Goal: Book appointment/travel/reservation

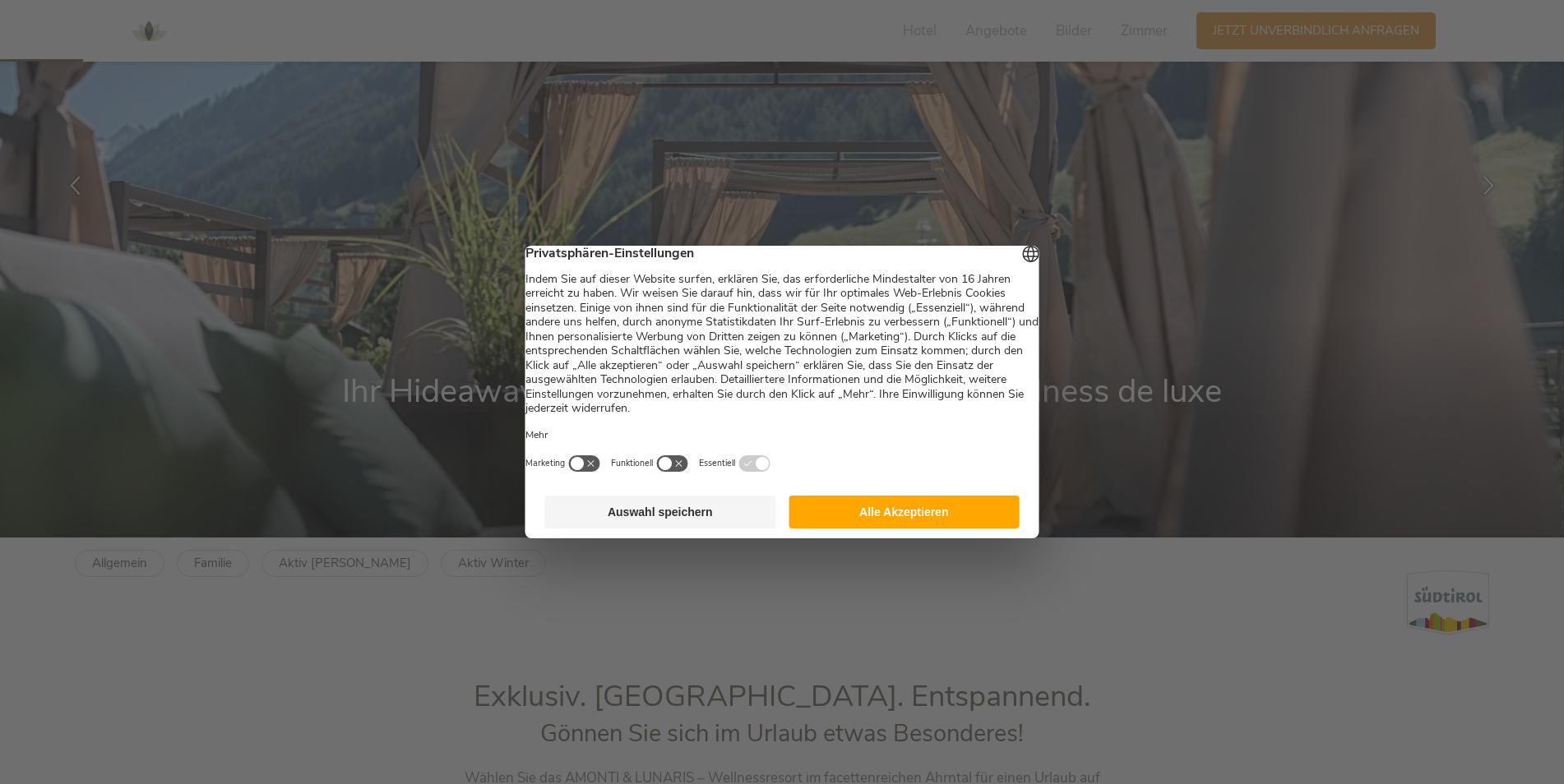
click at [830, 522] on button "Alle Akzeptieren" at bounding box center [904, 513] width 231 height 33
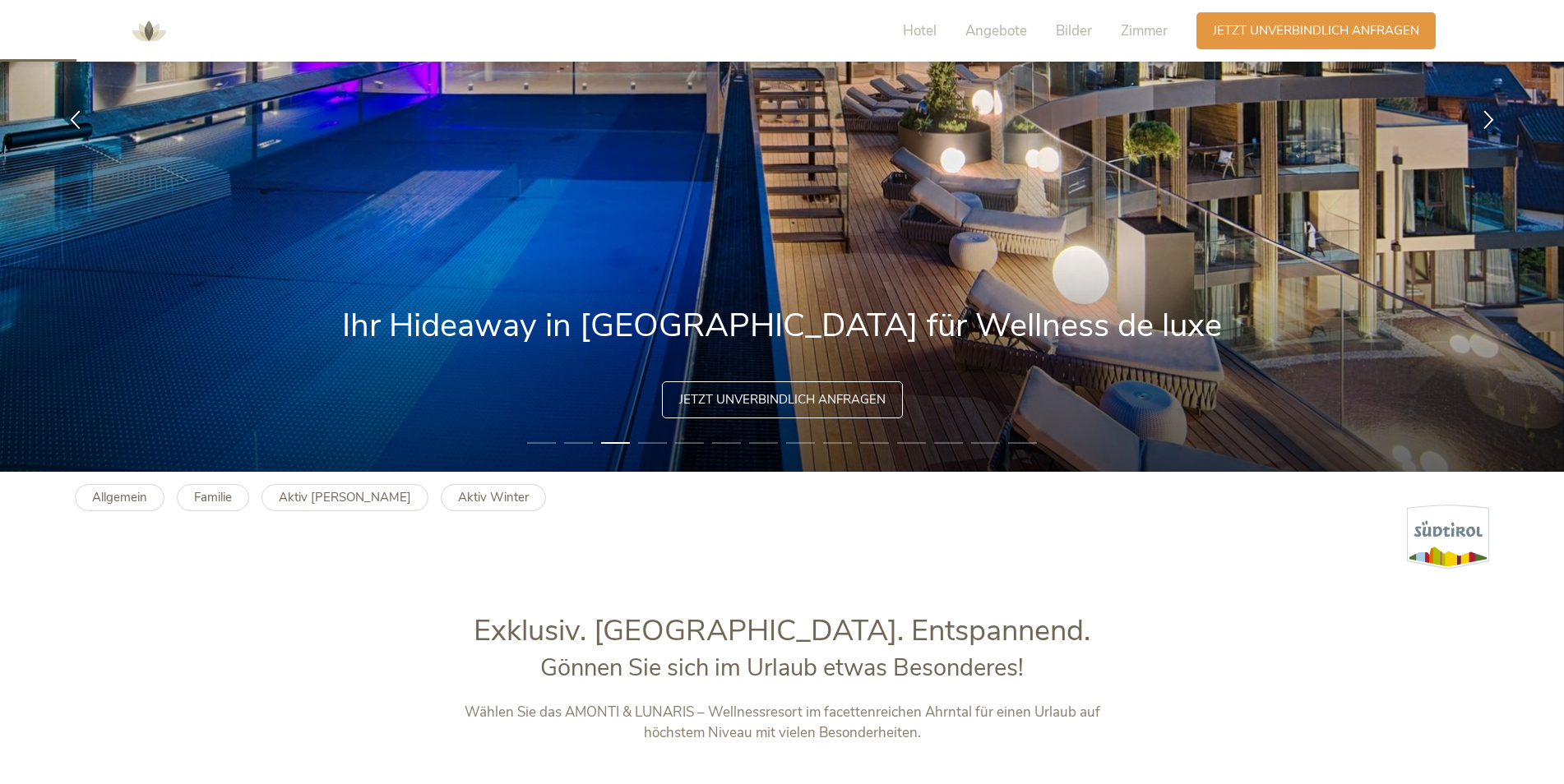
scroll to position [247, 0]
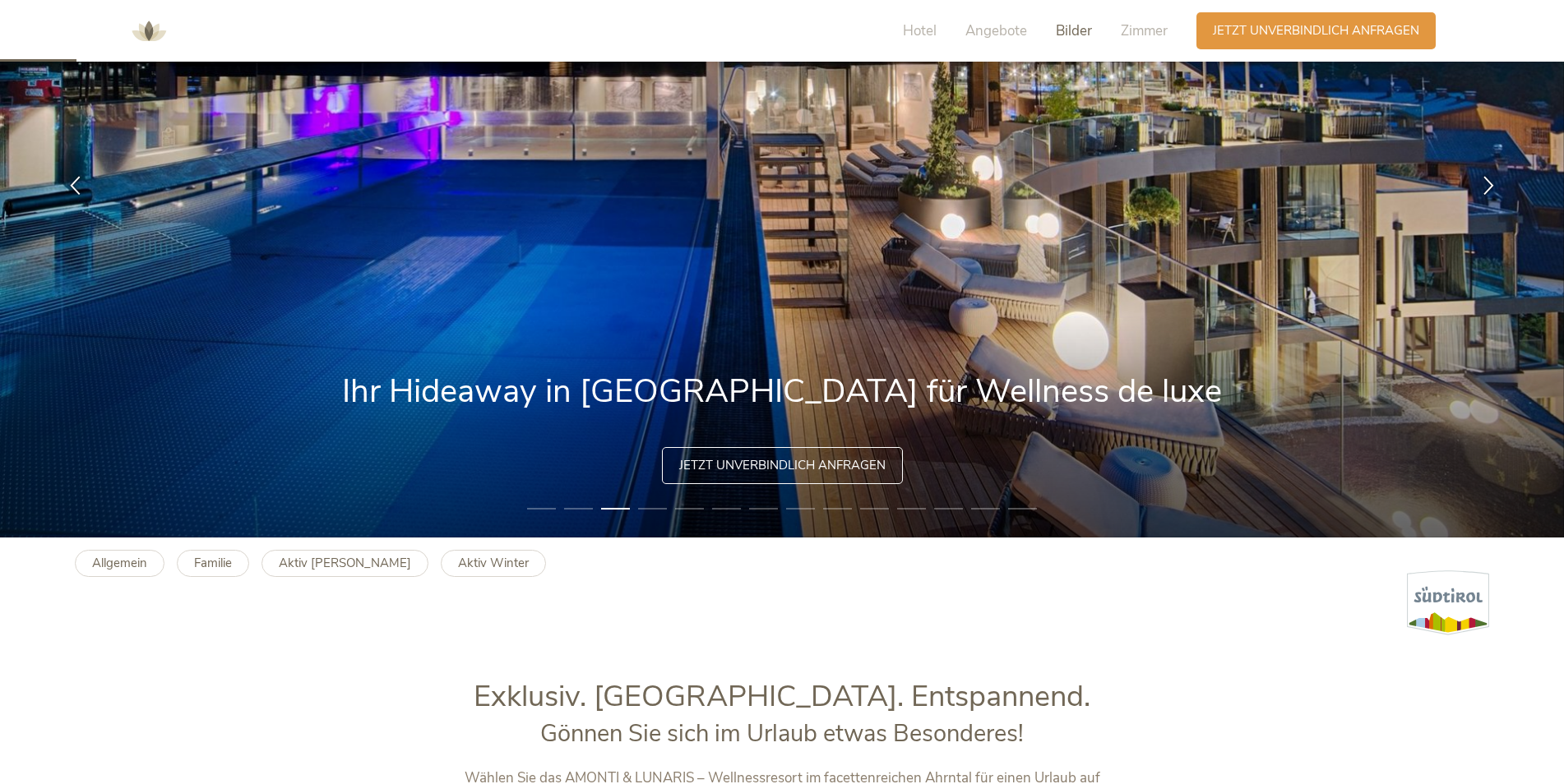
click at [1077, 36] on span "Bilder" at bounding box center [1073, 30] width 36 height 19
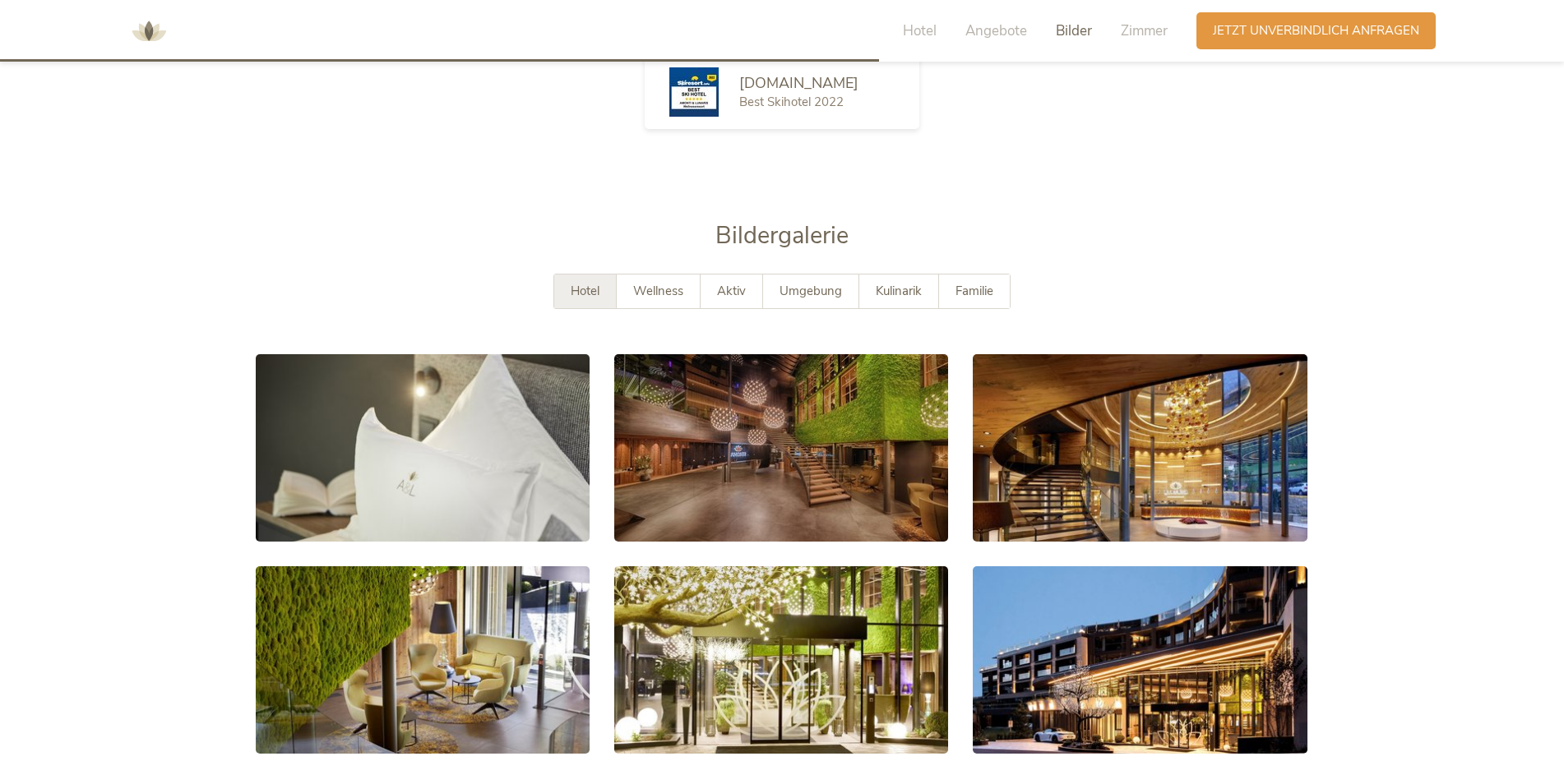
scroll to position [3132, 0]
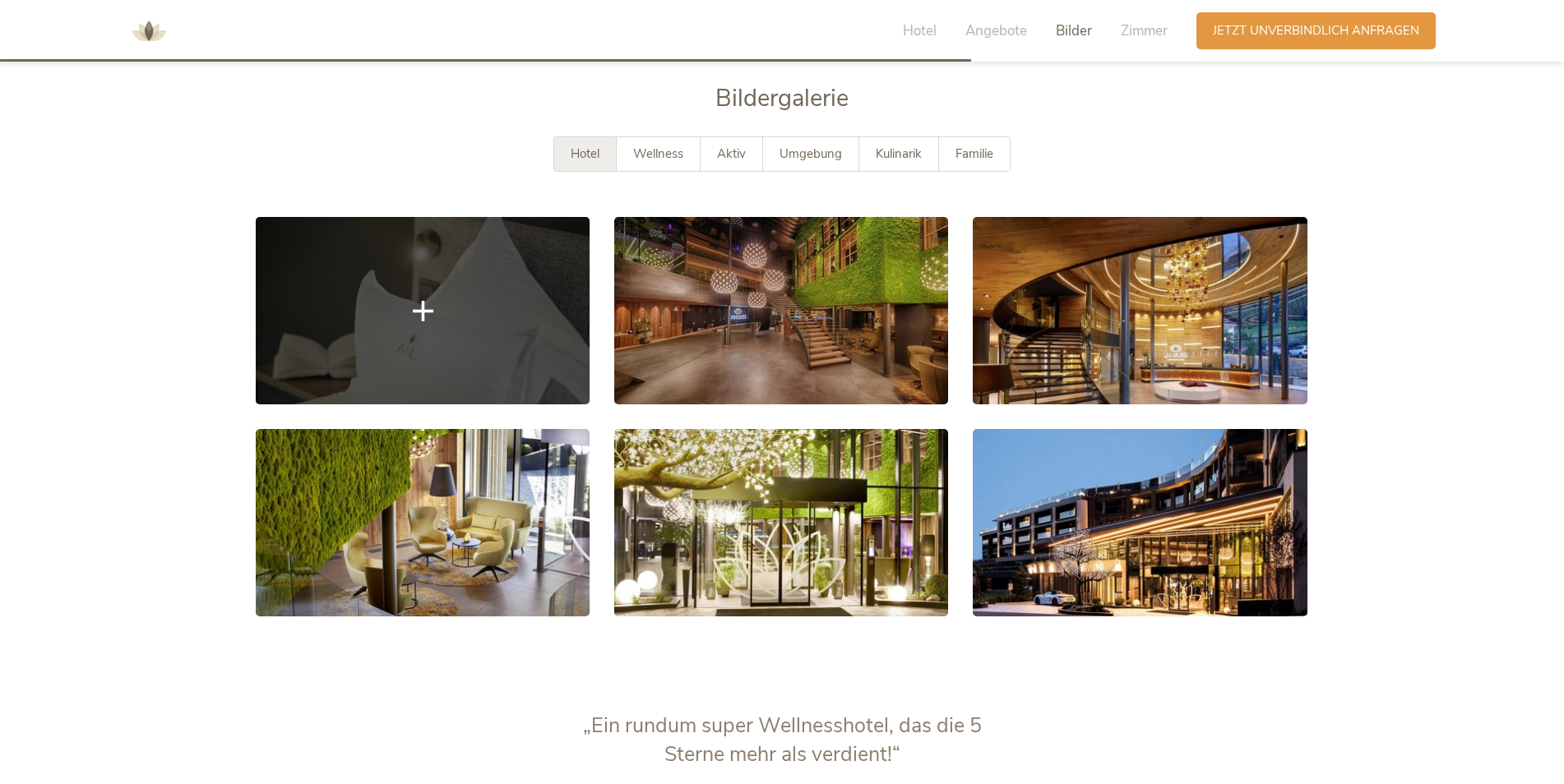
click at [424, 325] on link at bounding box center [423, 311] width 334 height 187
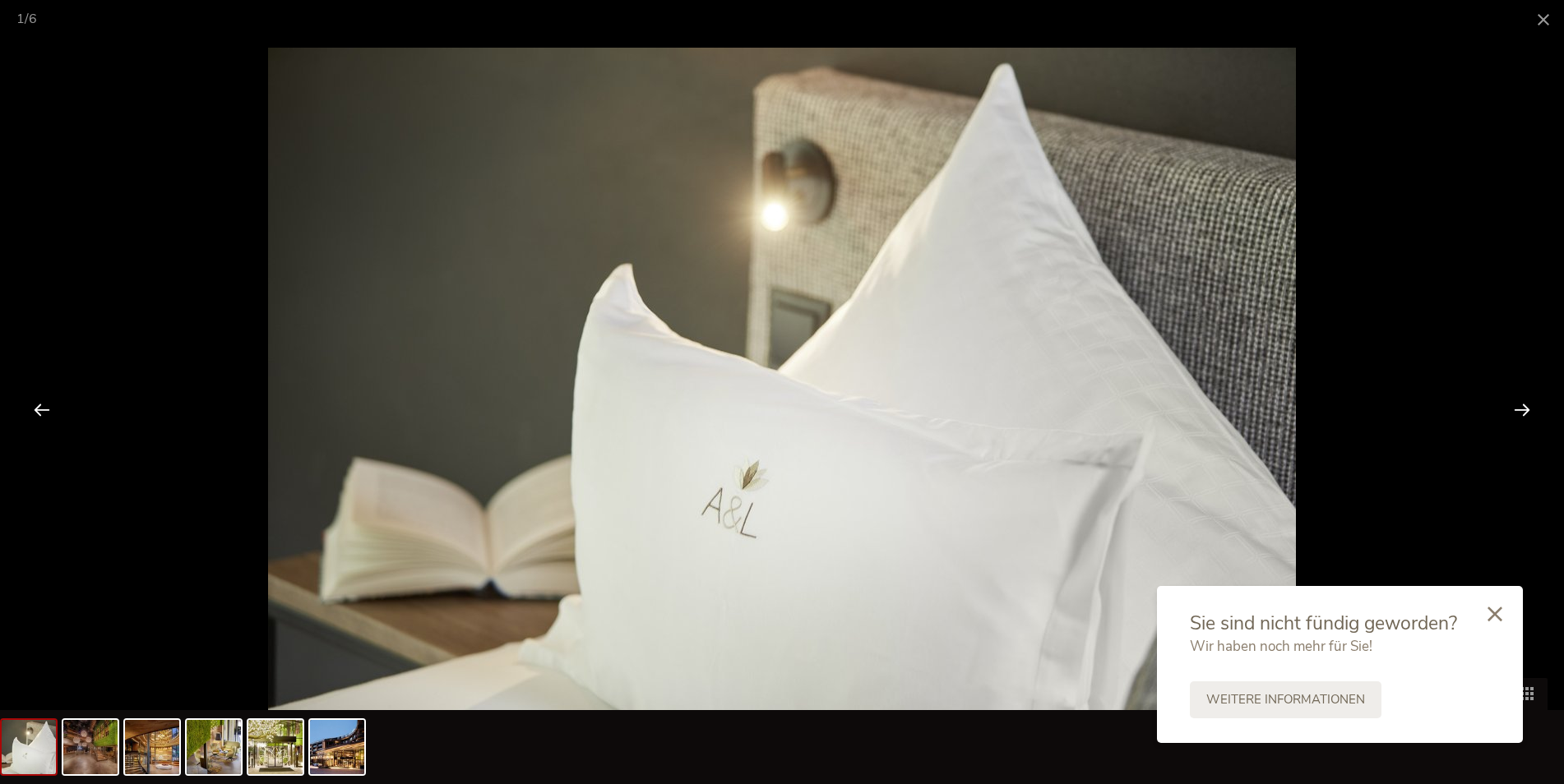
click at [1533, 408] on div at bounding box center [1523, 410] width 51 height 51
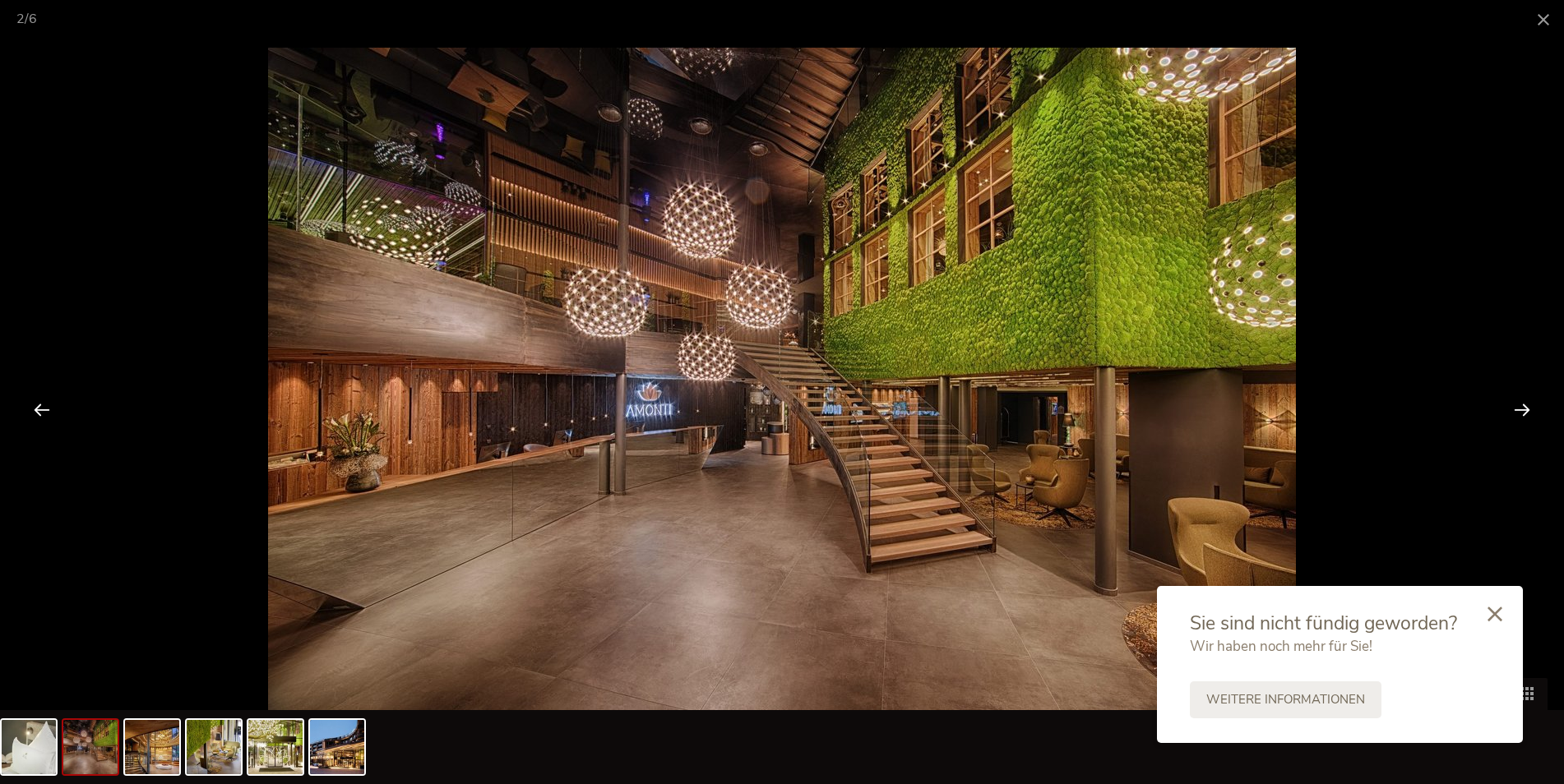
click at [1533, 408] on div at bounding box center [1523, 410] width 51 height 51
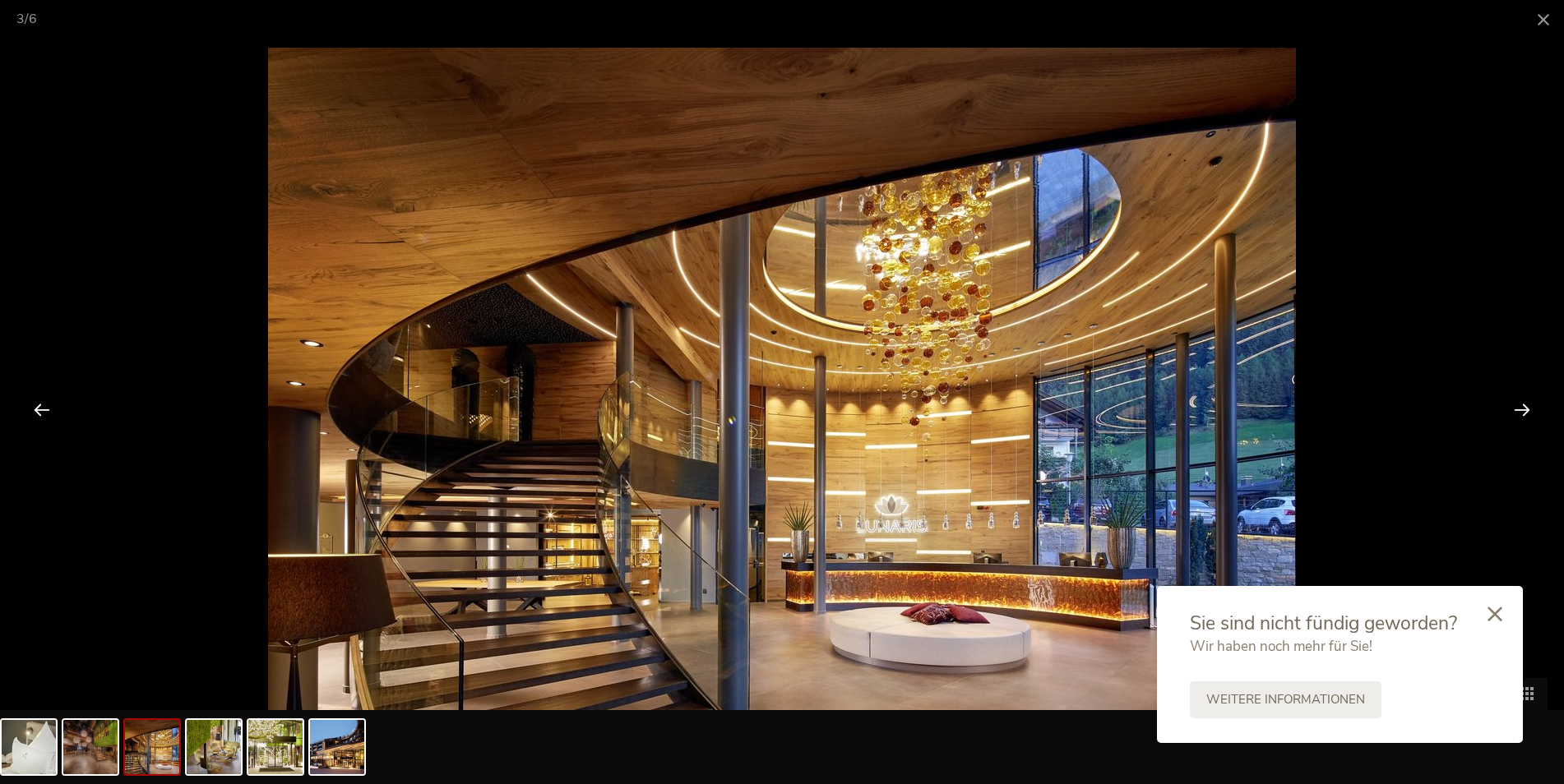
click at [1533, 408] on div at bounding box center [1523, 410] width 51 height 51
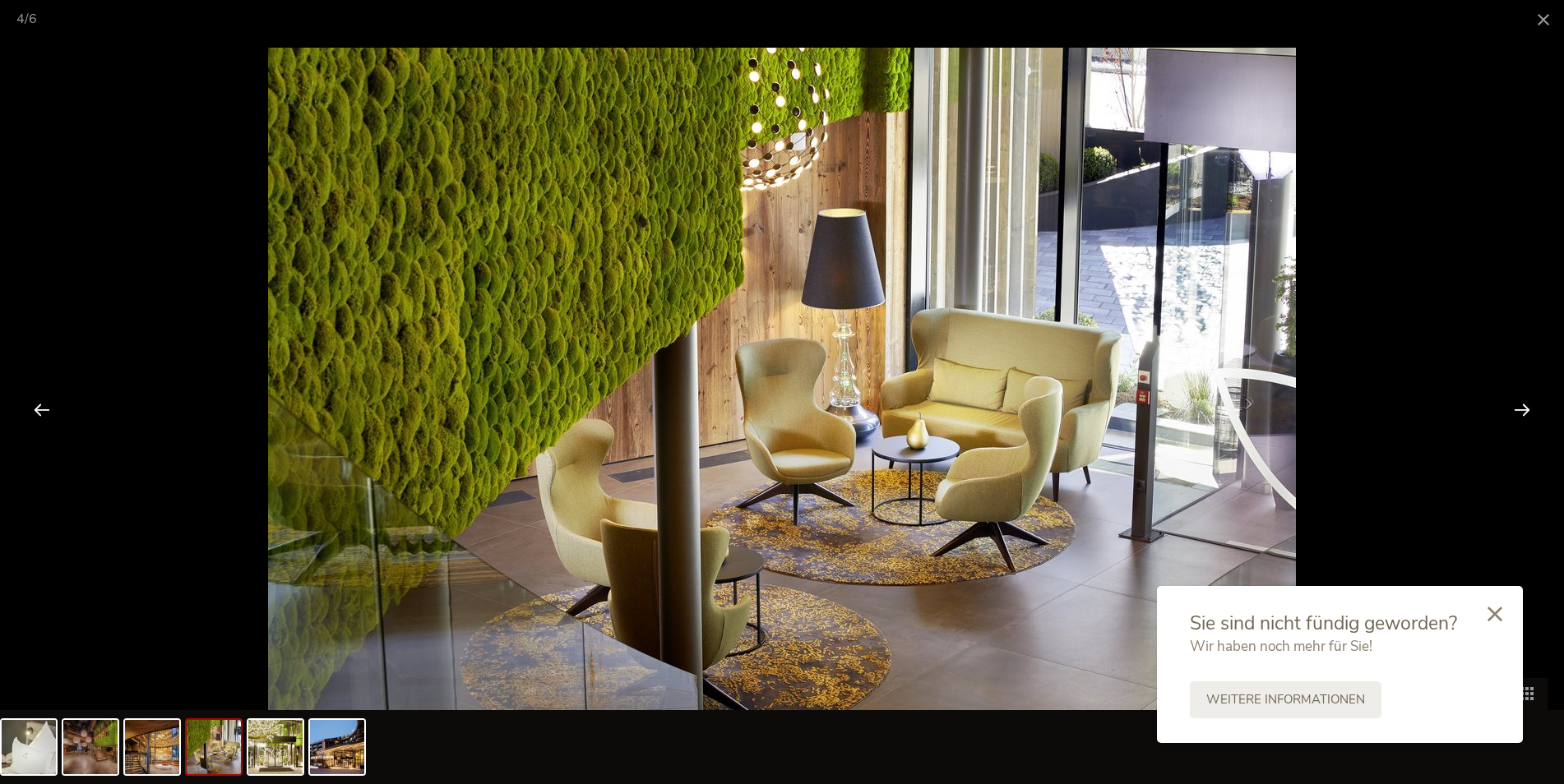
click at [1533, 408] on div at bounding box center [1523, 410] width 51 height 51
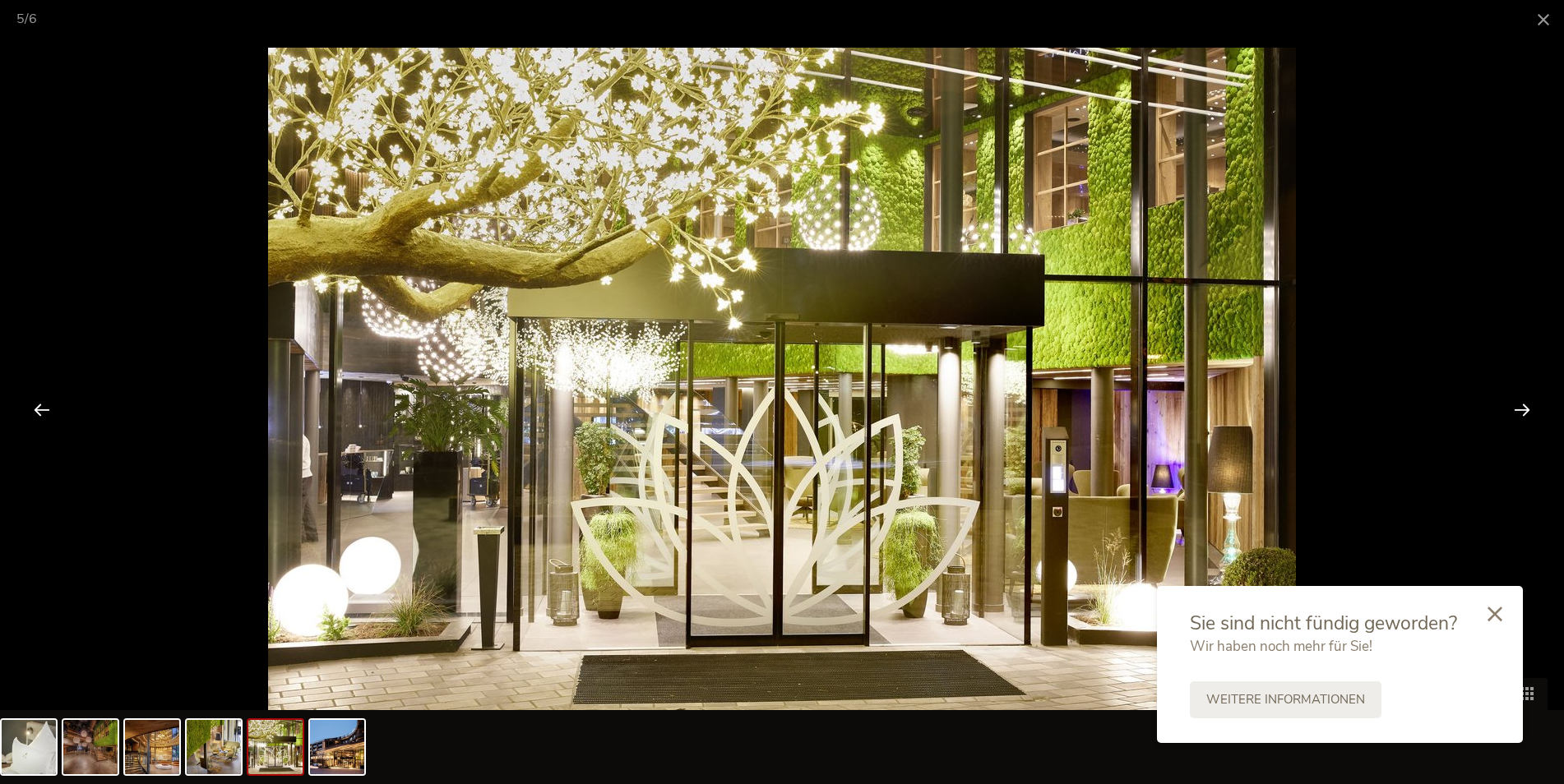
click at [1533, 408] on div at bounding box center [1523, 410] width 51 height 51
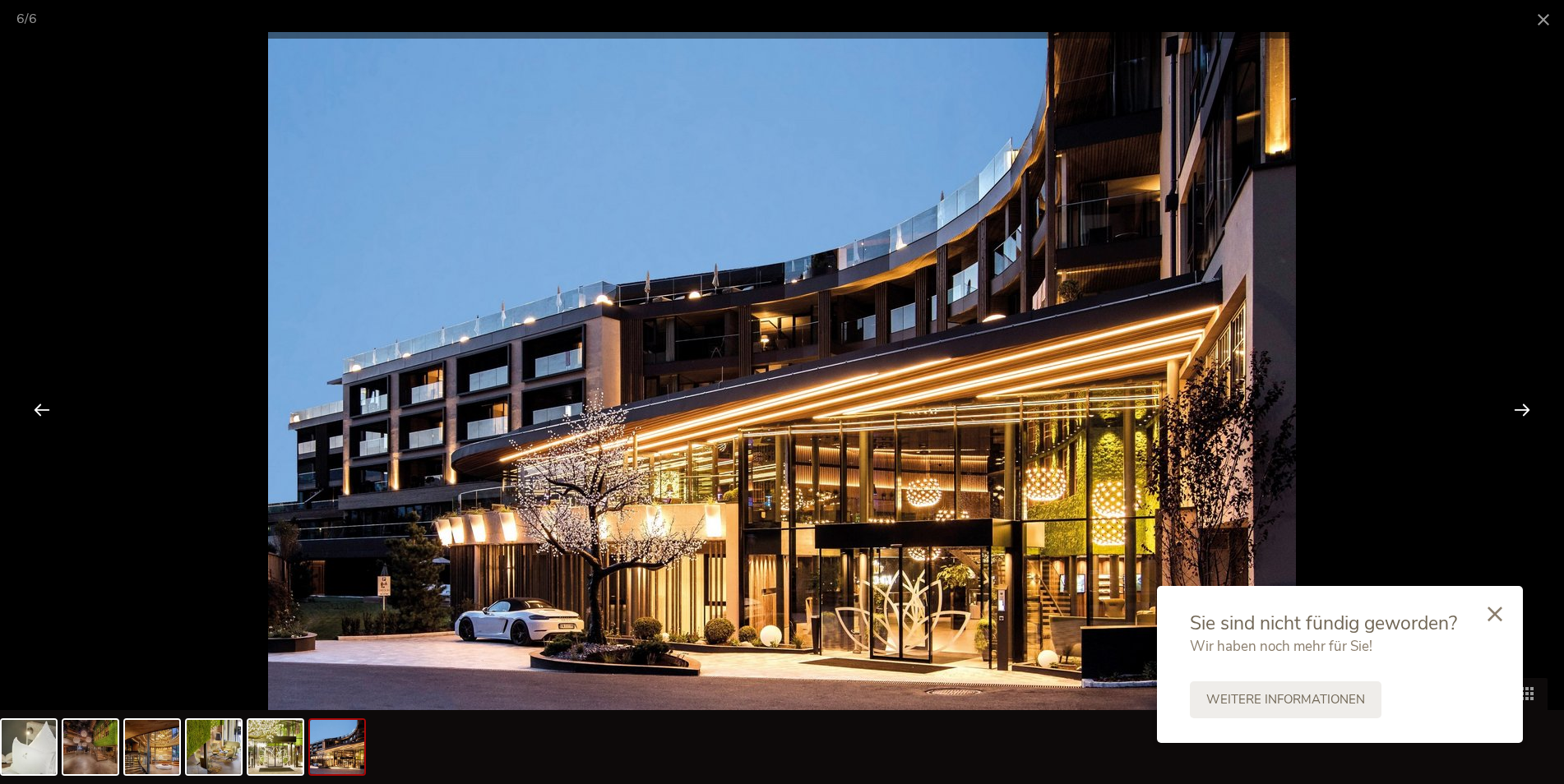
click at [1533, 408] on div at bounding box center [1523, 410] width 51 height 51
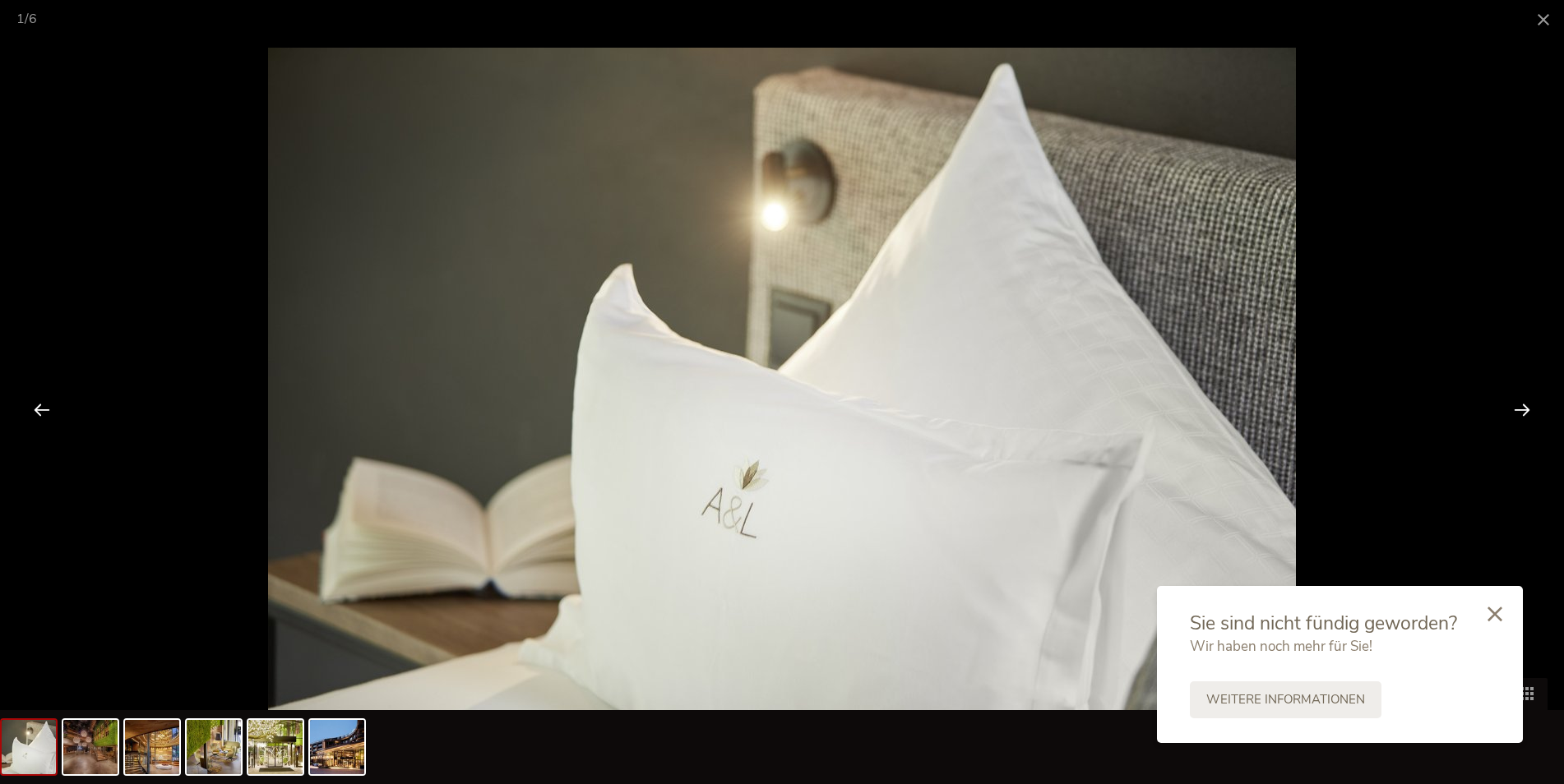
click at [1533, 408] on div at bounding box center [1523, 410] width 51 height 51
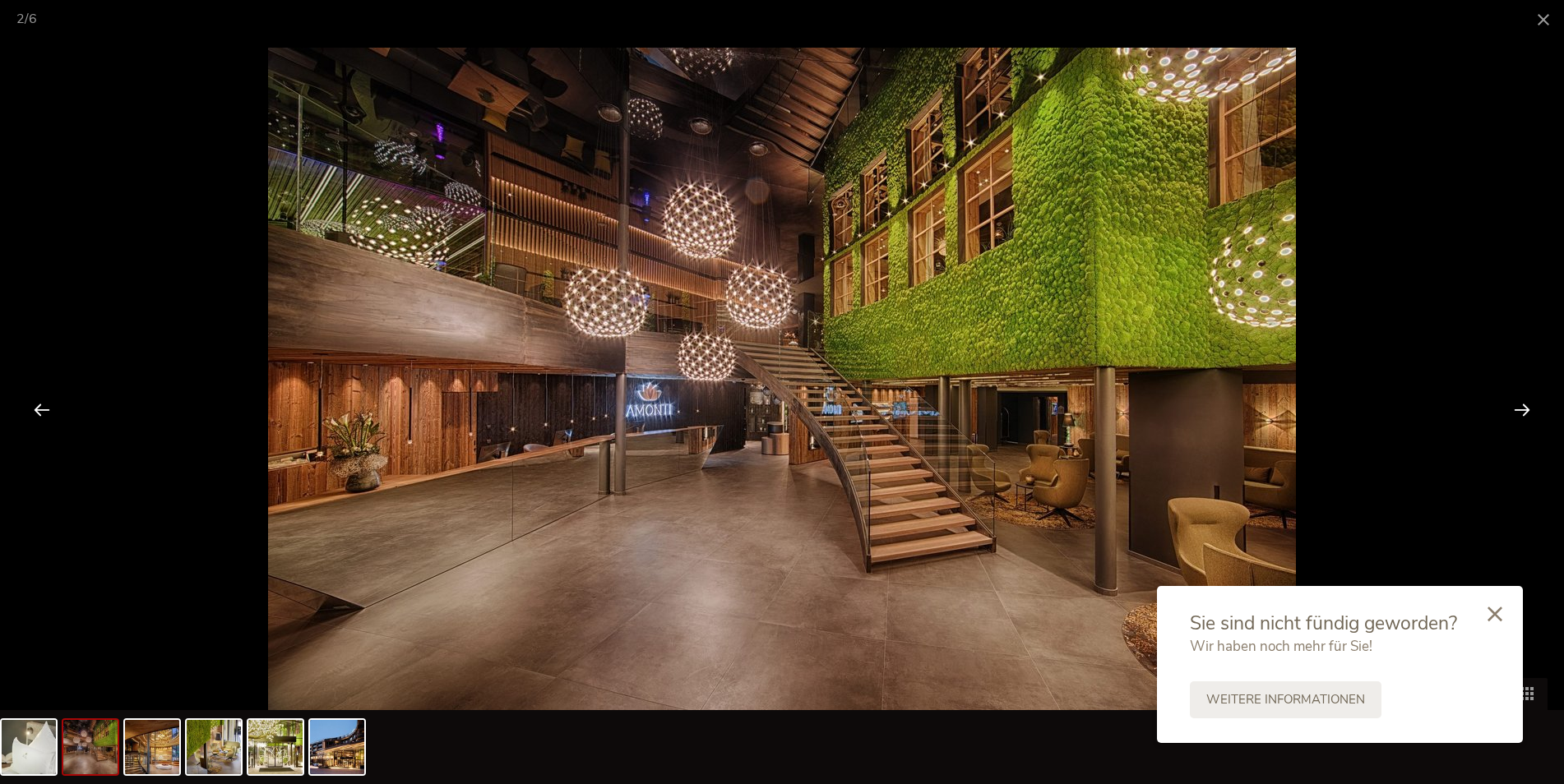
click at [1533, 408] on div at bounding box center [1523, 410] width 51 height 51
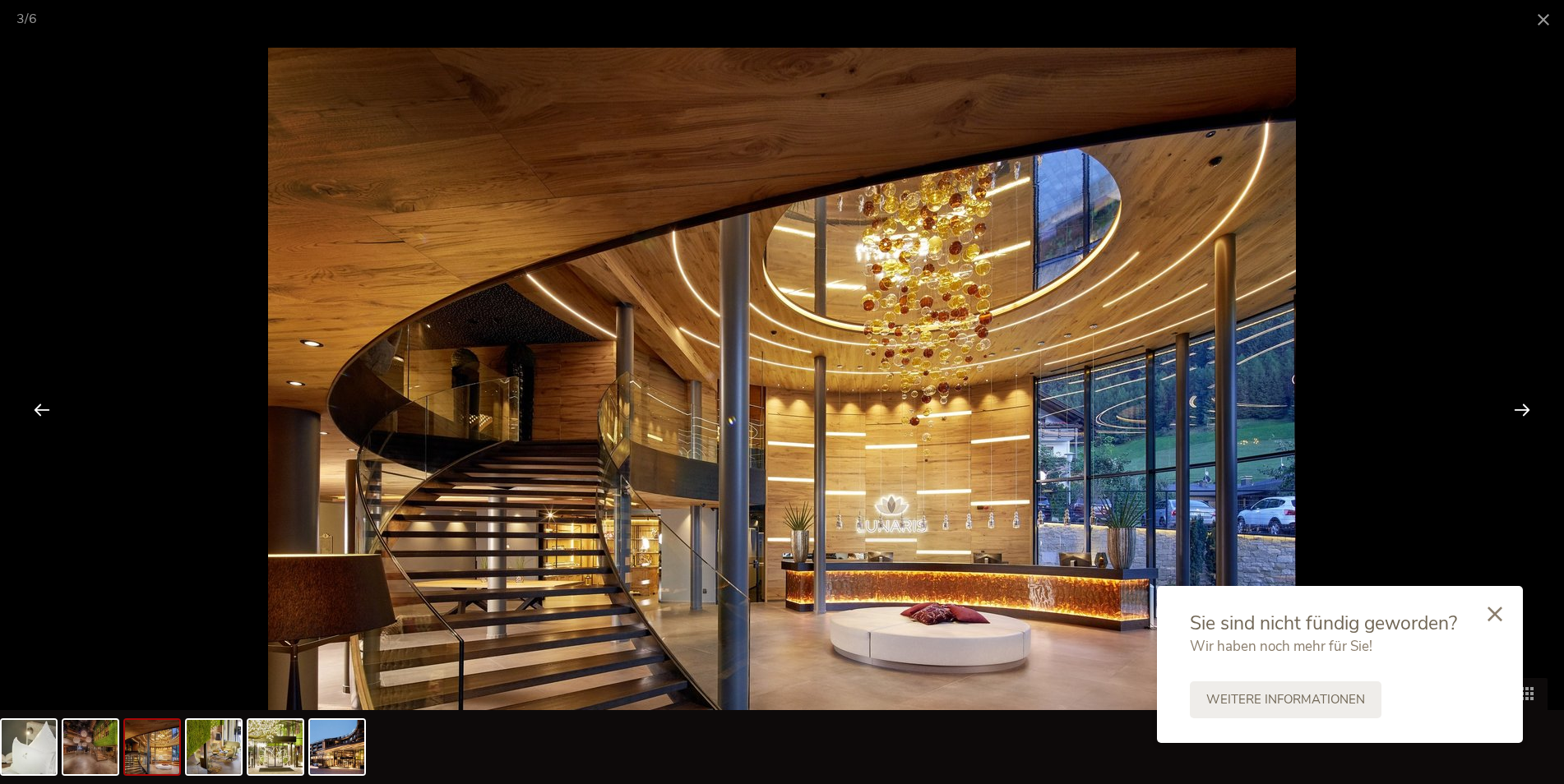
click at [1533, 408] on div at bounding box center [1523, 410] width 51 height 51
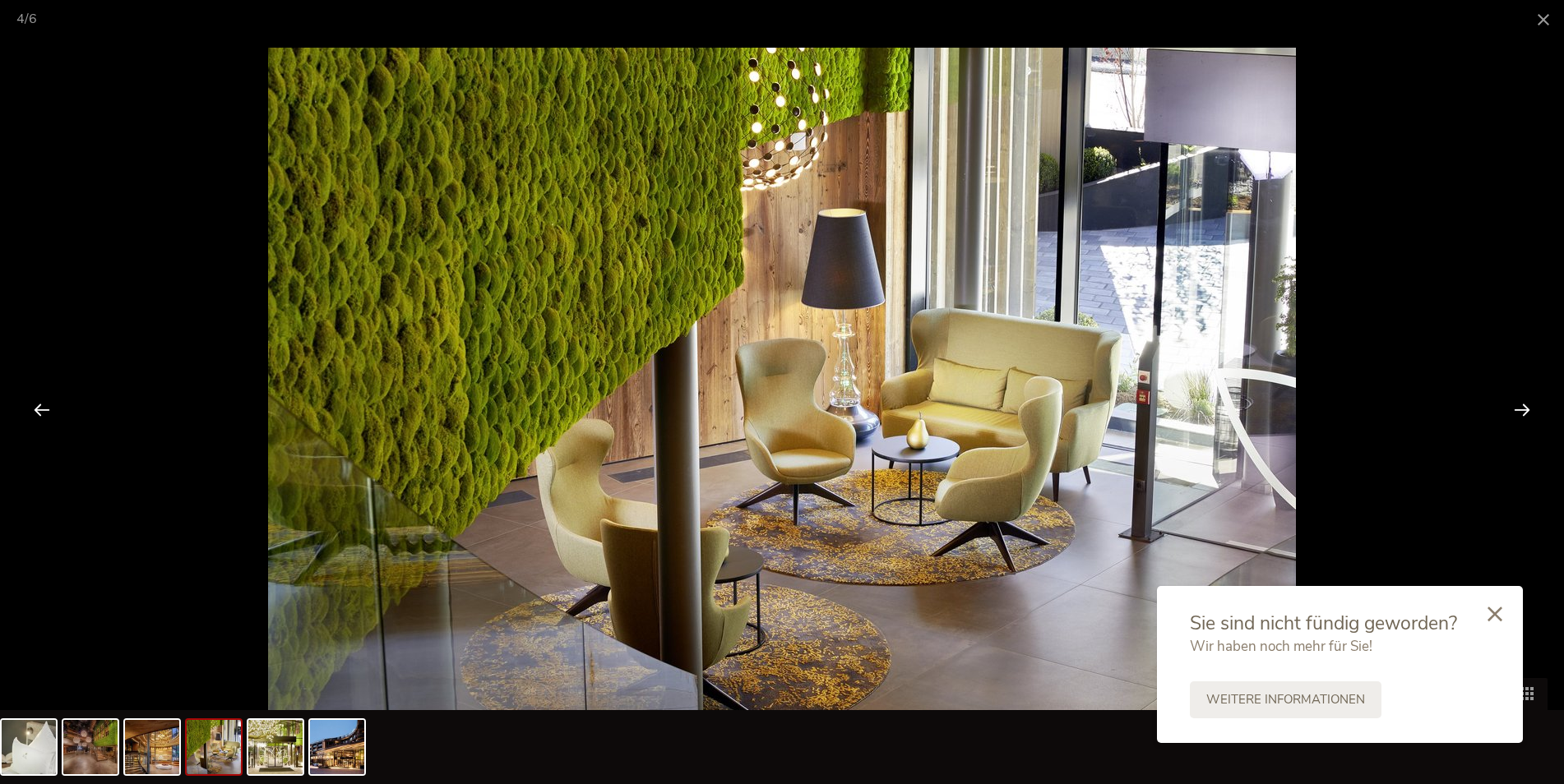
click at [1533, 408] on div at bounding box center [1523, 410] width 51 height 51
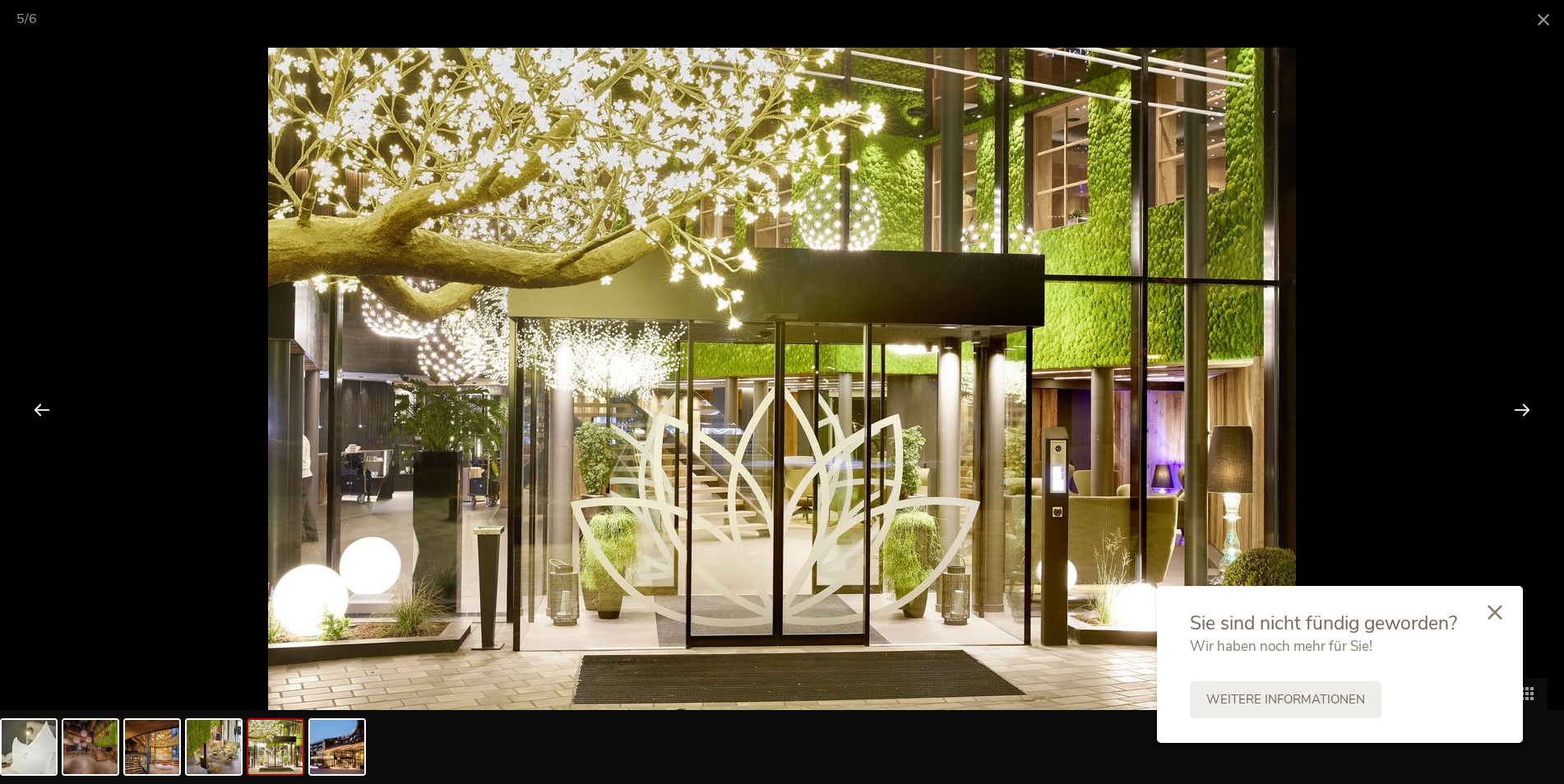
click at [1503, 608] on div at bounding box center [1494, 613] width 56 height 59
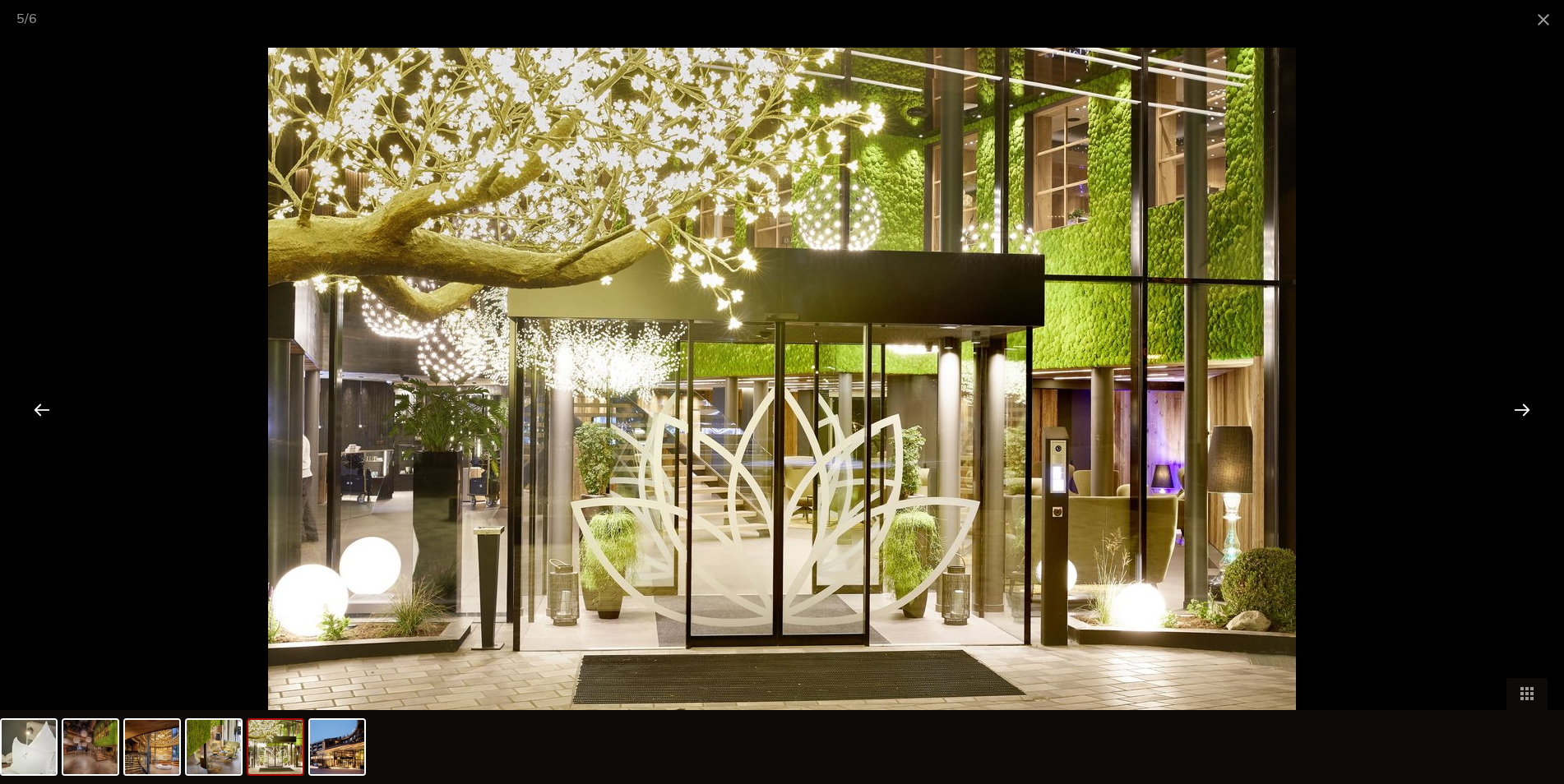
click at [1526, 412] on div at bounding box center [1523, 410] width 51 height 51
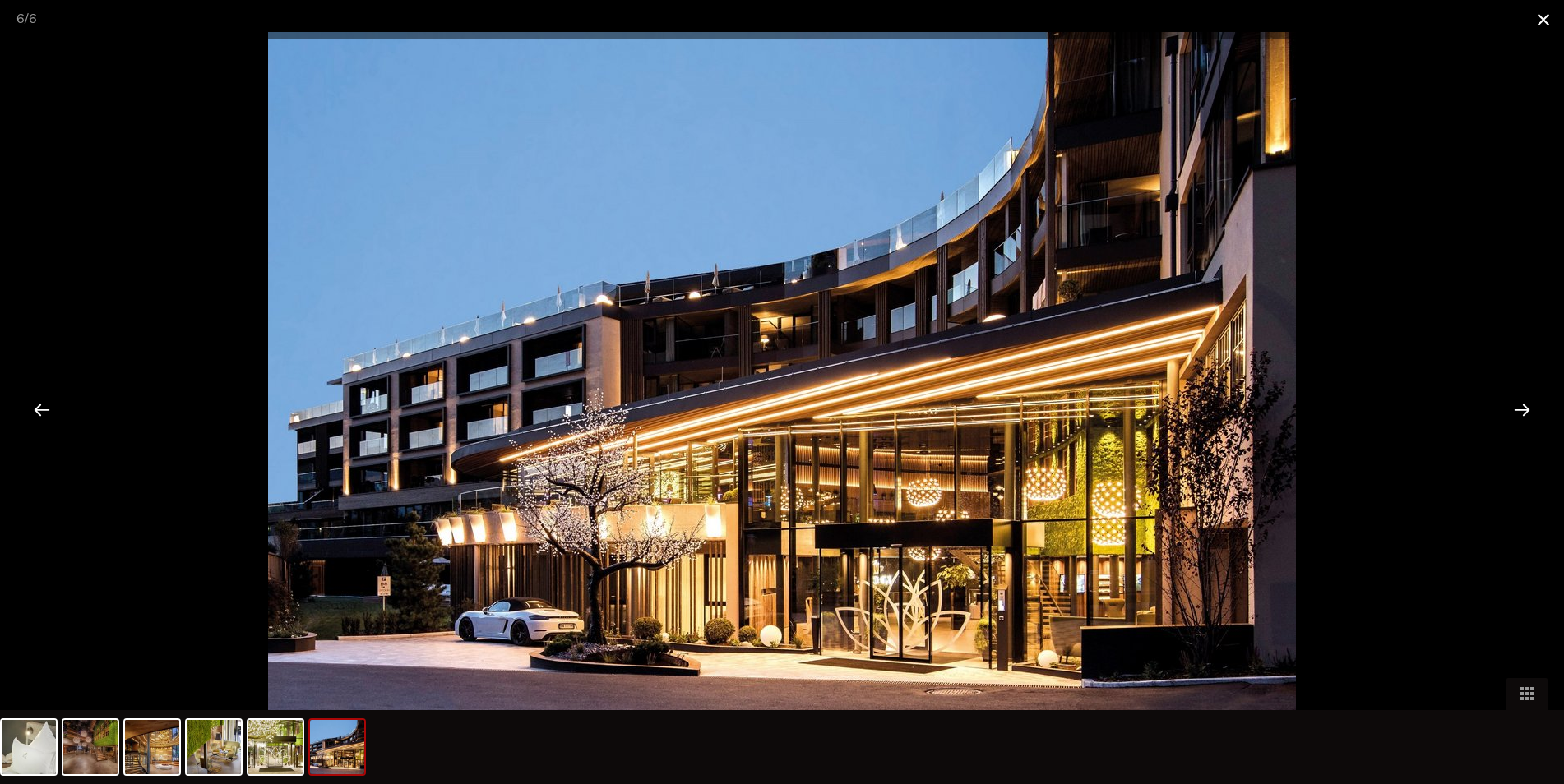
click at [1547, 20] on span at bounding box center [1543, 19] width 41 height 39
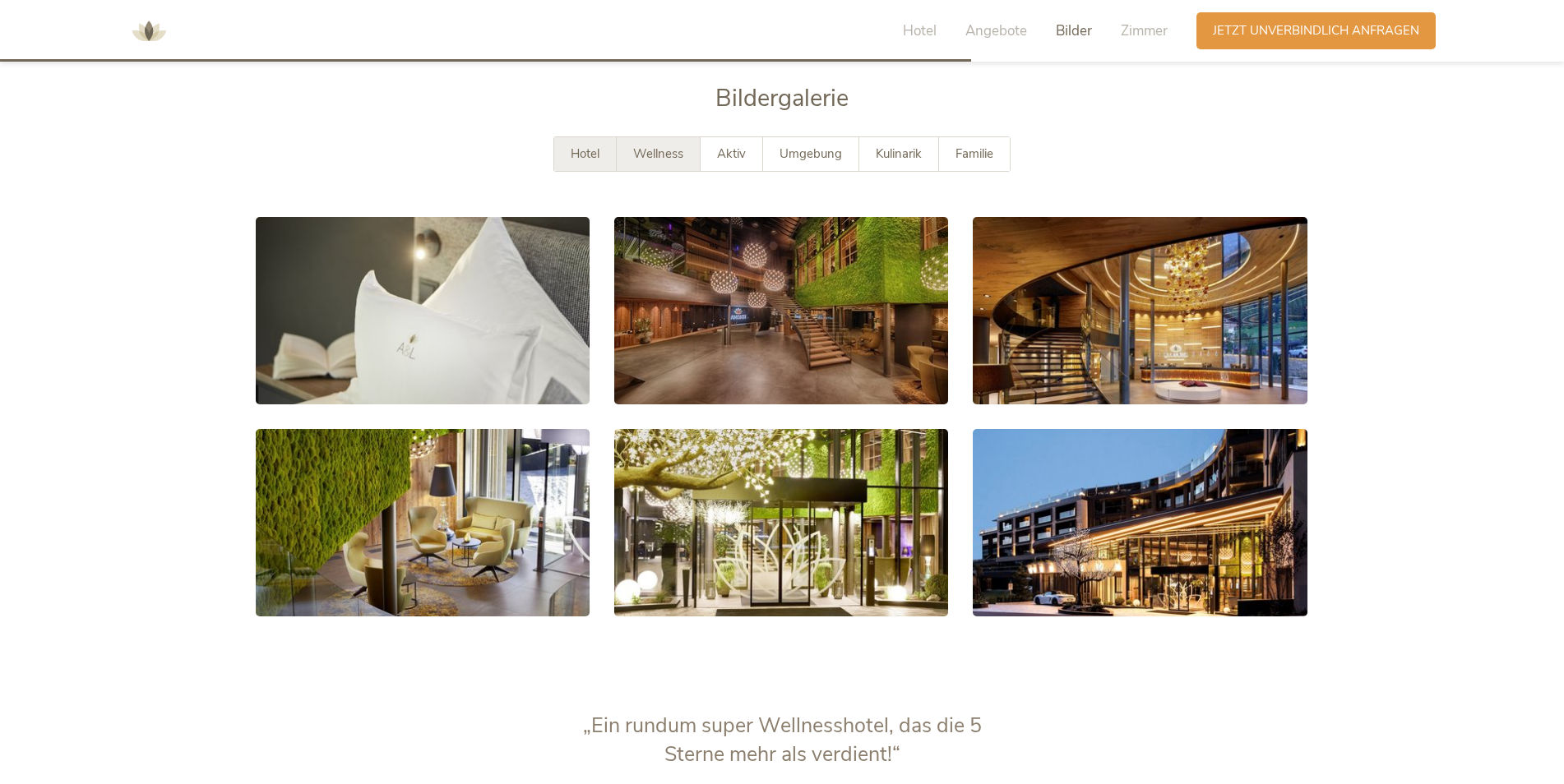
click at [671, 157] on span "Wellness" at bounding box center [658, 154] width 50 height 17
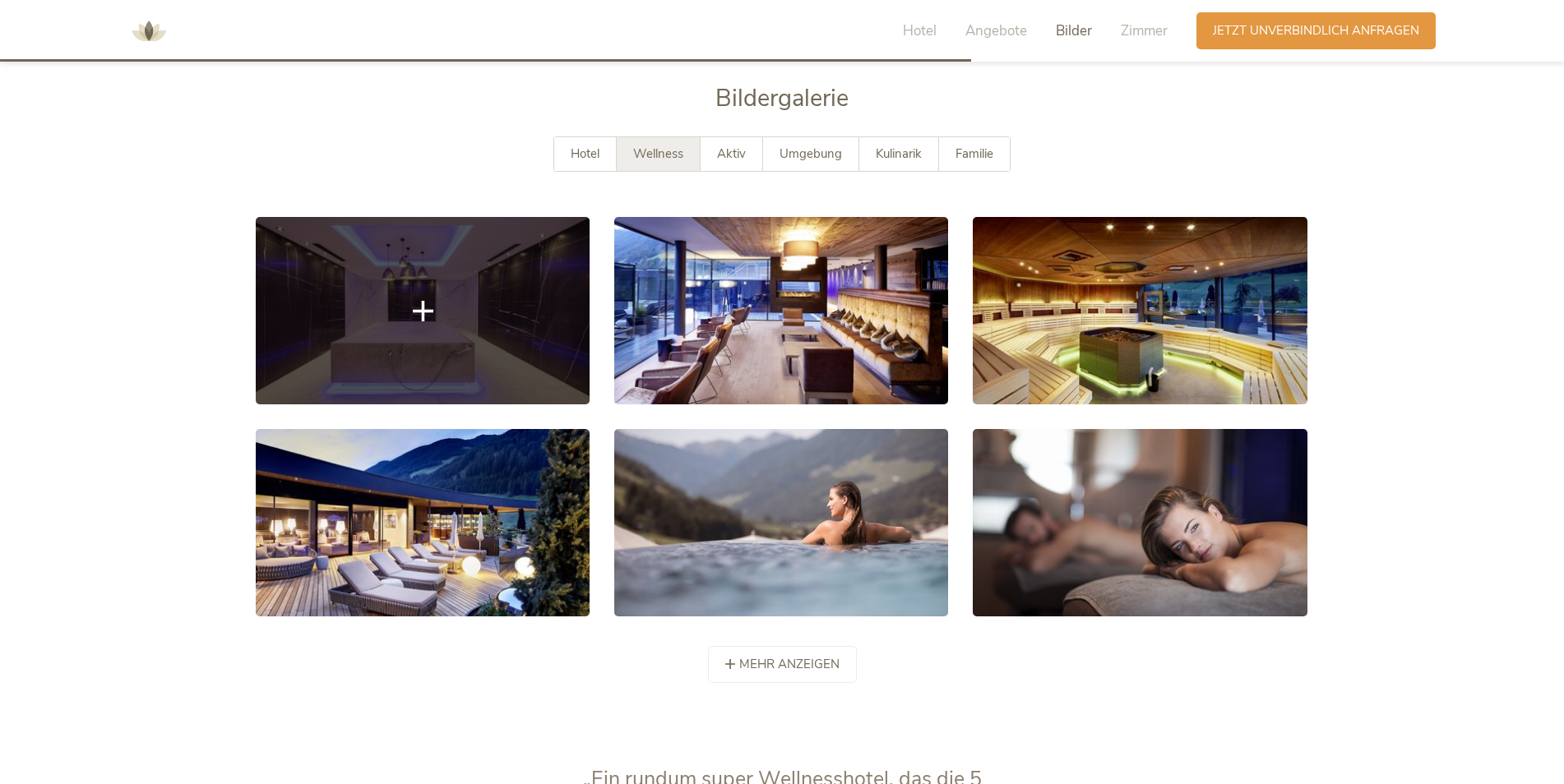
click at [513, 297] on link at bounding box center [423, 311] width 334 height 187
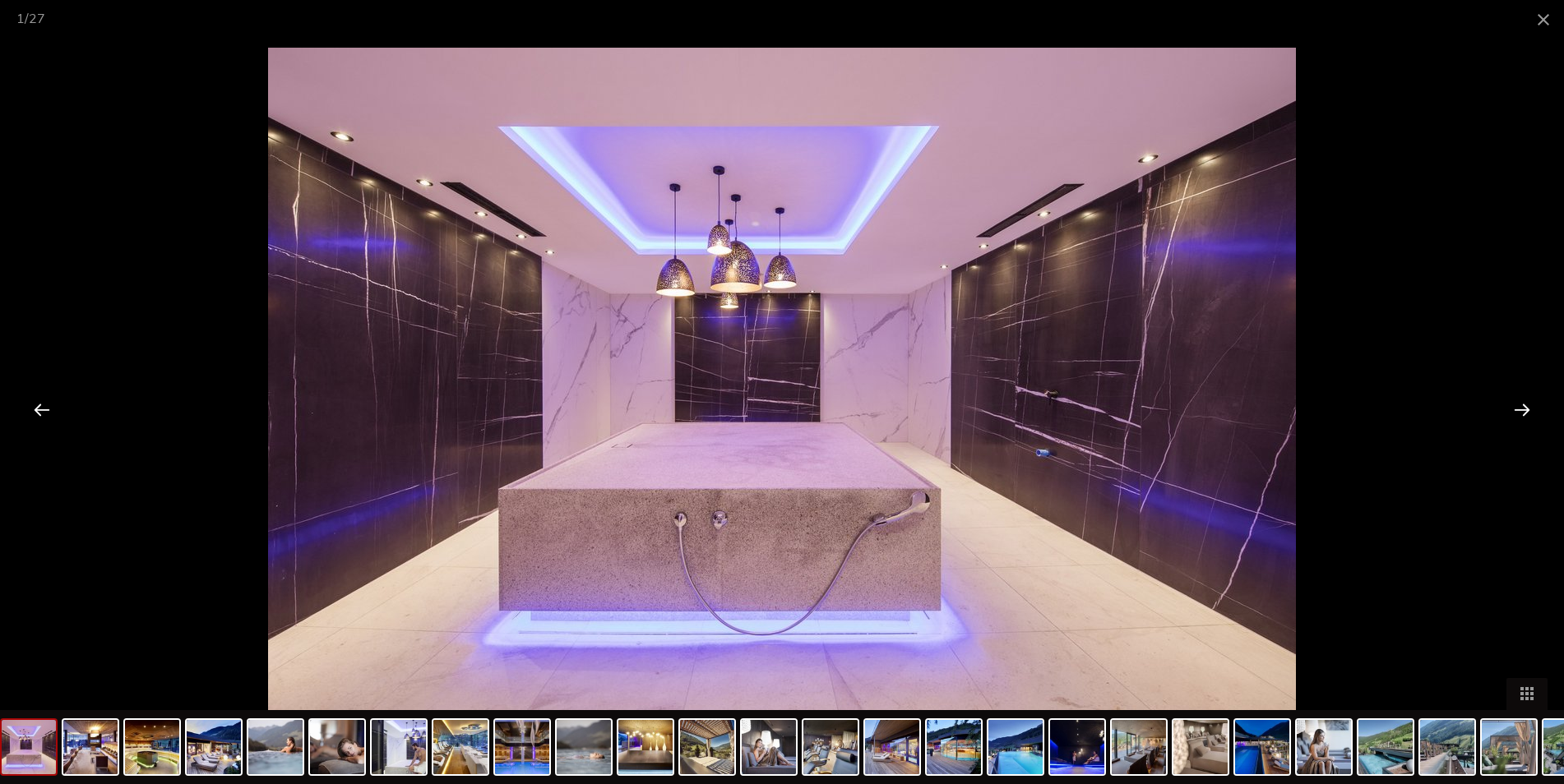
click at [1522, 404] on div at bounding box center [1523, 410] width 51 height 51
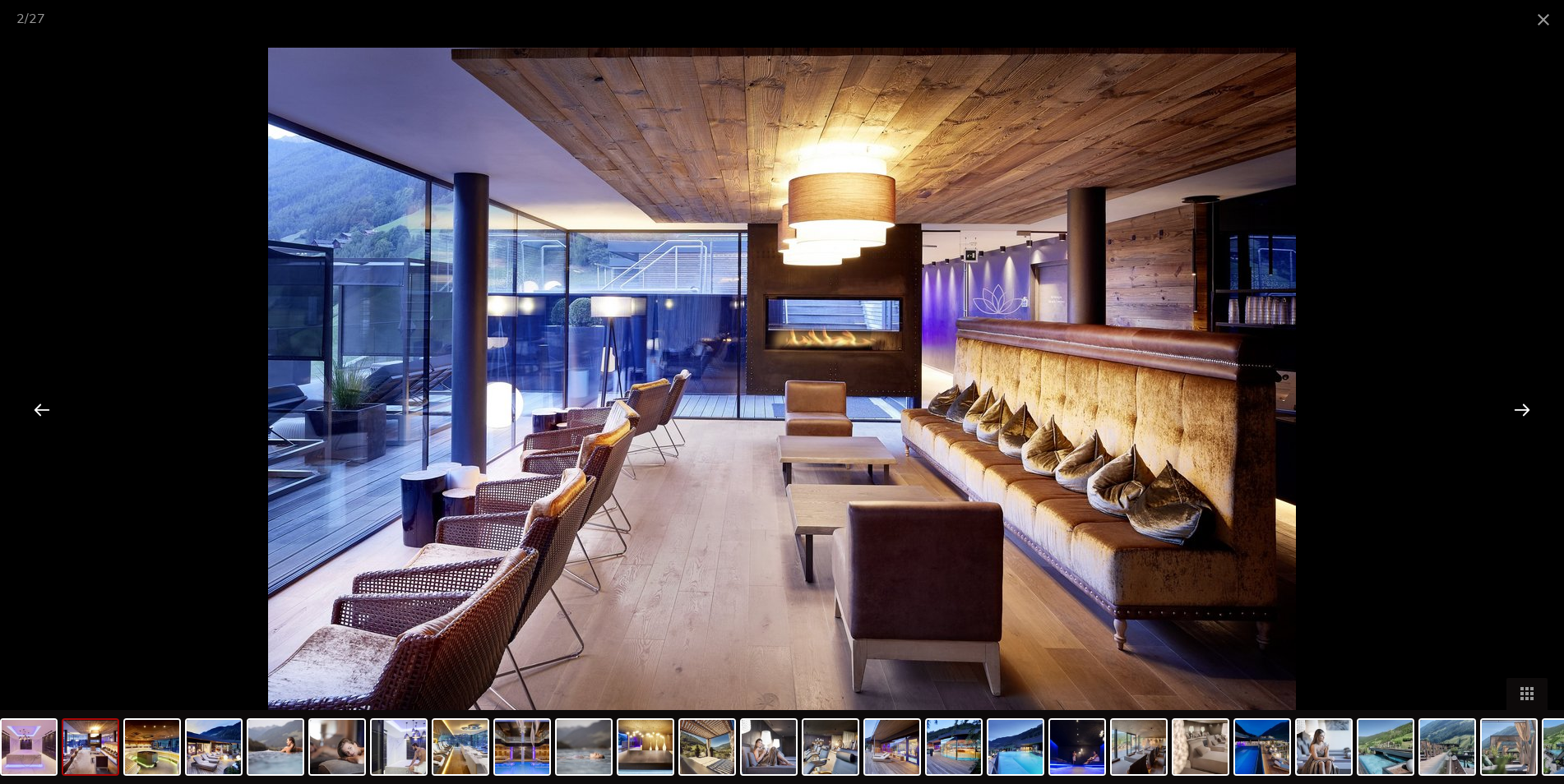
click at [1522, 404] on div at bounding box center [1523, 410] width 51 height 51
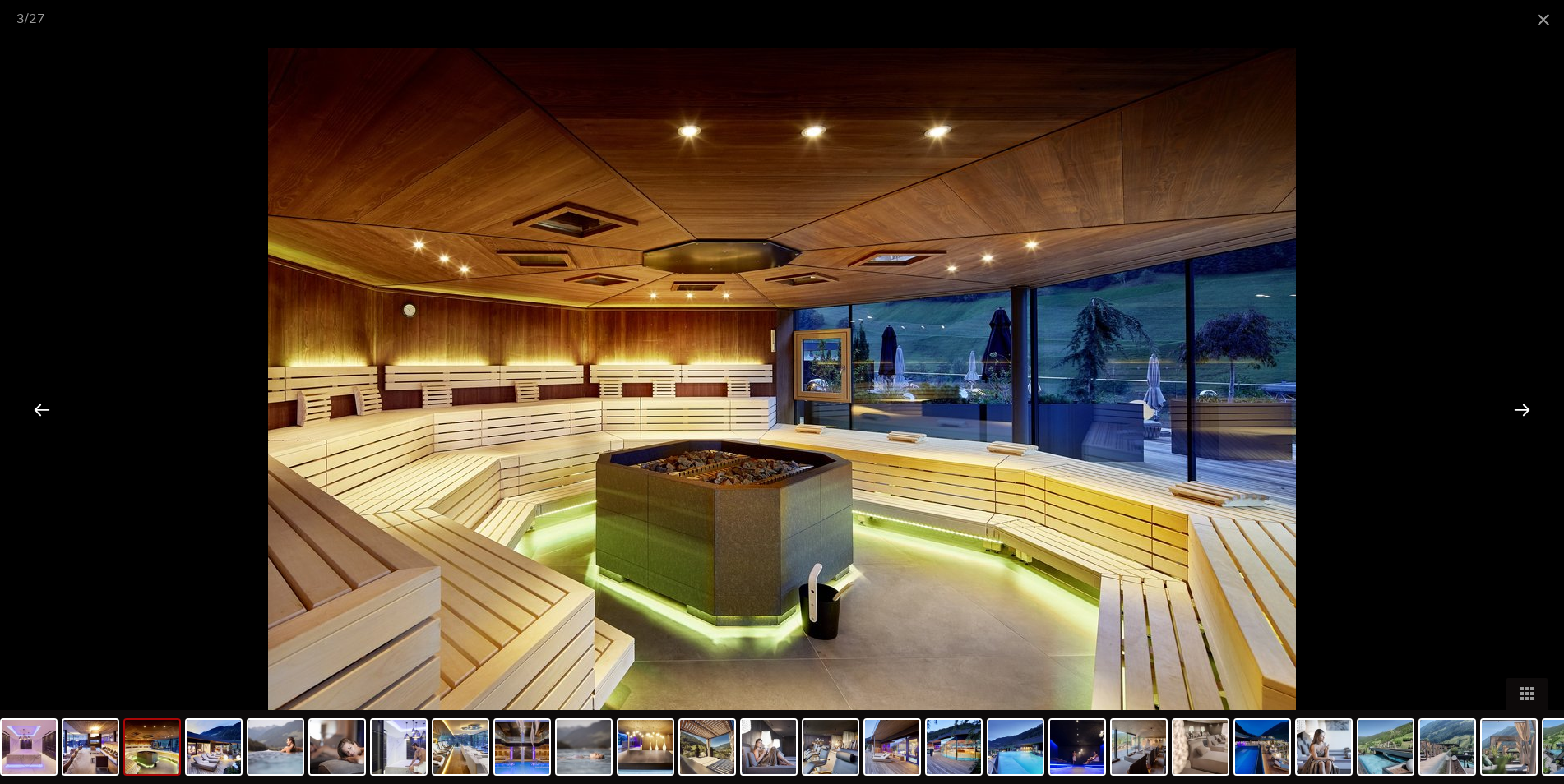
click at [1522, 404] on div at bounding box center [1523, 410] width 51 height 51
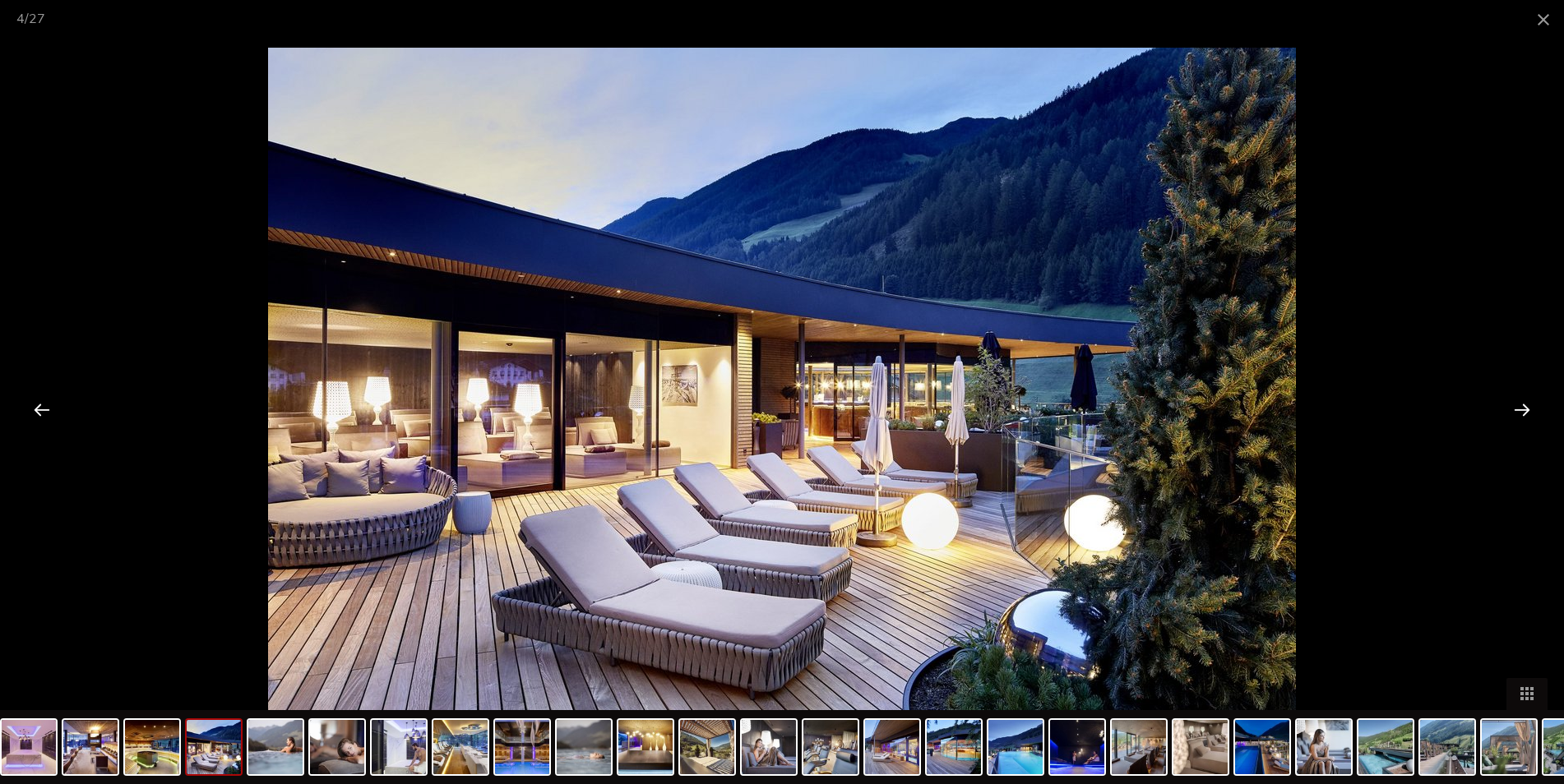
click at [1522, 404] on div at bounding box center [1523, 410] width 51 height 51
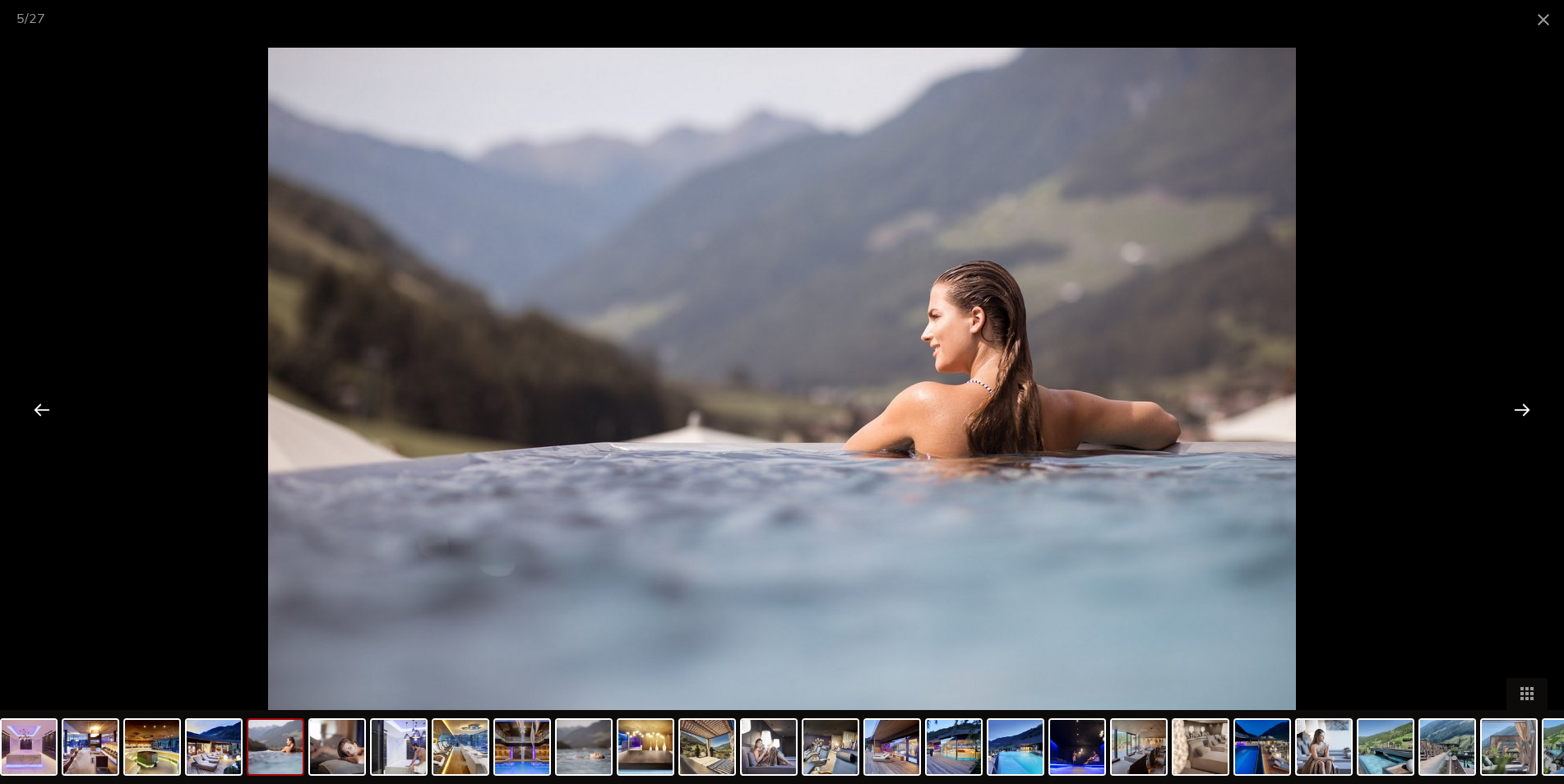
click at [1522, 404] on div at bounding box center [1523, 410] width 51 height 51
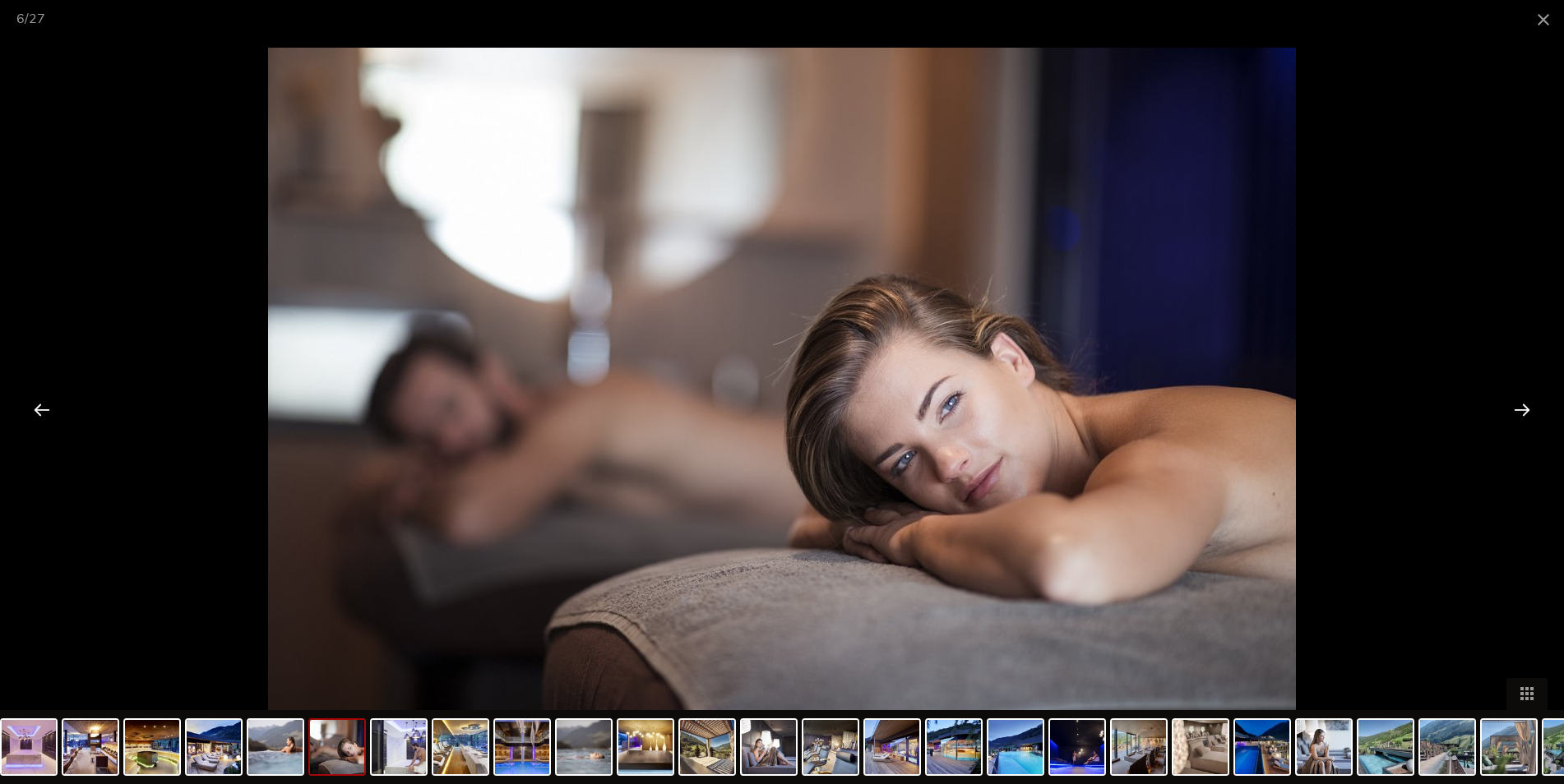
click at [1522, 404] on div at bounding box center [1523, 410] width 51 height 51
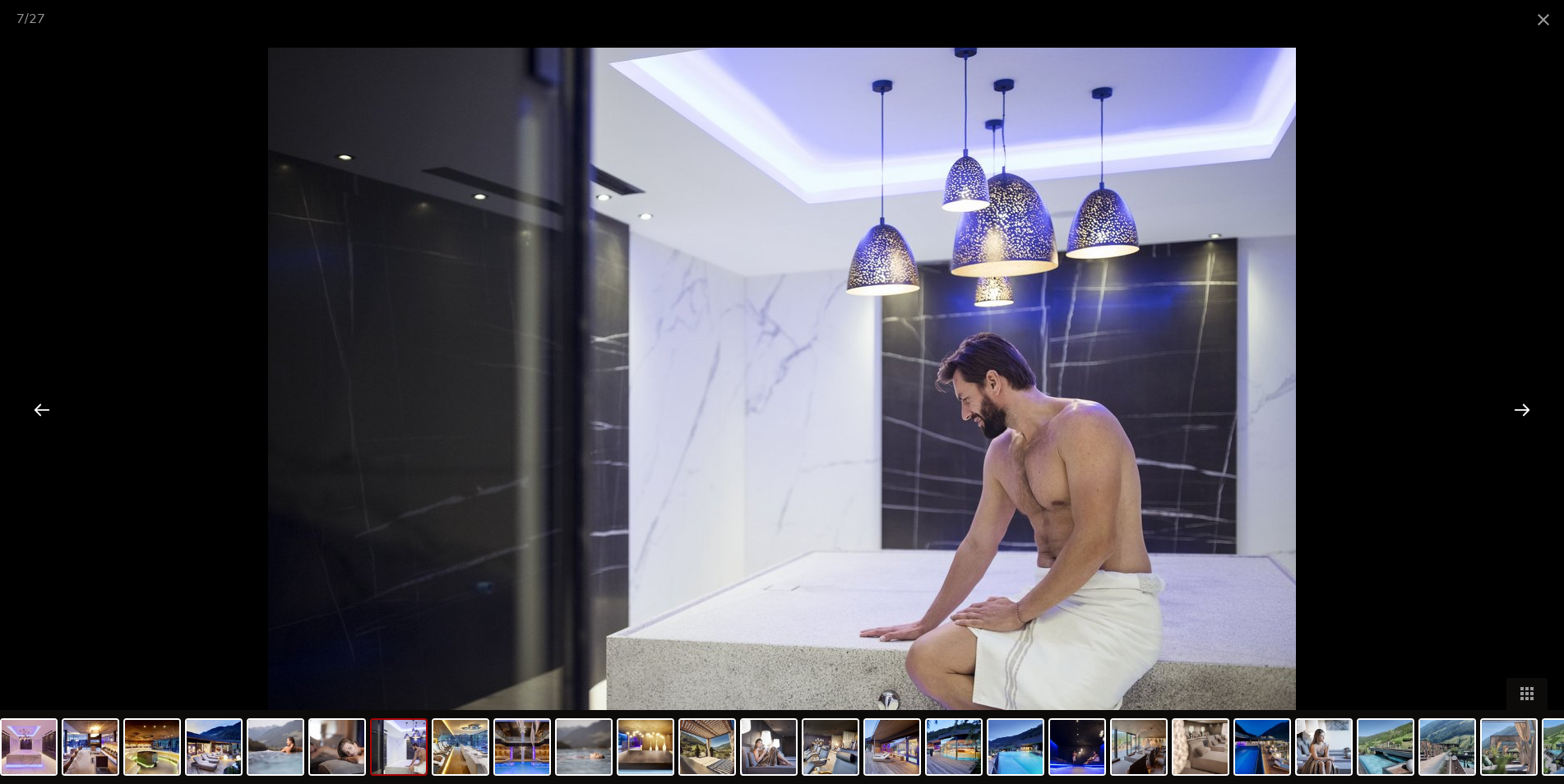
click at [1525, 410] on div at bounding box center [1523, 410] width 51 height 51
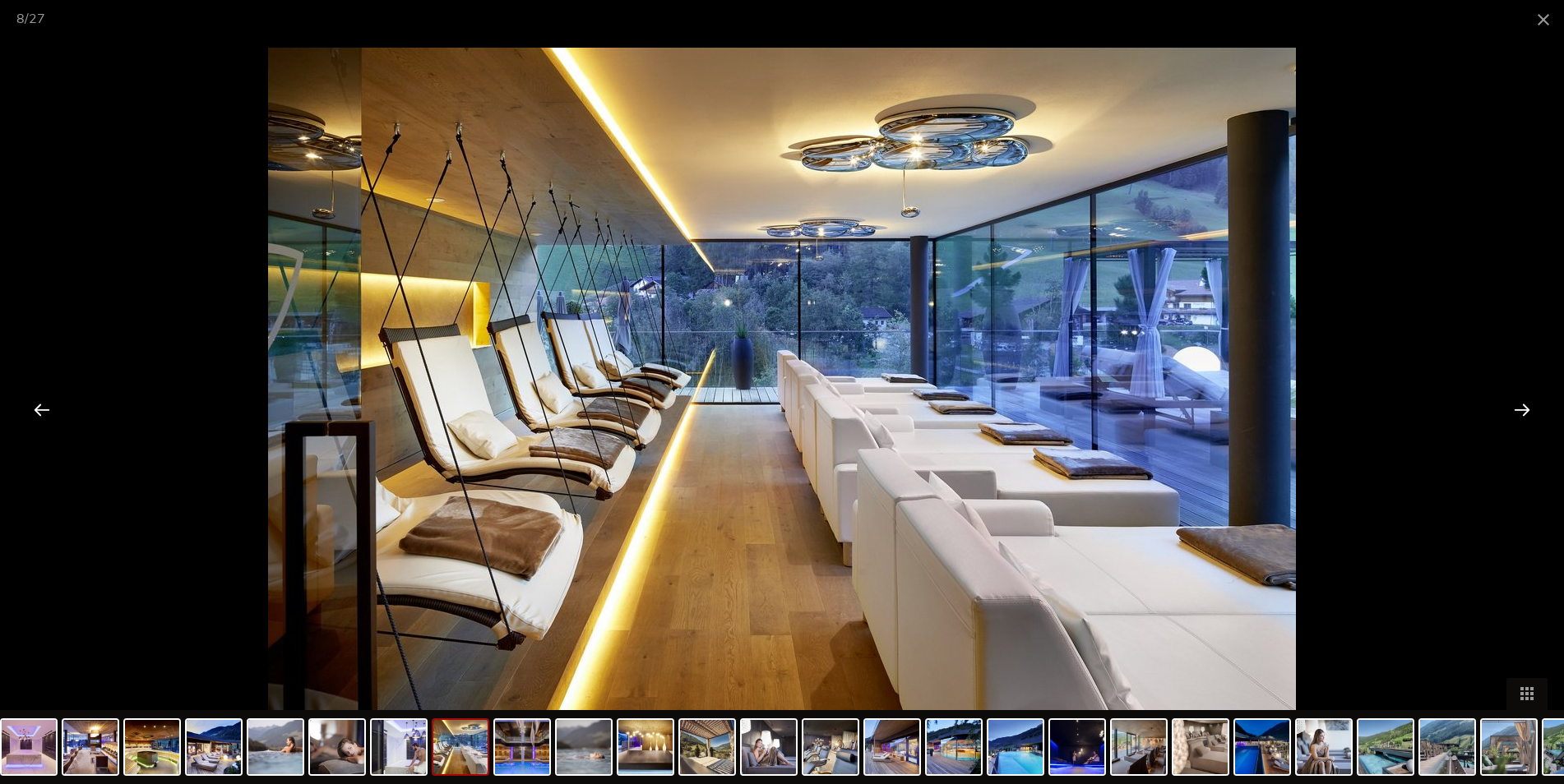
click at [1525, 410] on div at bounding box center [1523, 410] width 51 height 51
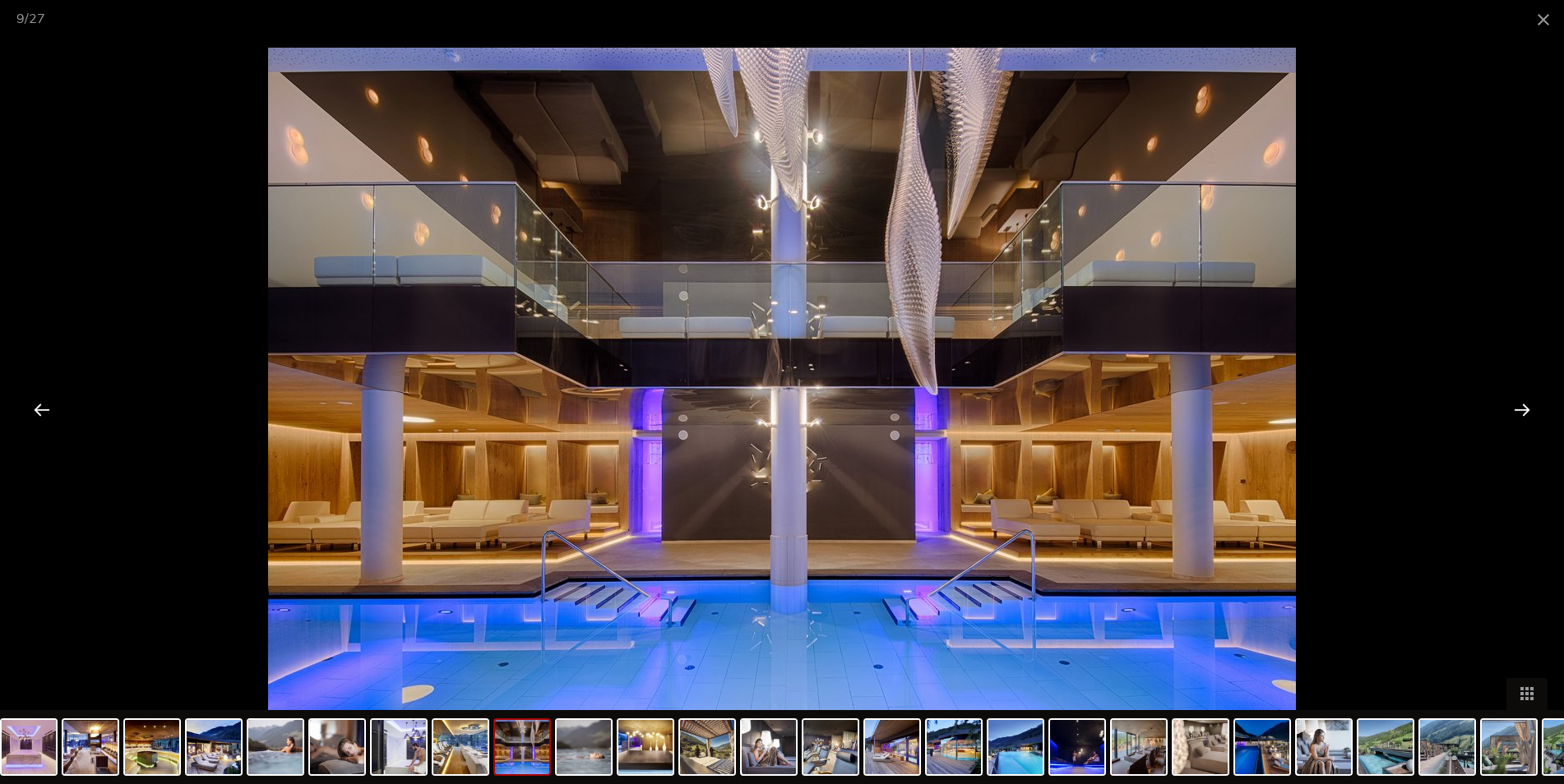
click at [1525, 410] on div at bounding box center [1523, 410] width 51 height 51
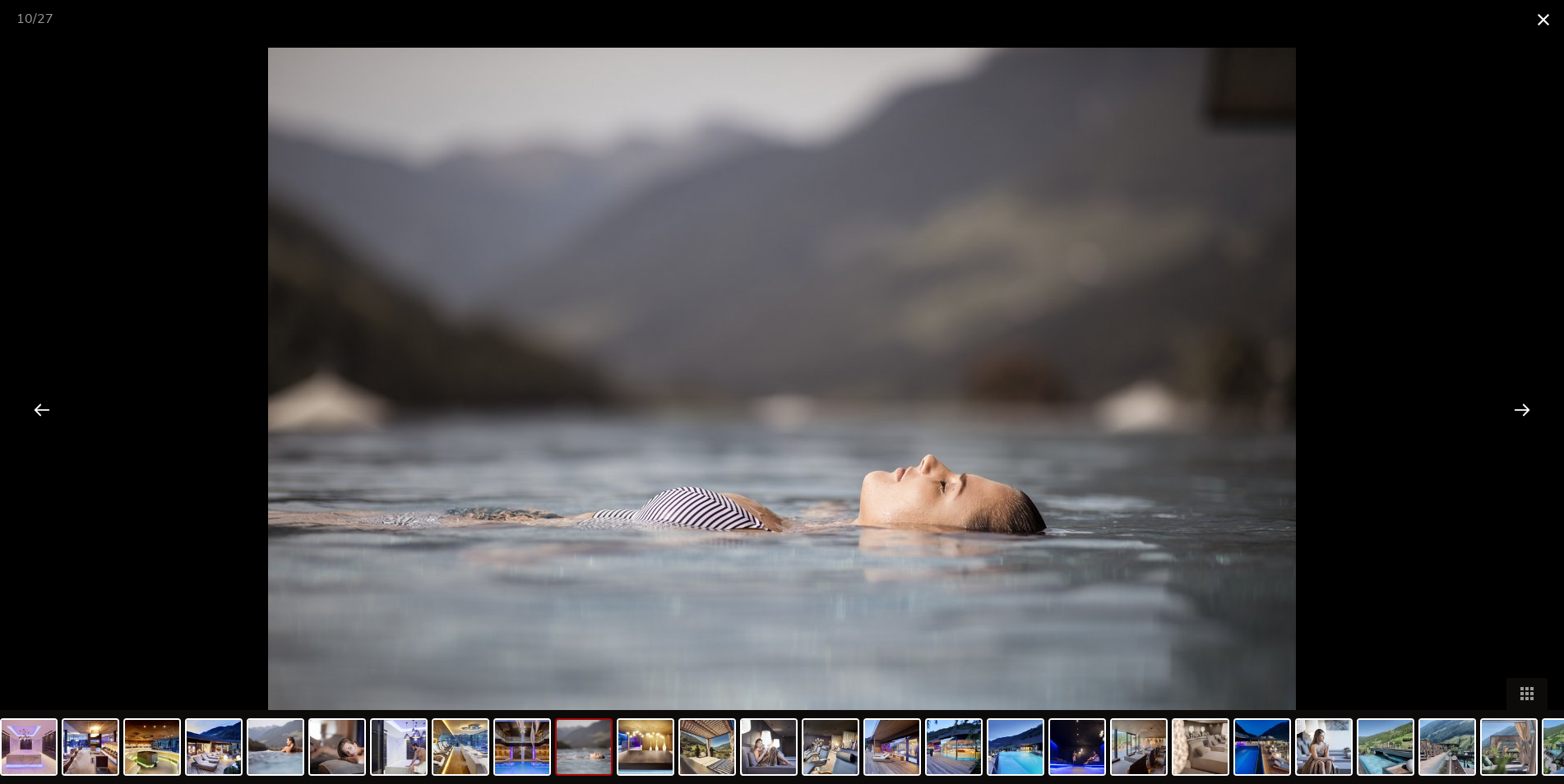
click at [1546, 23] on span at bounding box center [1543, 19] width 41 height 39
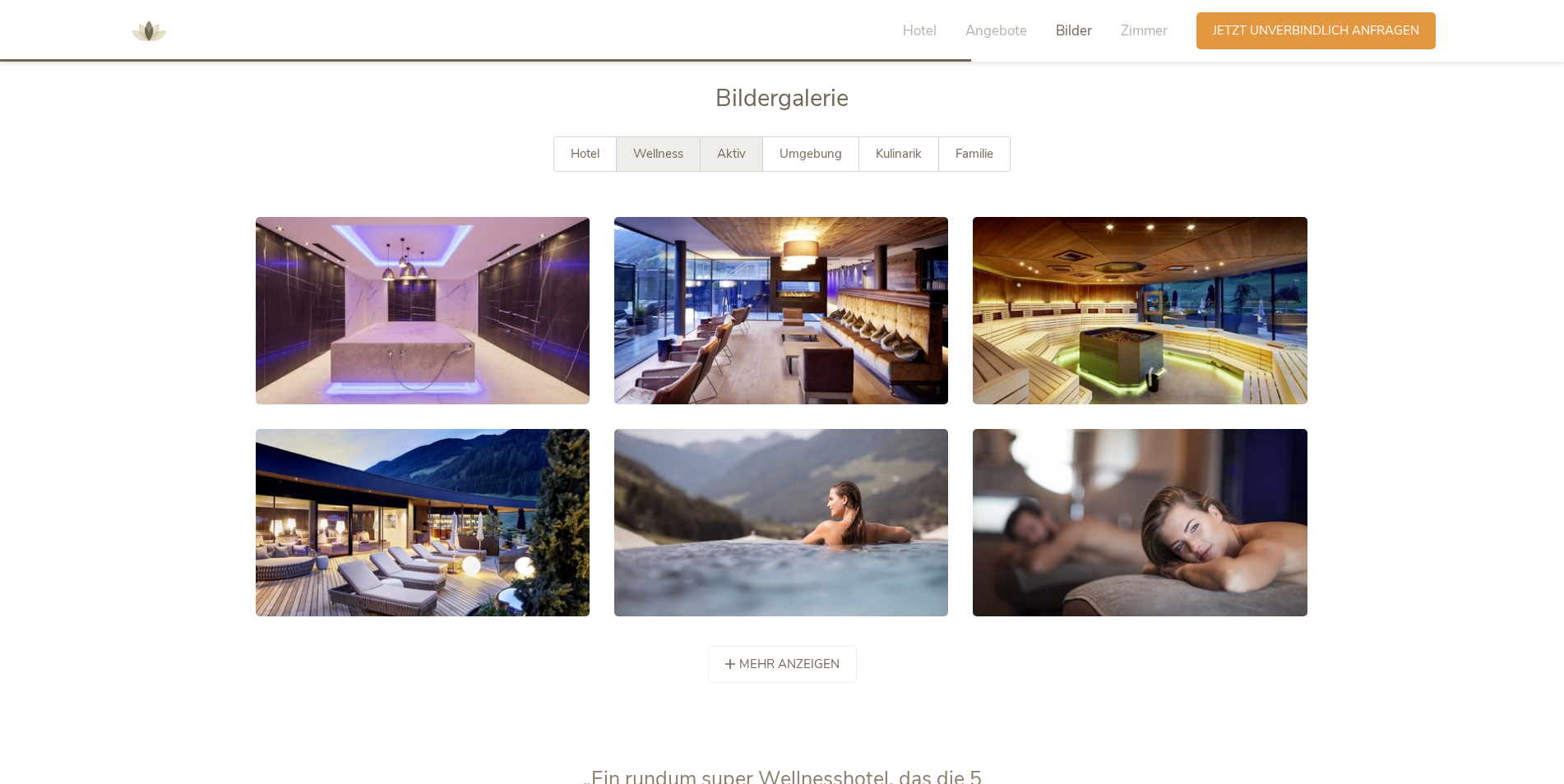
click at [741, 164] on div "Aktiv" at bounding box center [732, 154] width 62 height 34
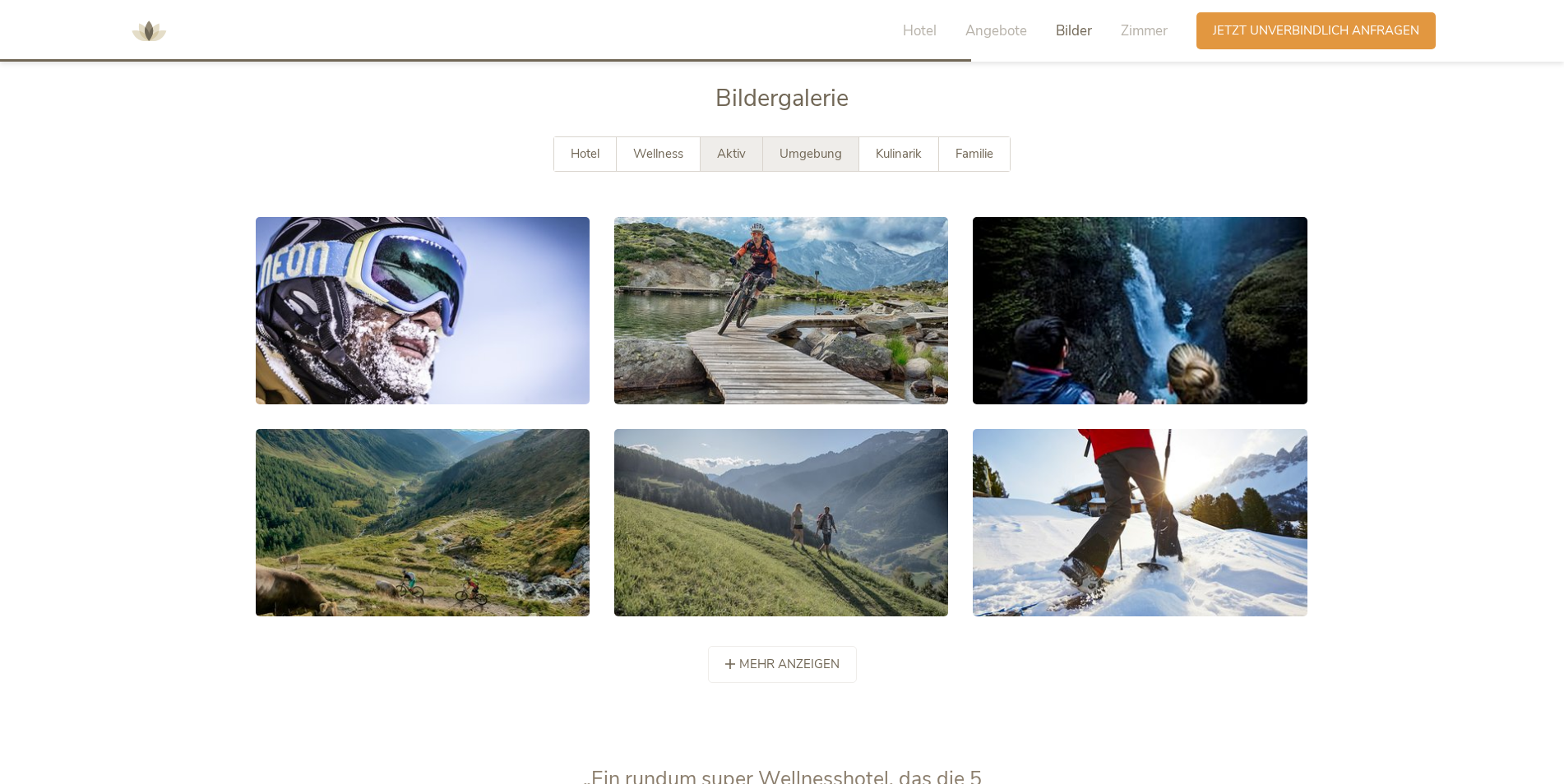
click at [801, 154] on span "Umgebung" at bounding box center [811, 154] width 62 height 17
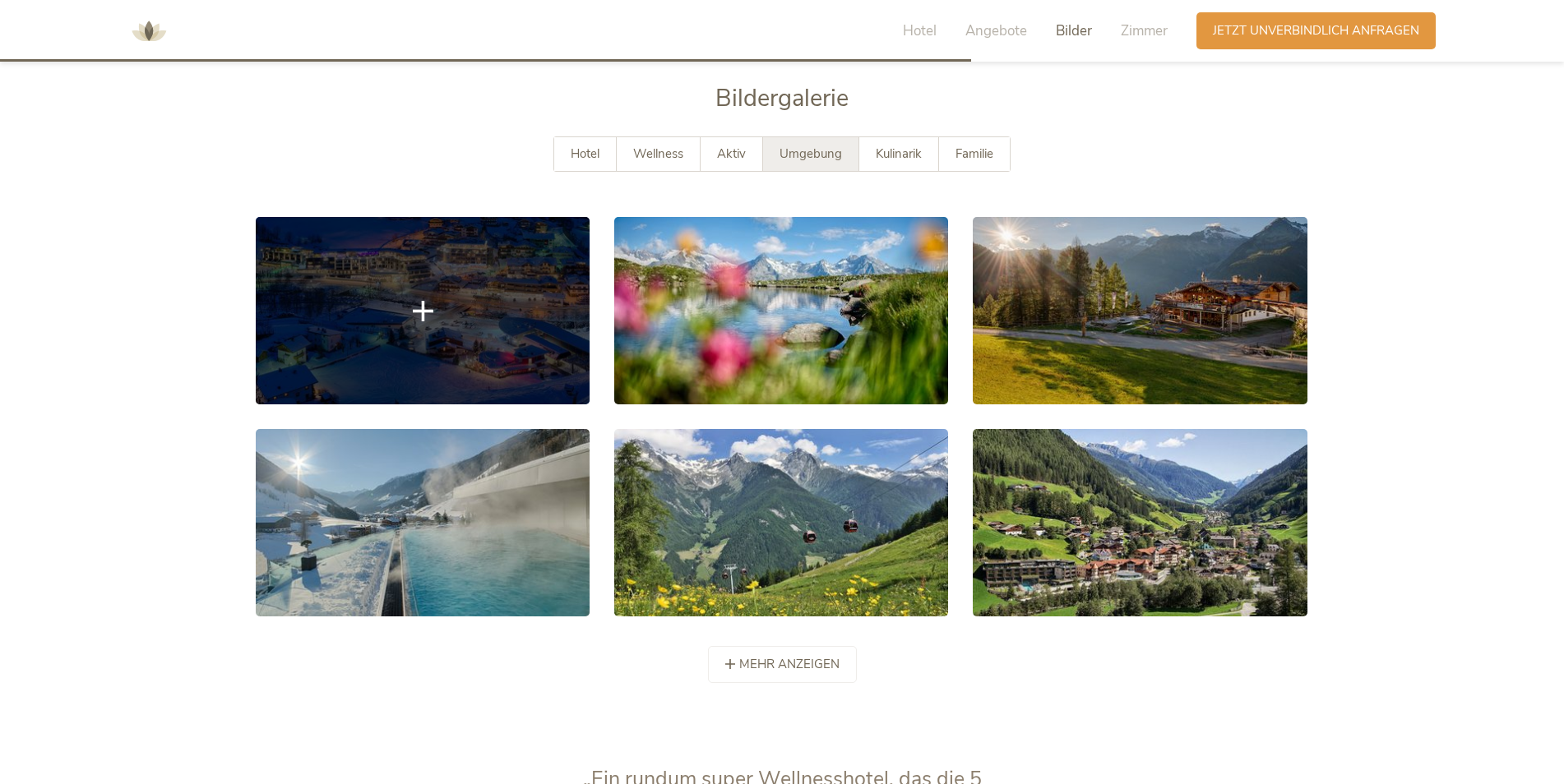
click at [441, 311] on link at bounding box center [423, 311] width 334 height 187
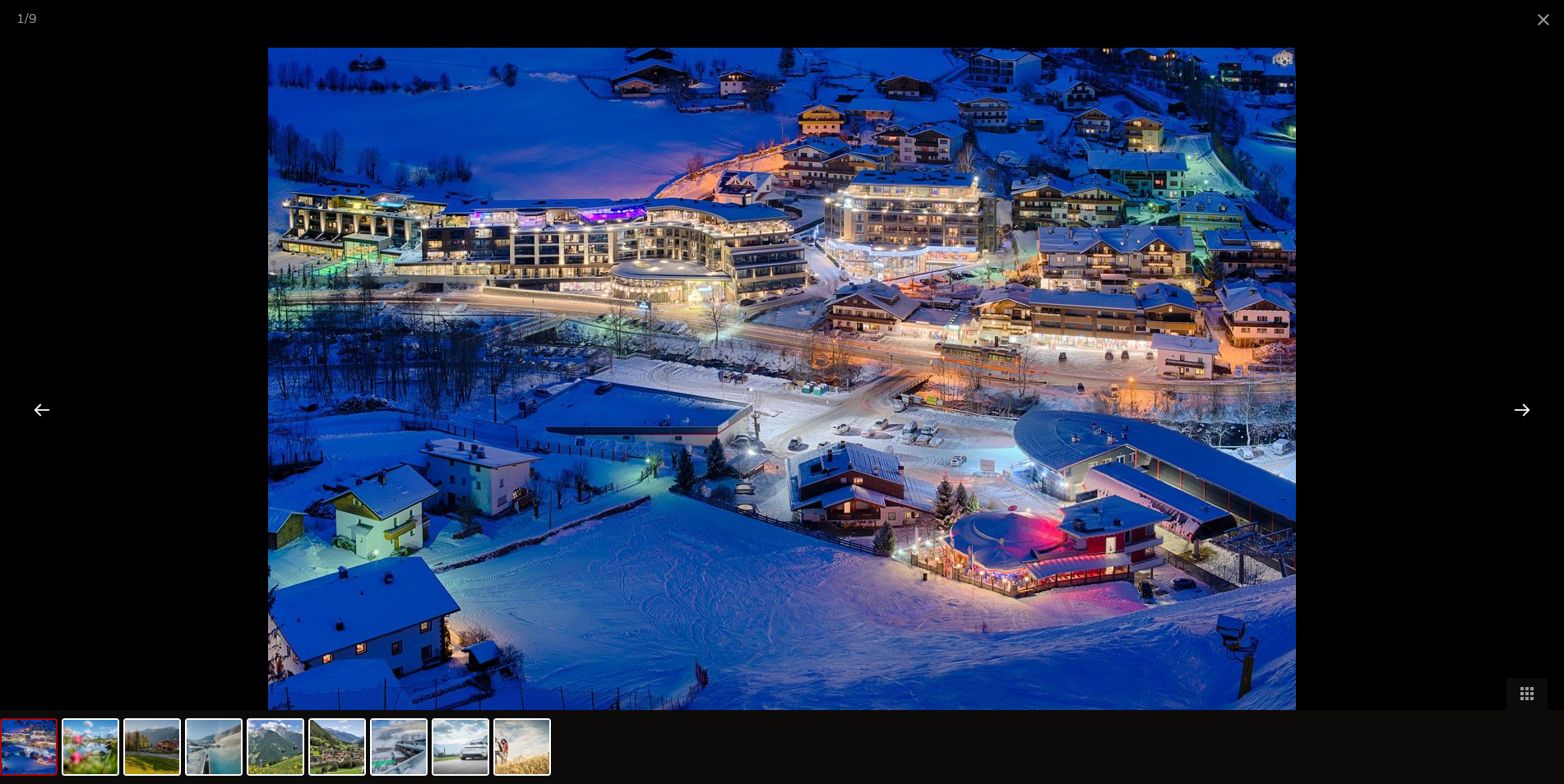
click at [1520, 406] on div at bounding box center [1523, 410] width 51 height 51
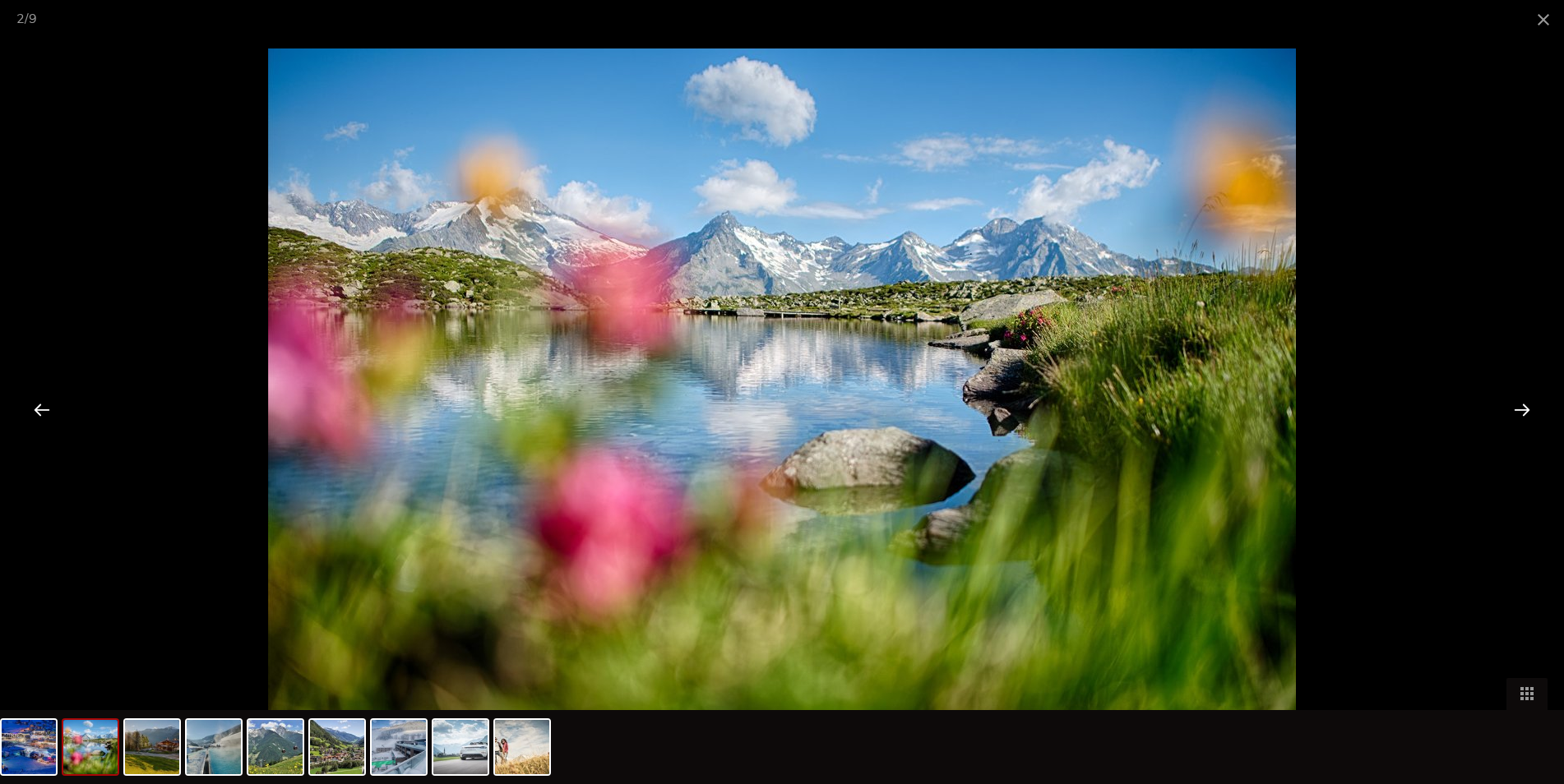
click at [1520, 406] on div at bounding box center [1523, 410] width 51 height 51
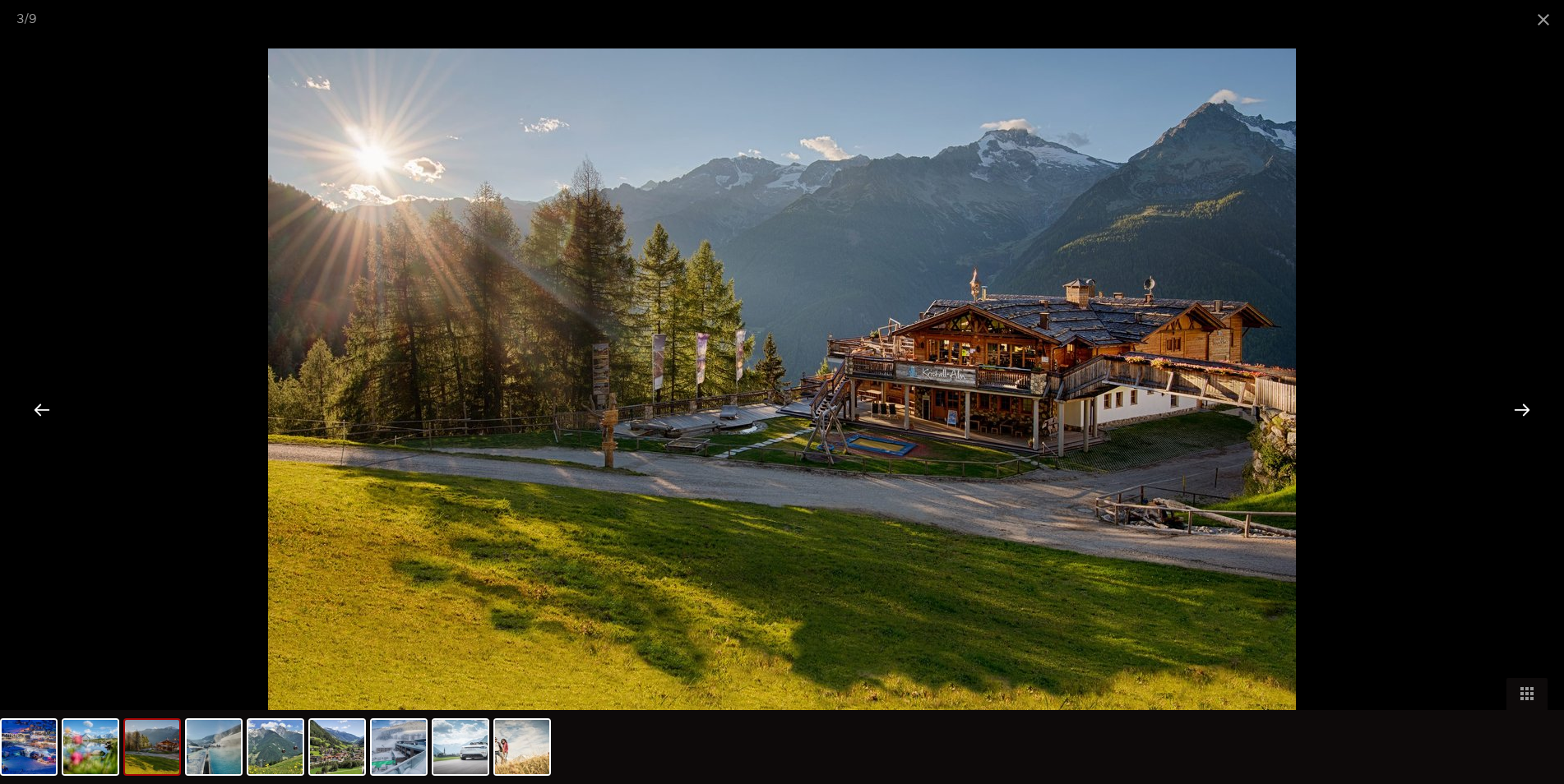
click at [1520, 406] on div at bounding box center [1523, 410] width 51 height 51
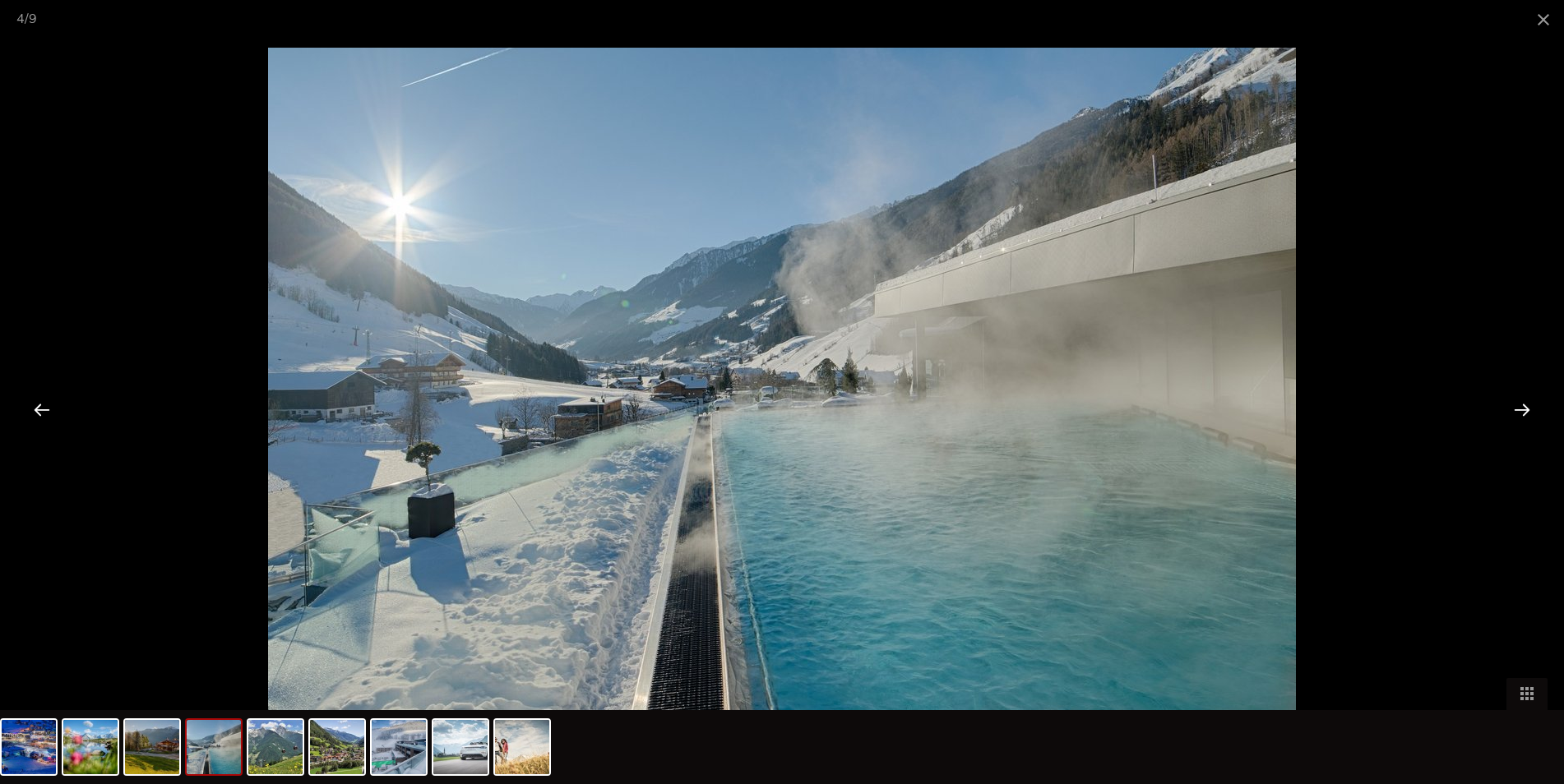
click at [1520, 406] on div at bounding box center [1523, 410] width 51 height 51
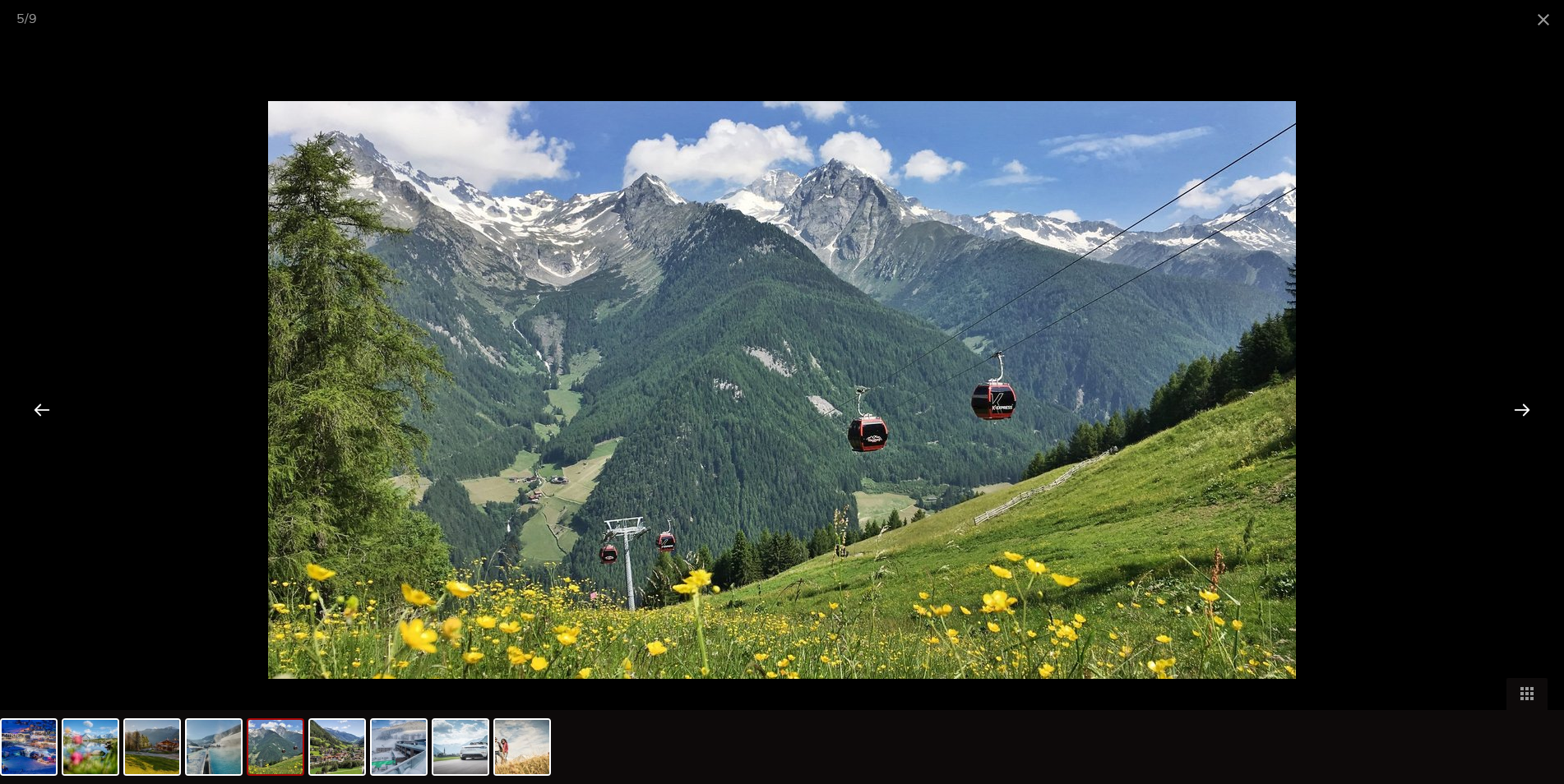
click at [1520, 406] on div at bounding box center [1523, 410] width 51 height 51
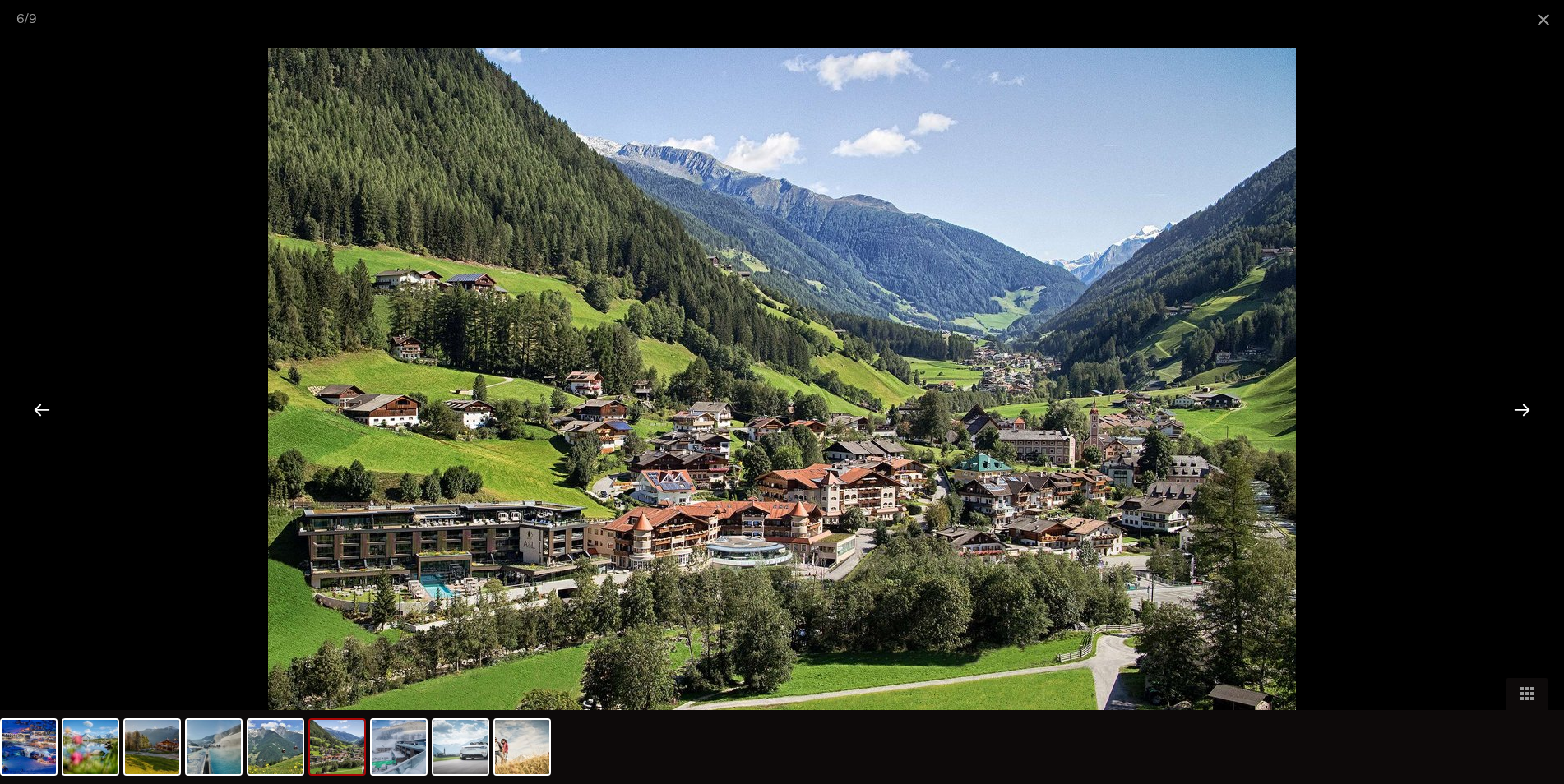
click at [1520, 406] on div at bounding box center [1523, 410] width 51 height 51
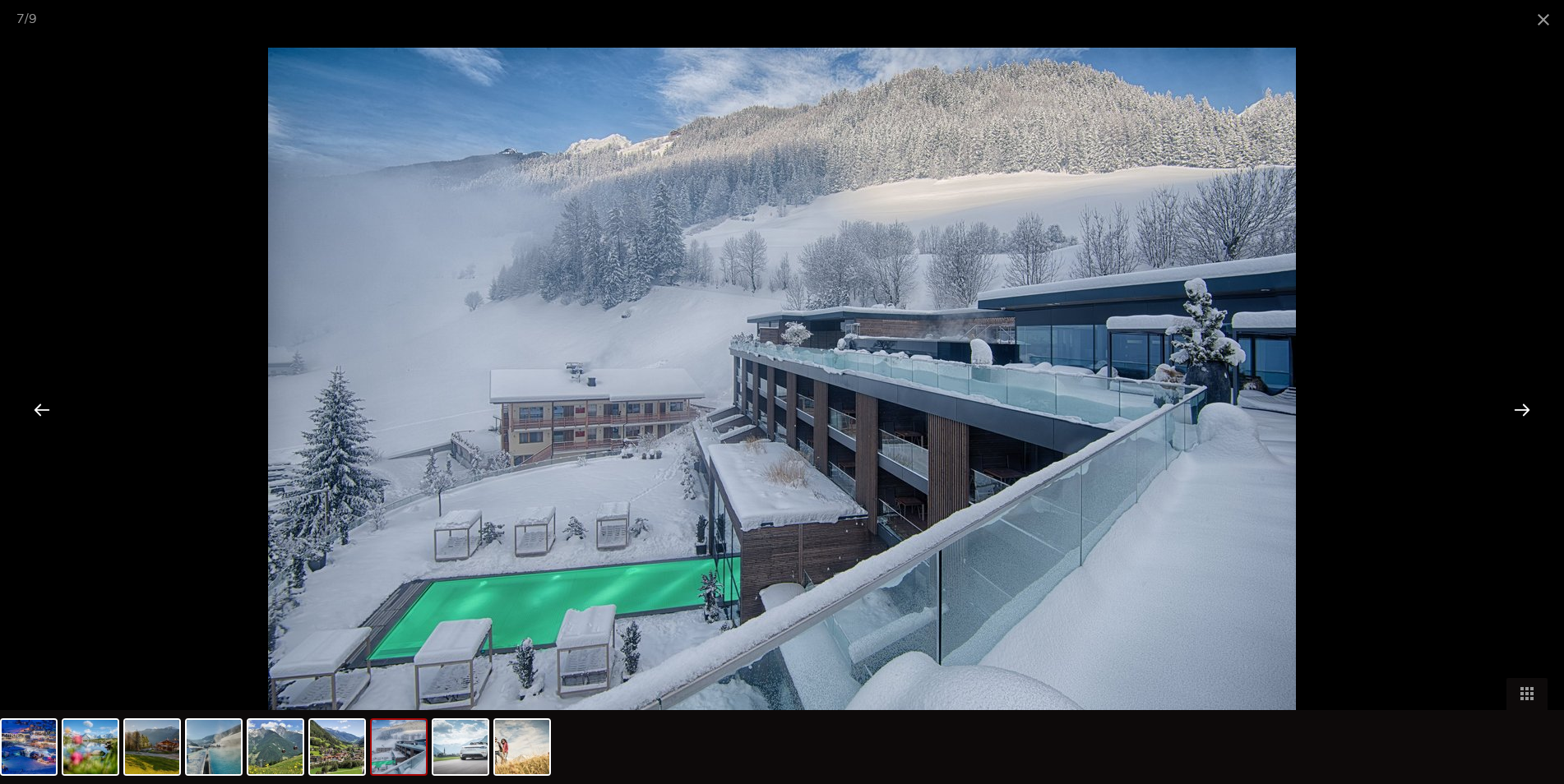
click at [1520, 406] on div at bounding box center [1523, 410] width 51 height 51
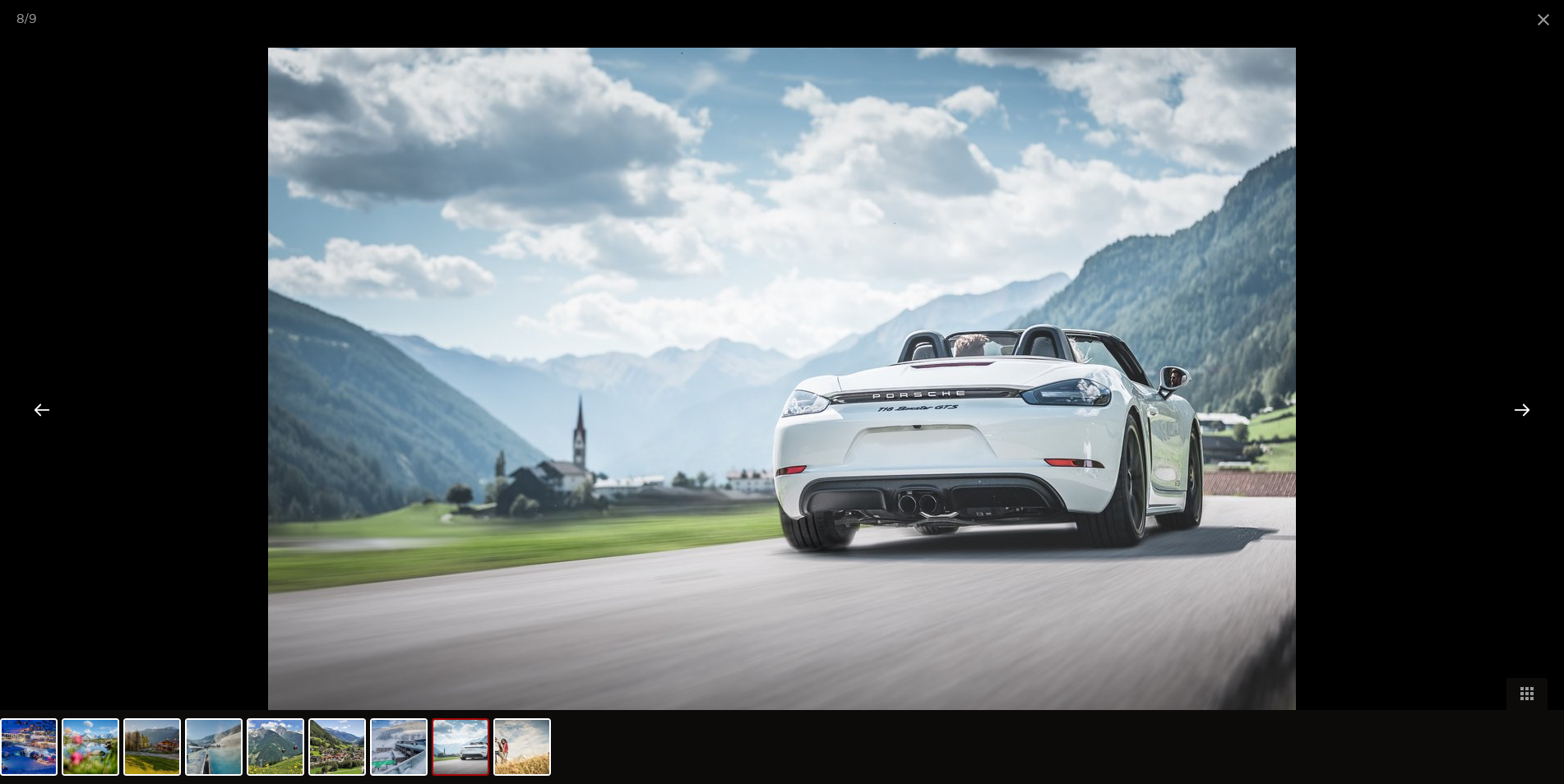
click at [1520, 406] on div at bounding box center [1523, 410] width 51 height 51
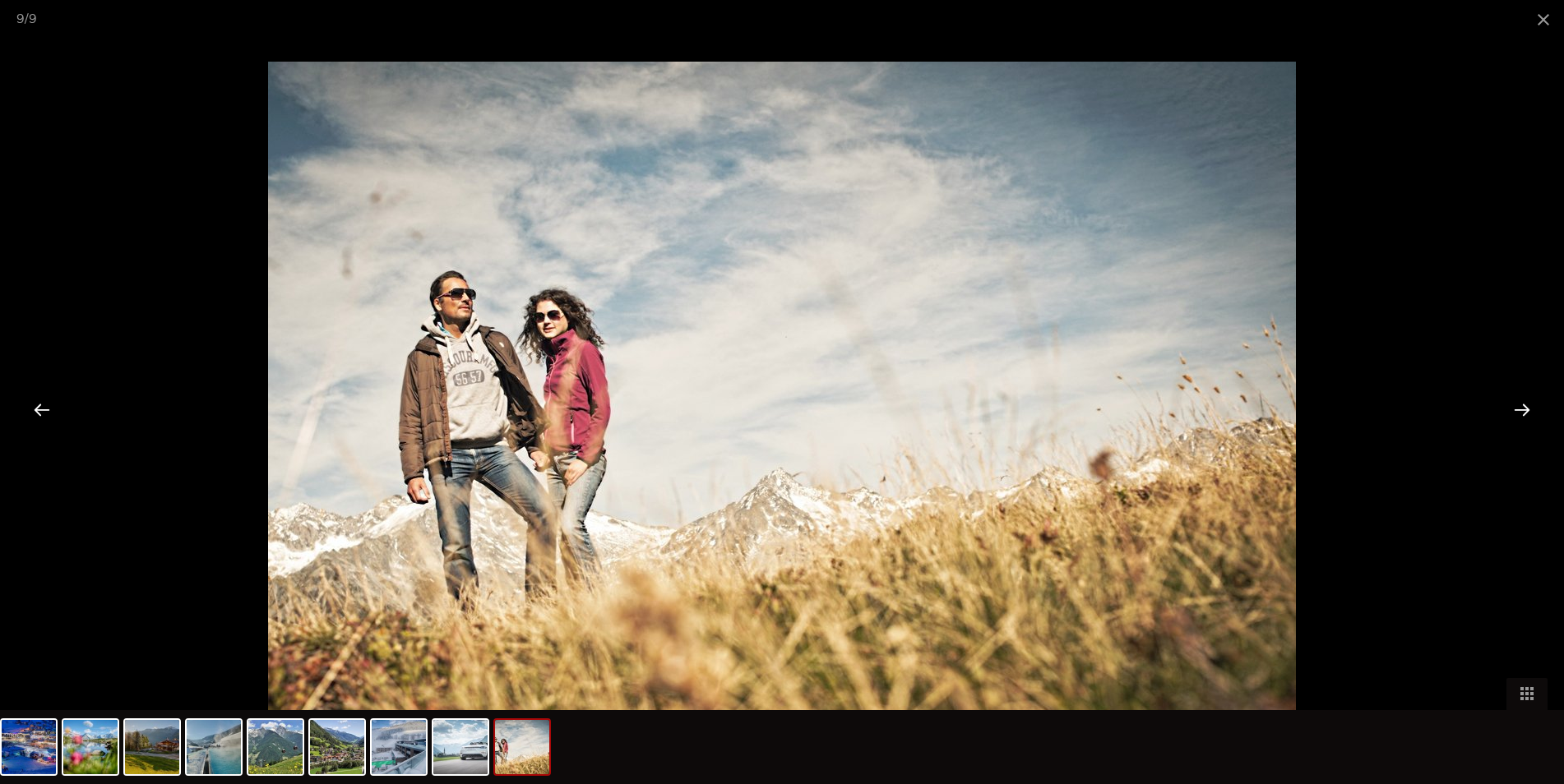
click at [1520, 406] on div at bounding box center [1523, 410] width 51 height 51
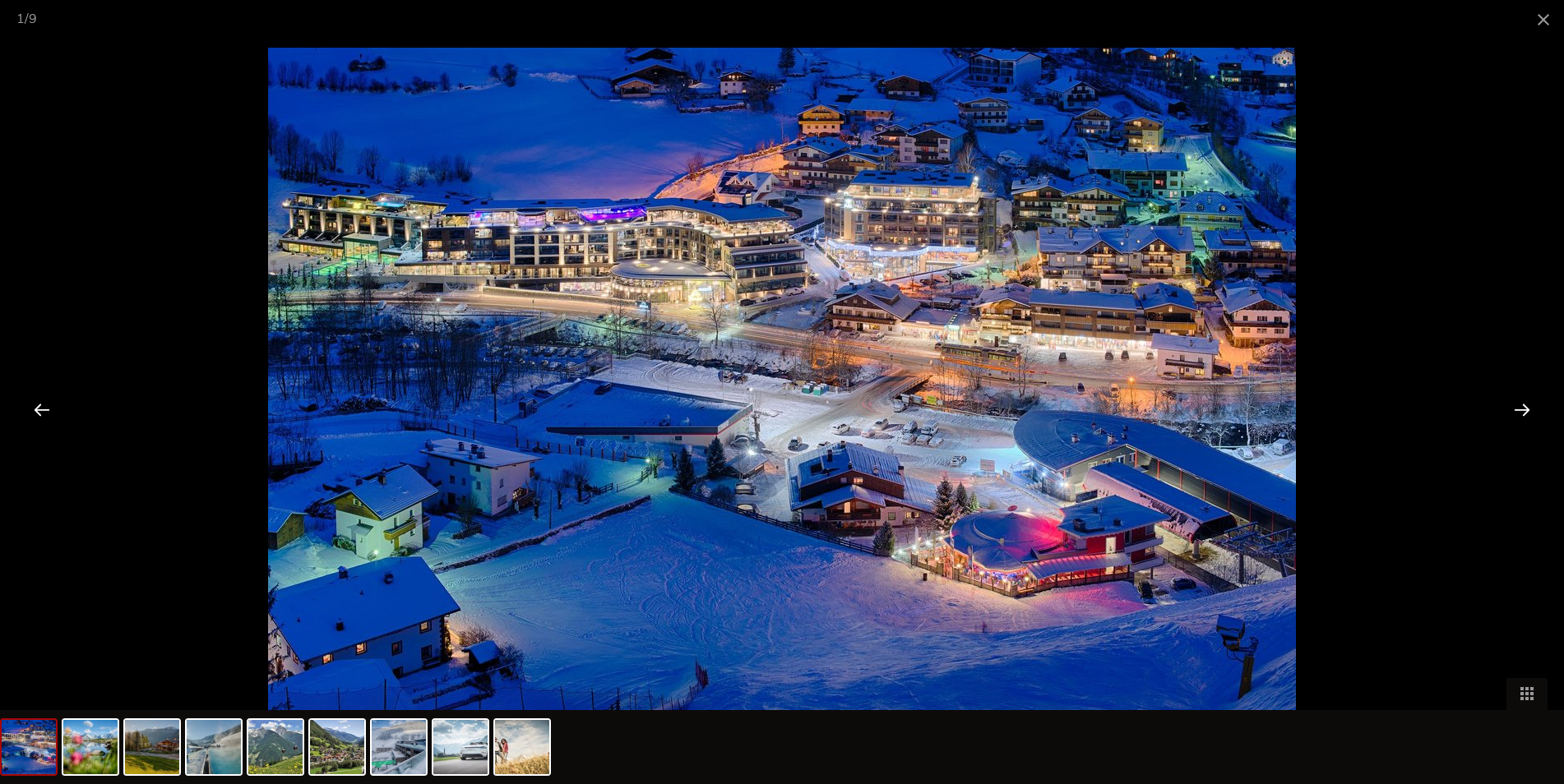
click at [1520, 406] on div at bounding box center [1523, 410] width 51 height 51
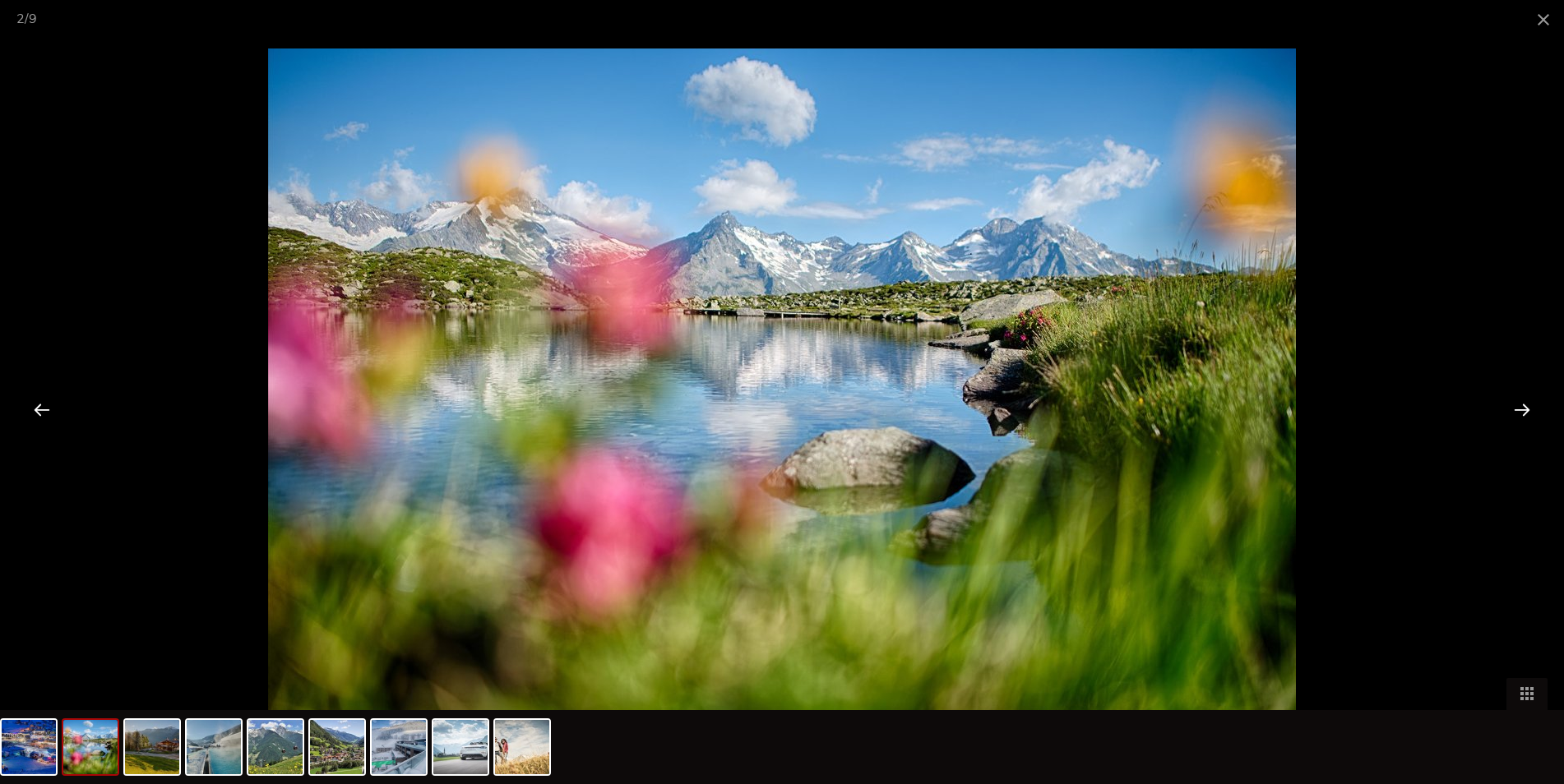
click at [1520, 406] on div at bounding box center [1523, 410] width 51 height 51
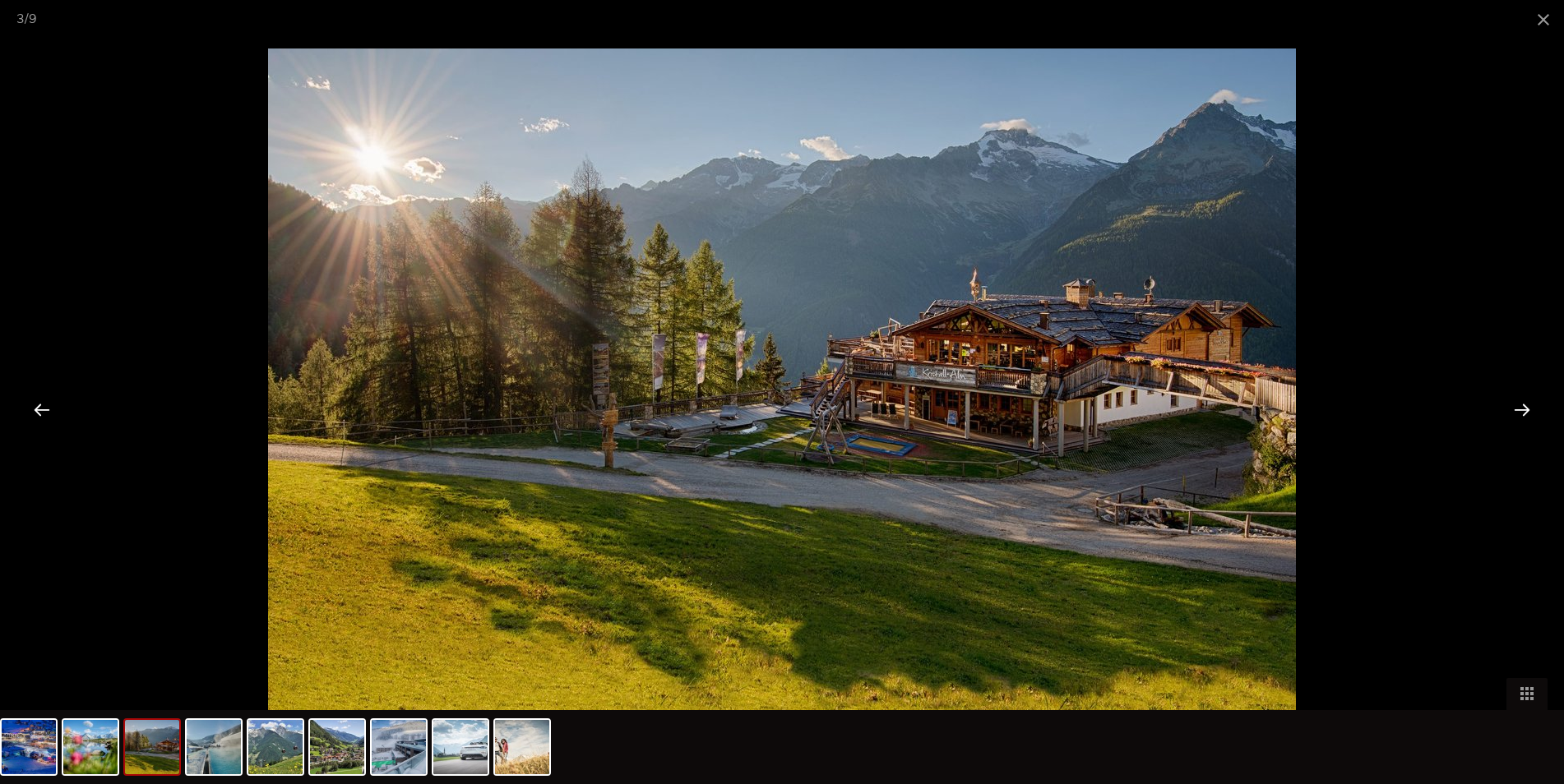
click at [1520, 406] on div at bounding box center [1523, 410] width 51 height 51
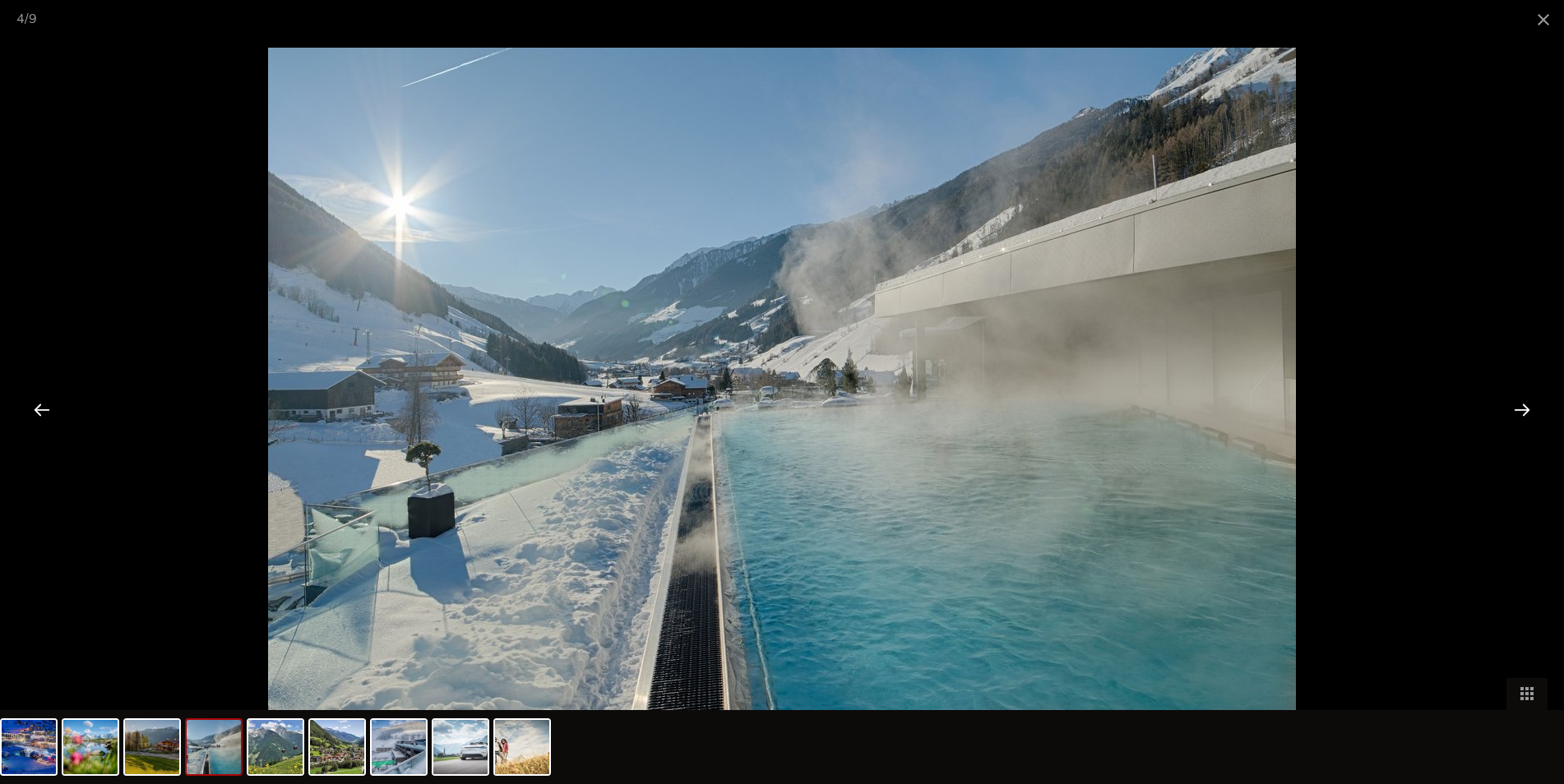
click at [1520, 406] on div at bounding box center [1523, 410] width 51 height 51
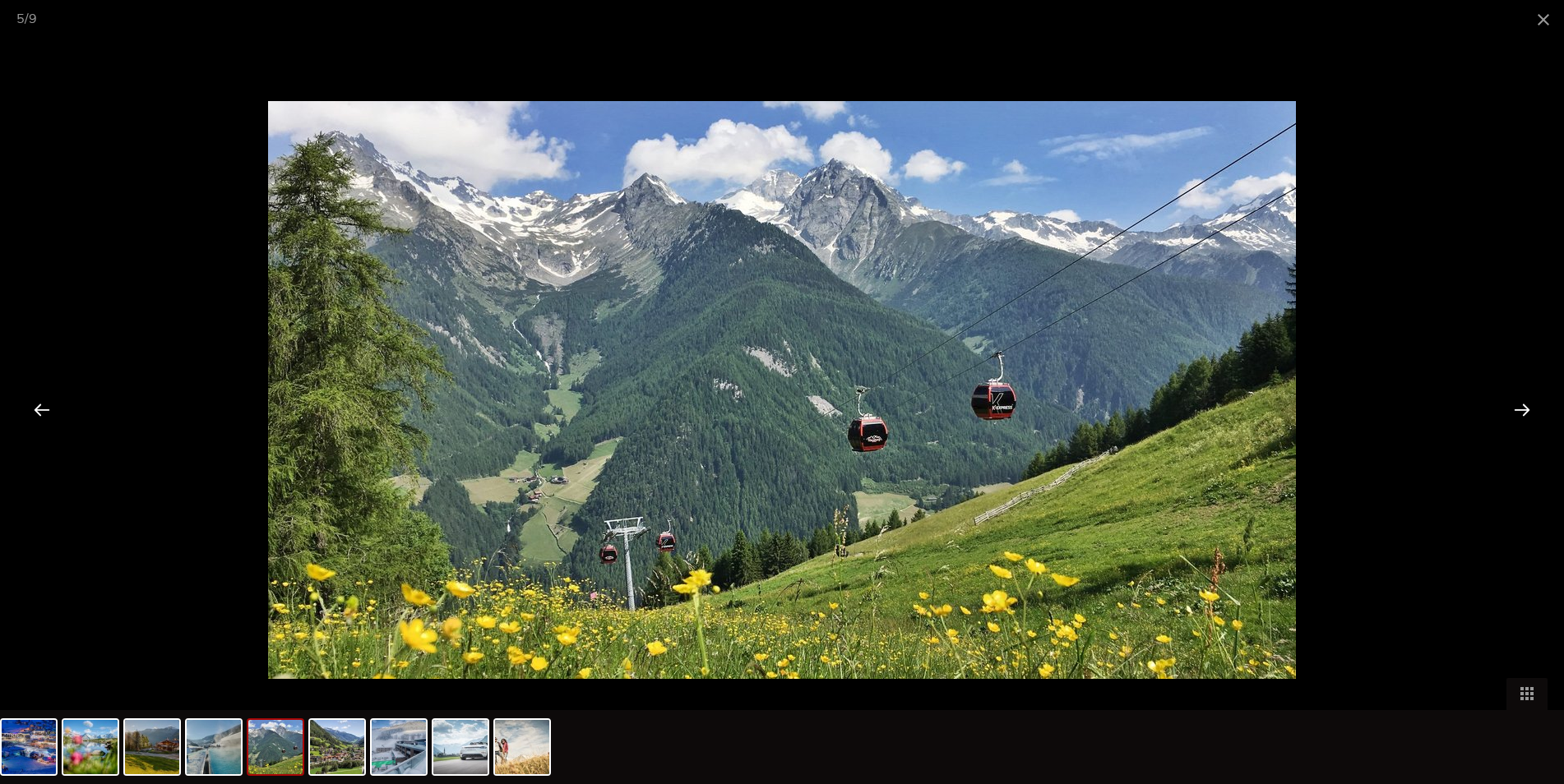
click at [1520, 406] on div at bounding box center [1523, 410] width 51 height 51
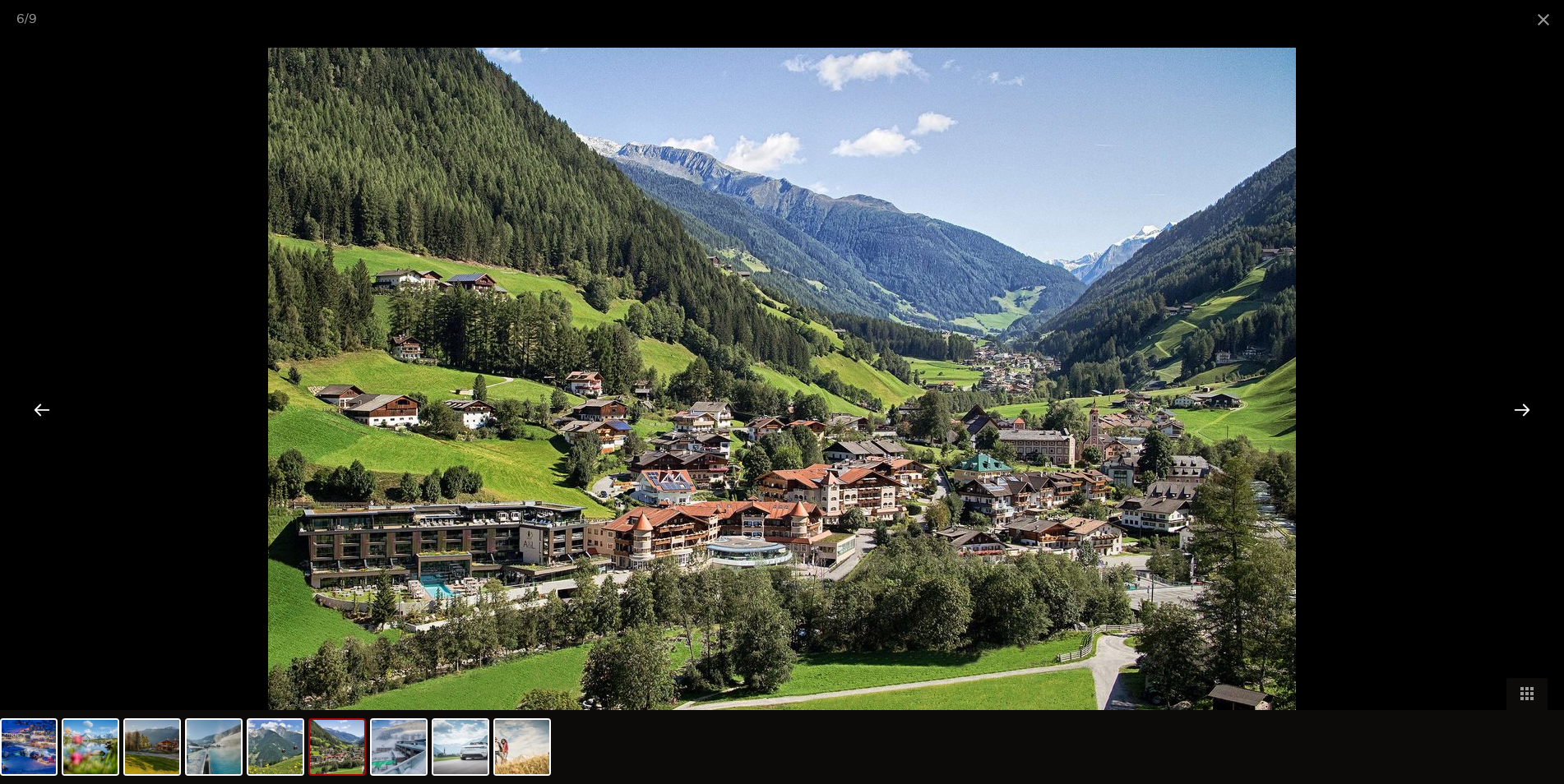
click at [1520, 406] on div at bounding box center [1523, 410] width 51 height 51
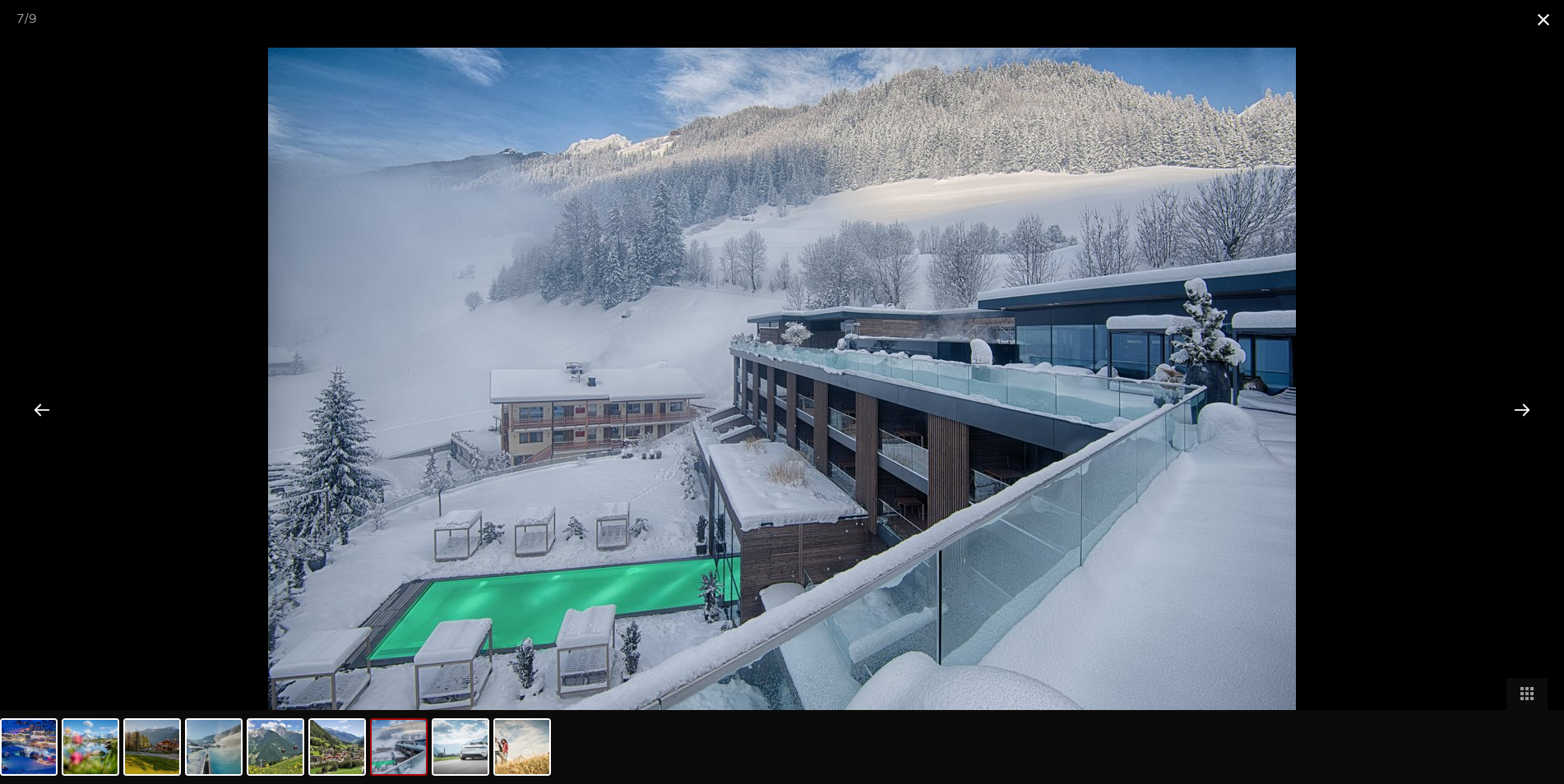
click at [1539, 19] on span at bounding box center [1543, 19] width 41 height 39
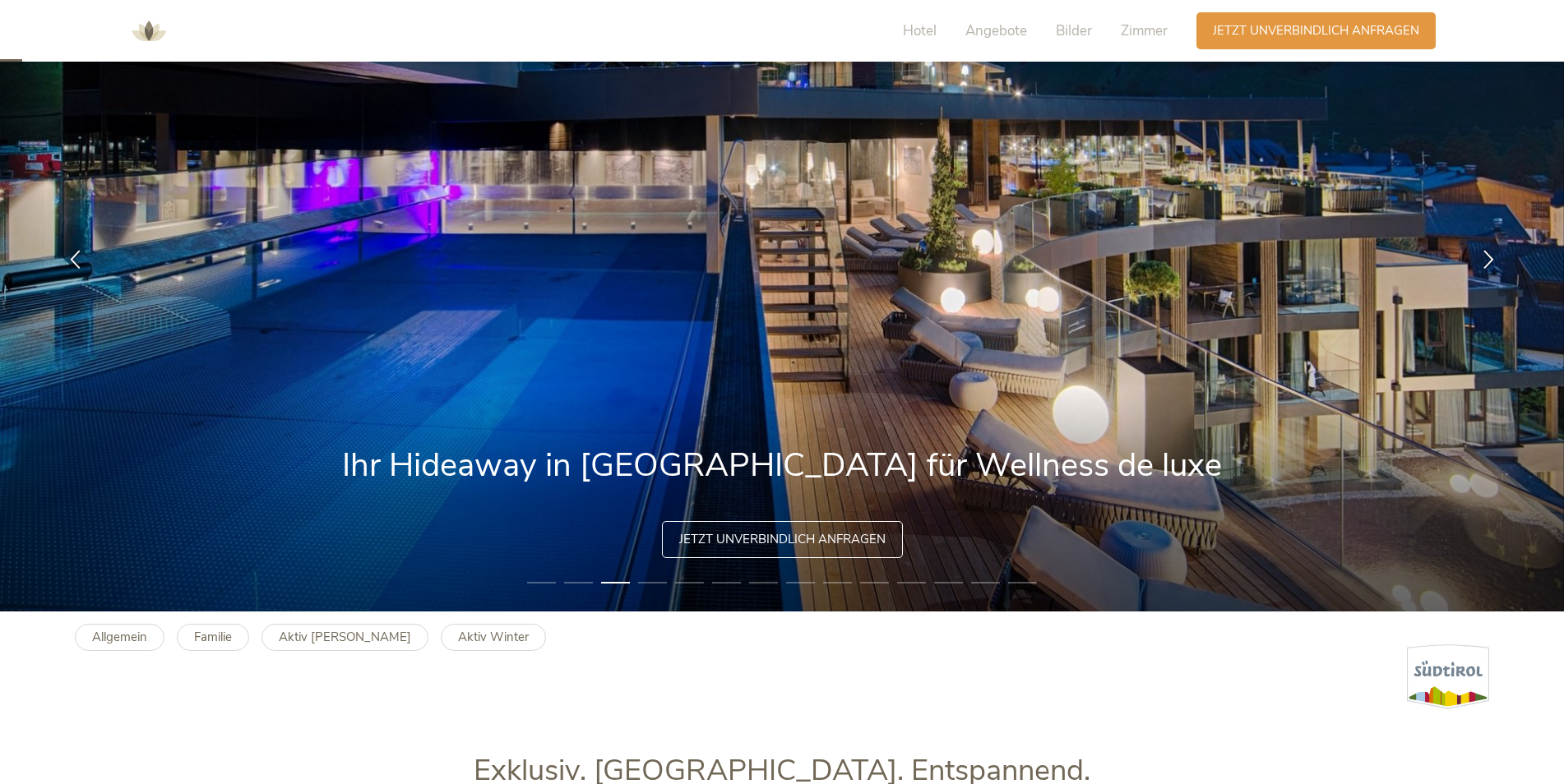
scroll to position [0, 0]
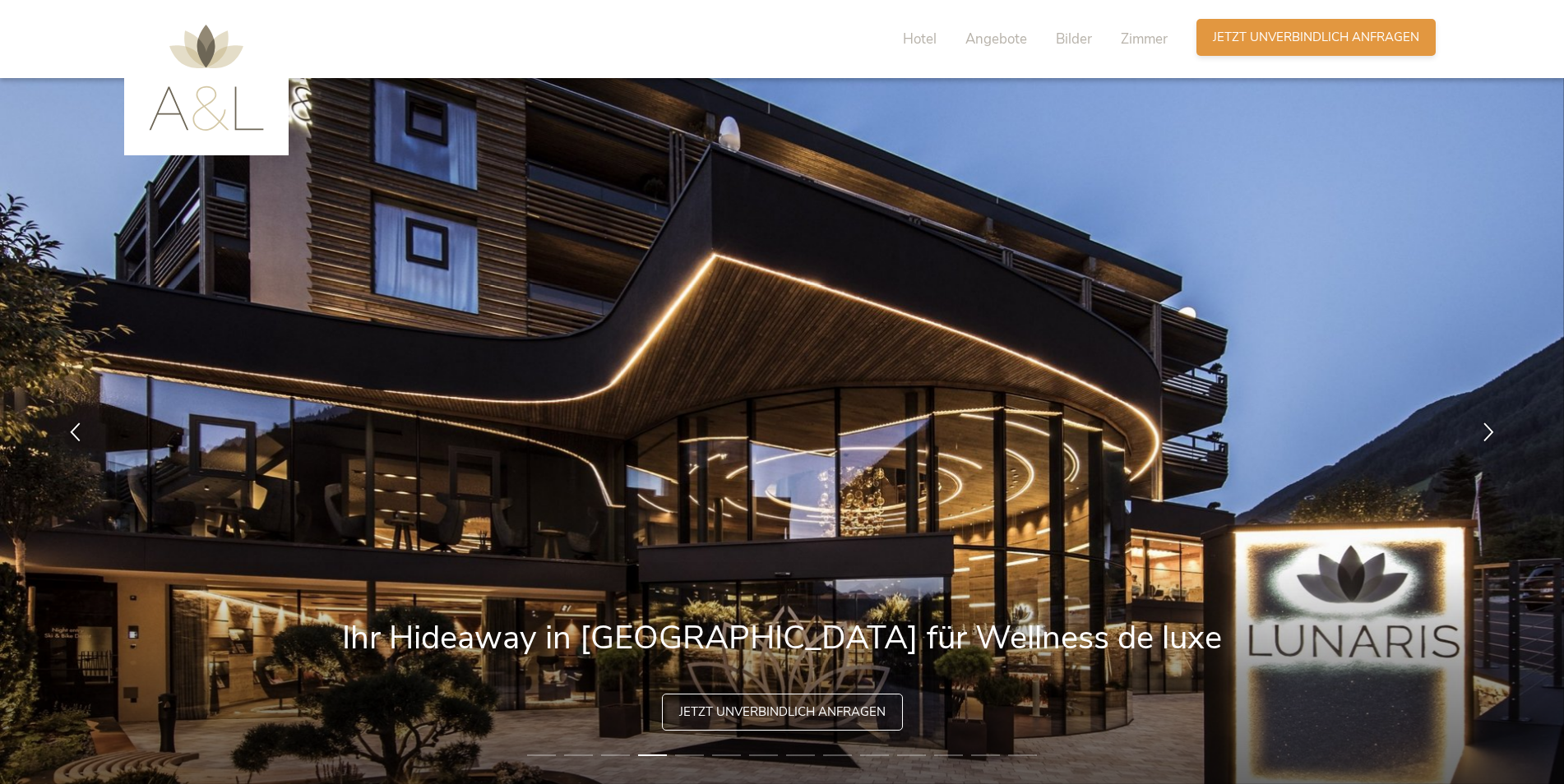
click at [1331, 39] on span "Jetzt unverbindlich anfragen" at bounding box center [1315, 37] width 206 height 17
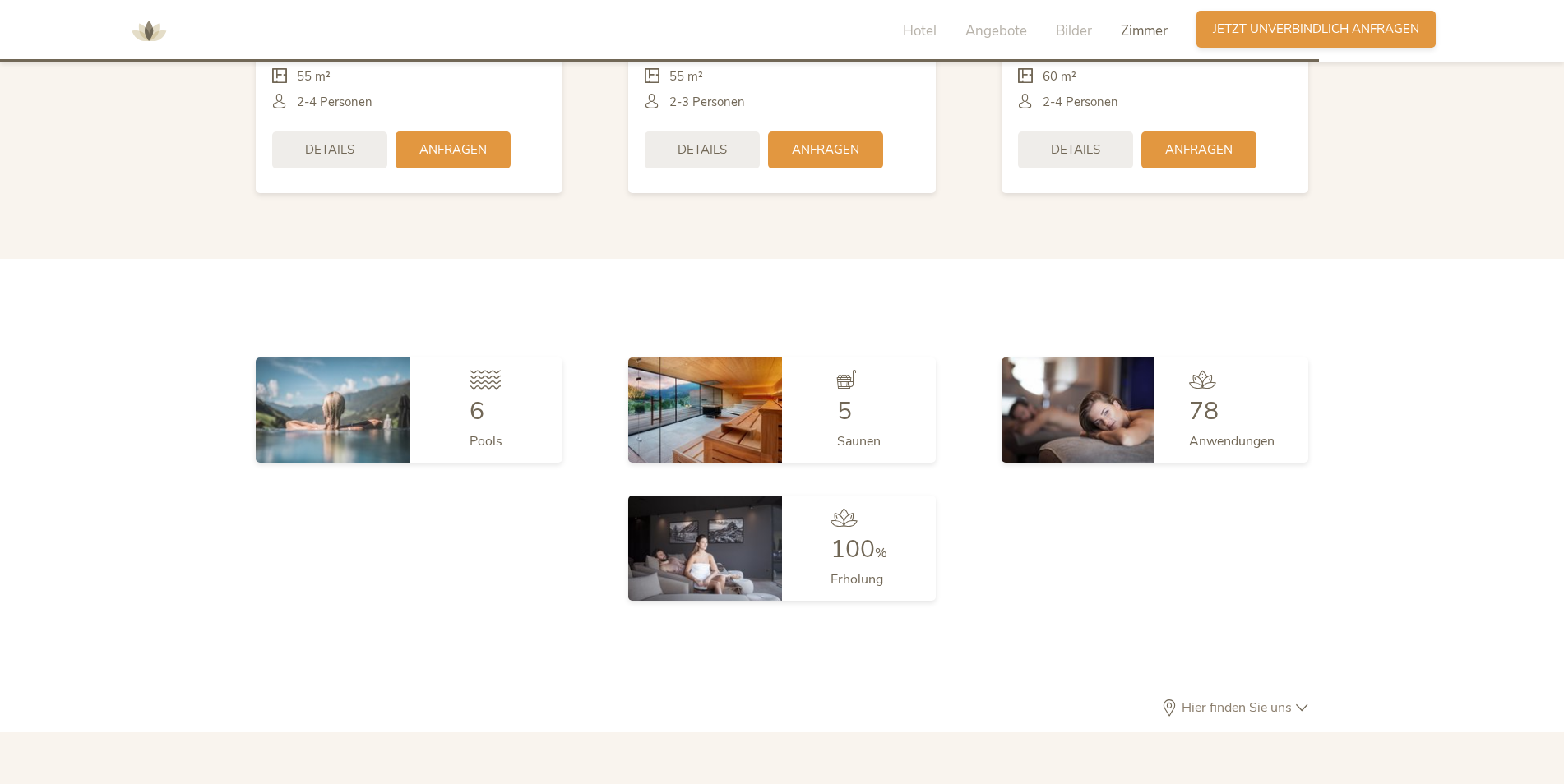
scroll to position [5098, 0]
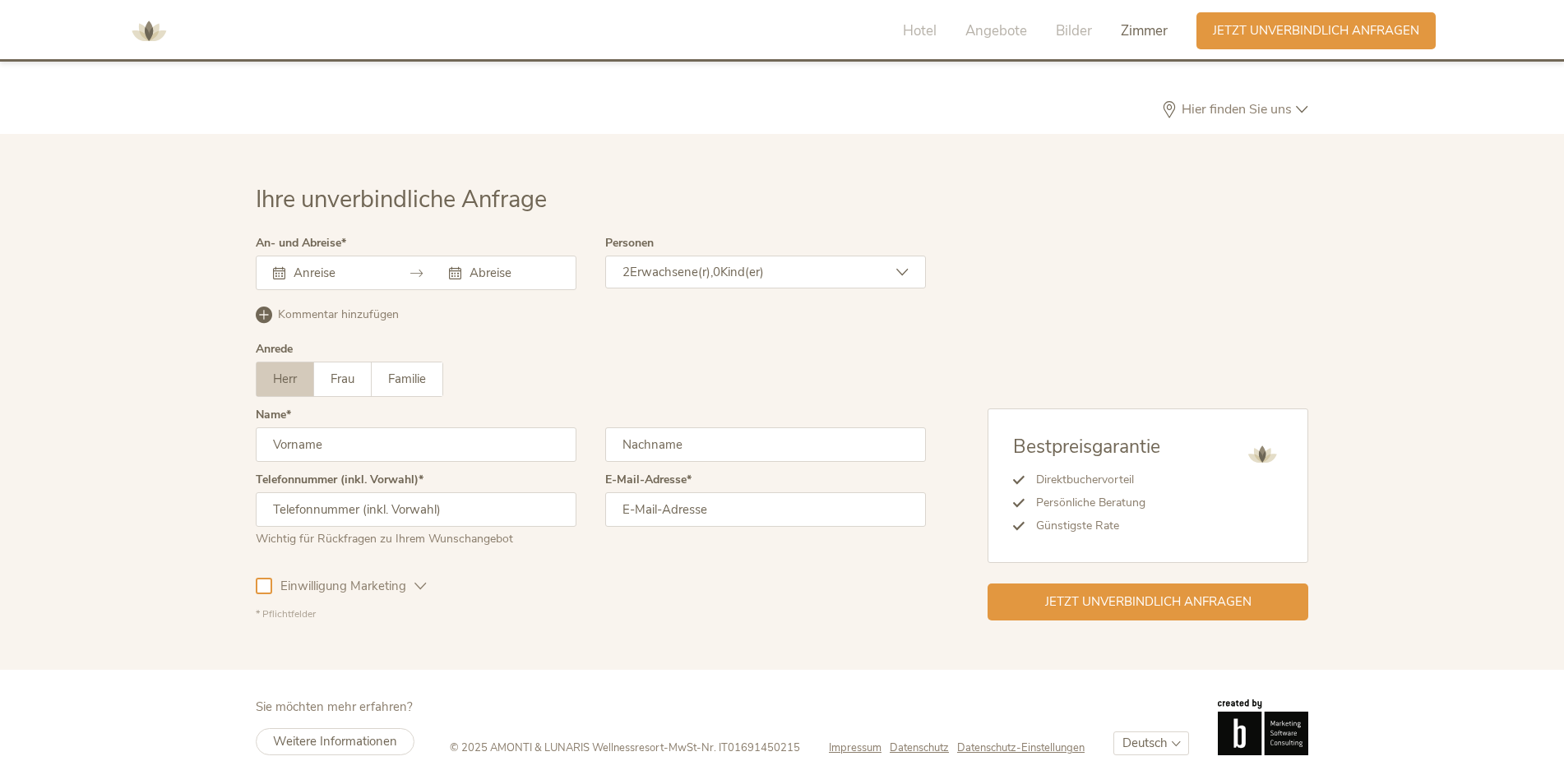
click at [412, 274] on icon at bounding box center [416, 272] width 12 height 12
click at [452, 274] on icon at bounding box center [454, 272] width 12 height 12
click at [464, 269] on div at bounding box center [504, 273] width 110 height 17
click at [452, 267] on icon at bounding box center [454, 272] width 12 height 12
click at [459, 271] on icon at bounding box center [454, 272] width 12 height 12
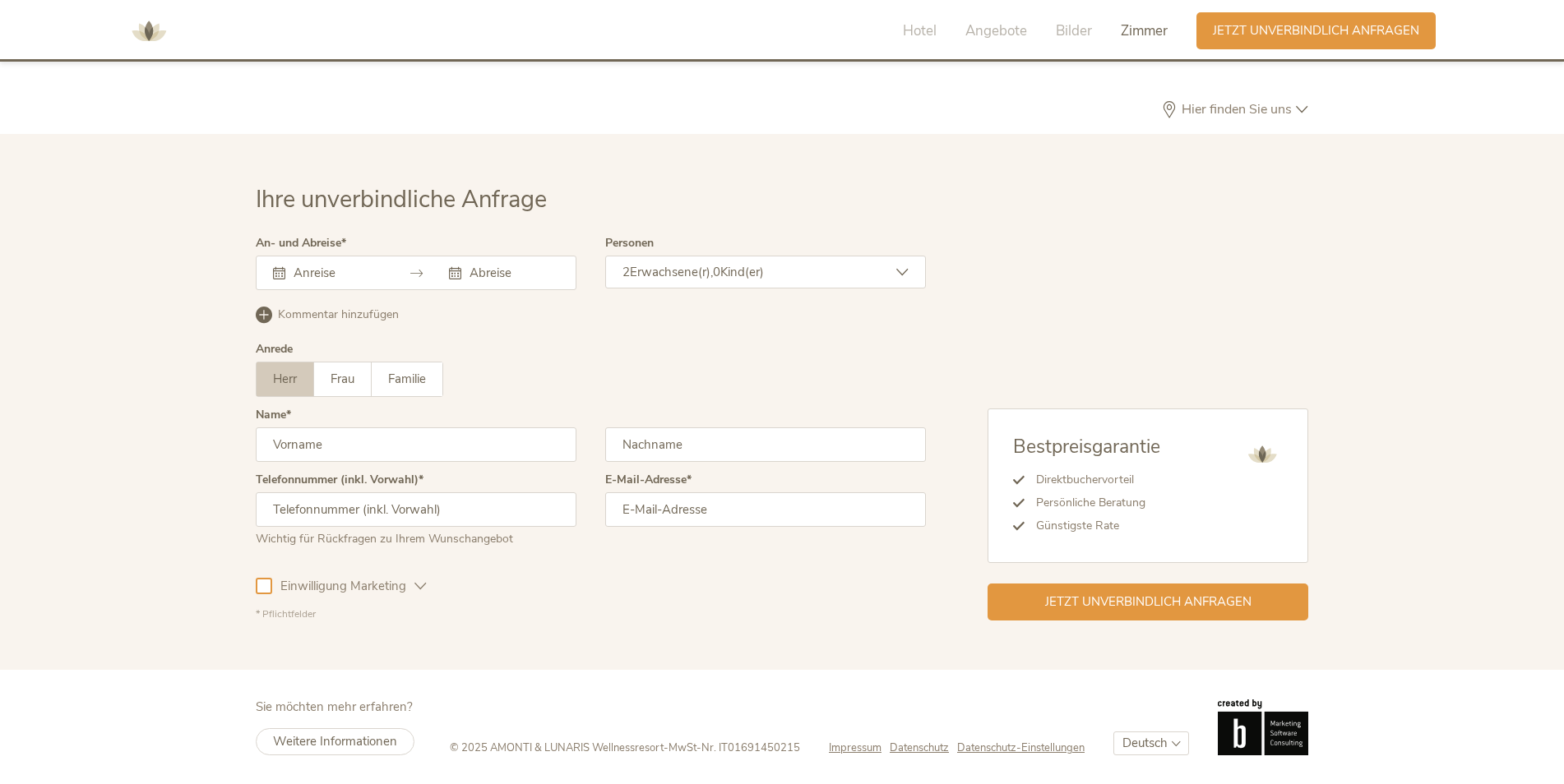
click at [461, 274] on div at bounding box center [504, 273] width 110 height 17
click at [460, 267] on icon at bounding box center [454, 272] width 12 height 12
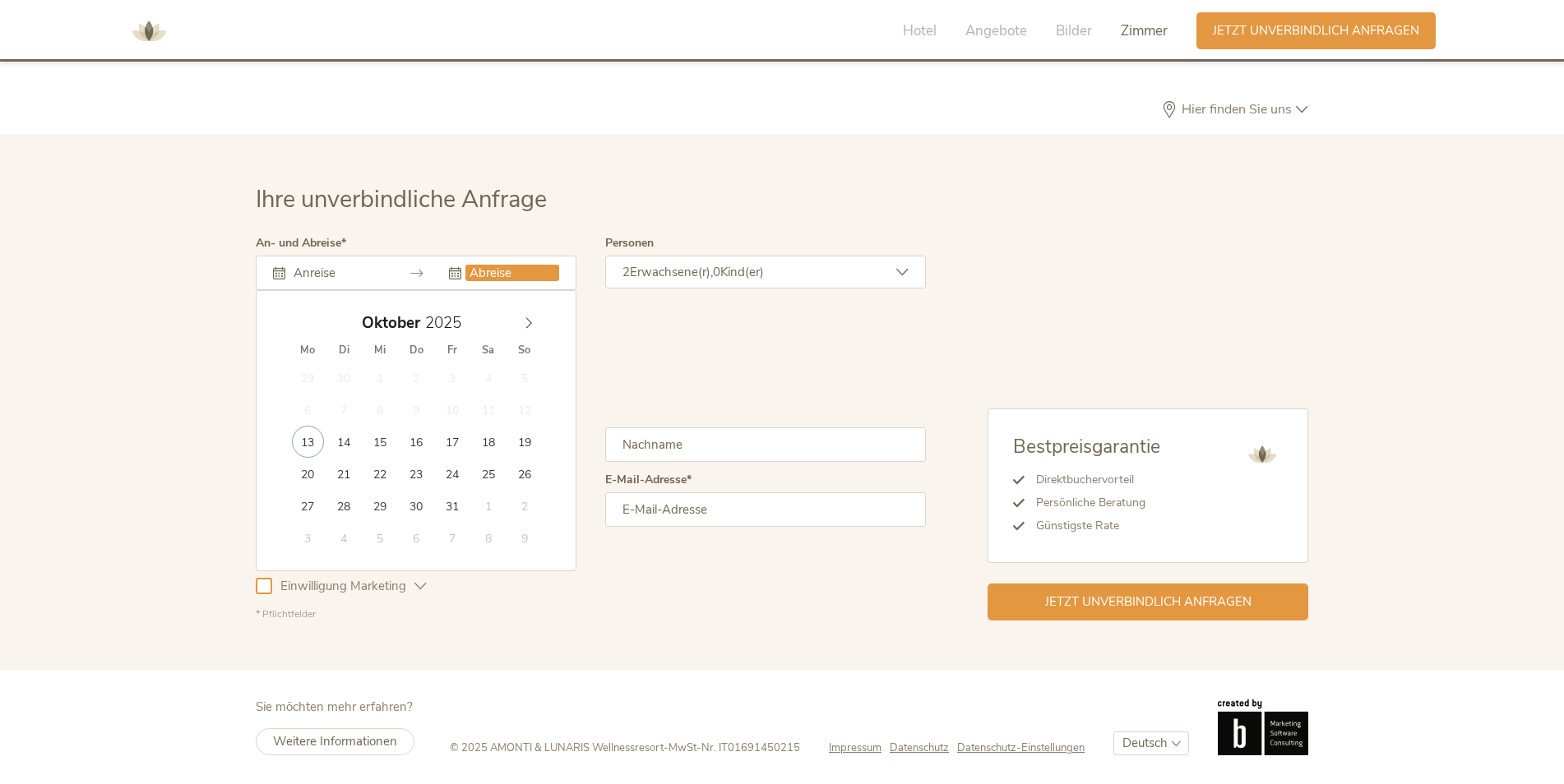
click at [487, 271] on input "text" at bounding box center [512, 273] width 94 height 17
type input "[DATE]"
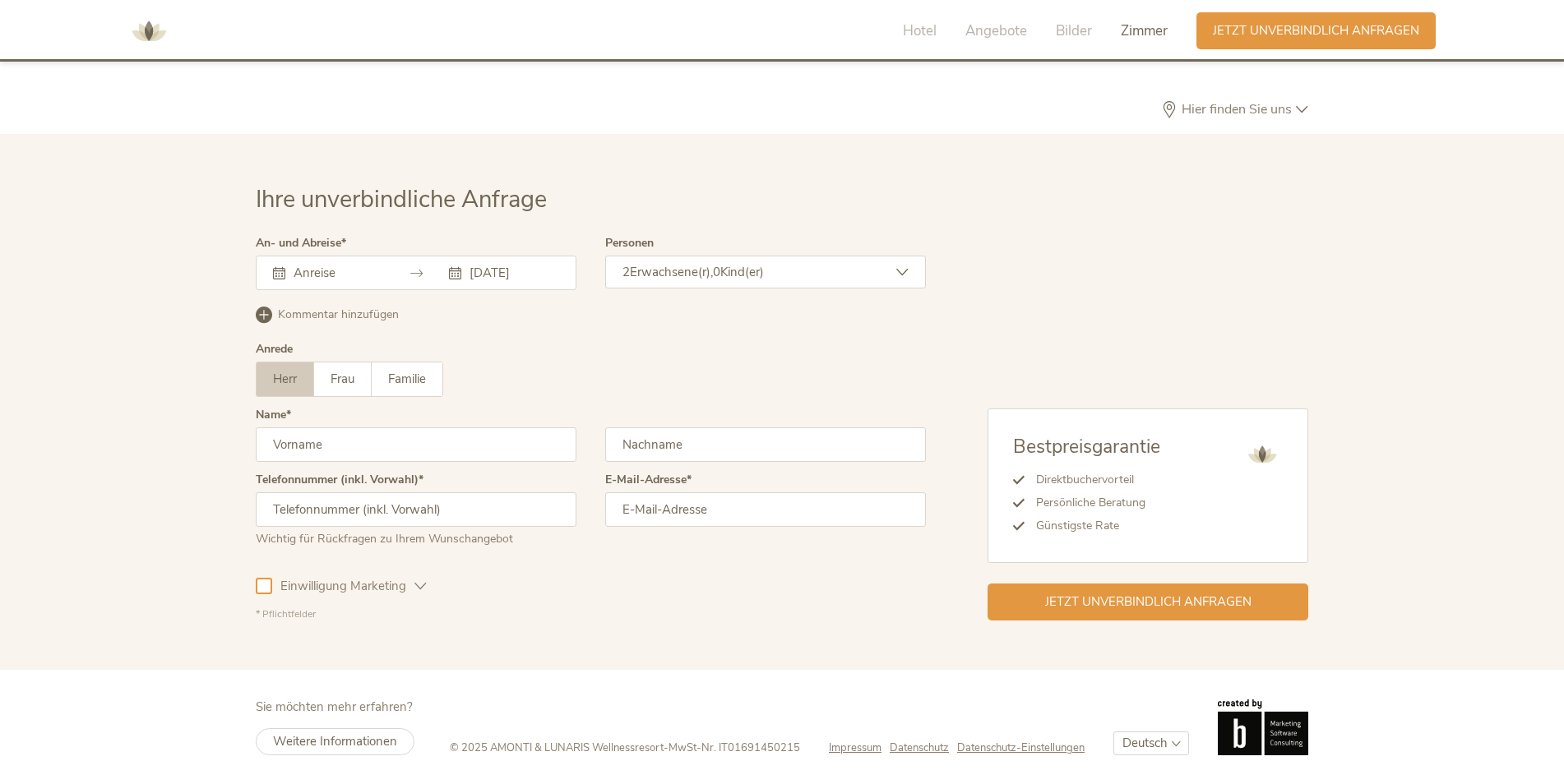
click at [508, 274] on input "[DATE]" at bounding box center [512, 273] width 94 height 17
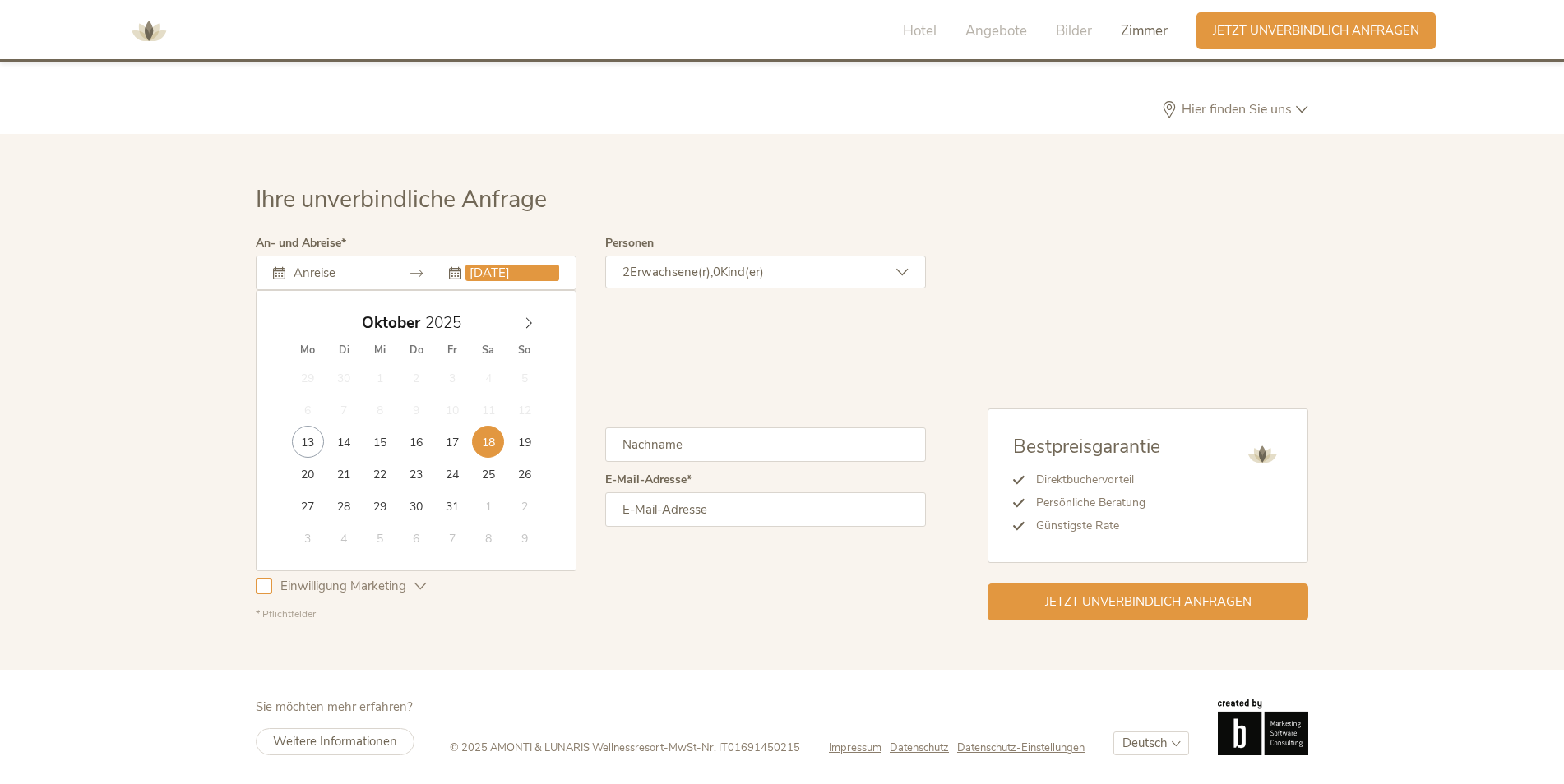
click at [647, 350] on div "Anrede Herr Frau Familie Herr Frau Familie" at bounding box center [591, 377] width 671 height 66
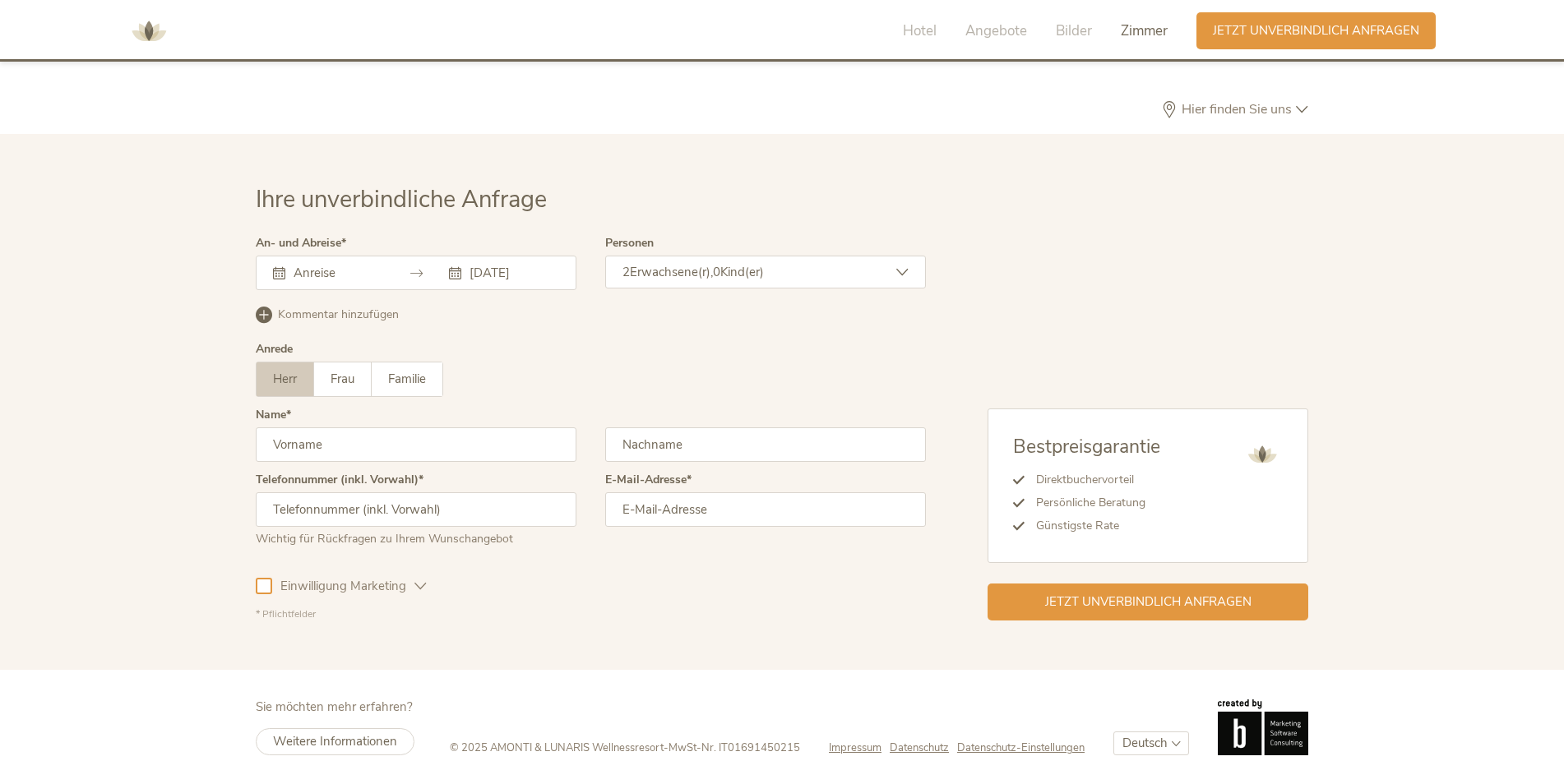
click at [416, 272] on icon at bounding box center [416, 272] width 12 height 12
click at [457, 272] on icon at bounding box center [454, 272] width 12 height 12
click at [491, 274] on input "[DATE]" at bounding box center [512, 273] width 94 height 17
click at [433, 154] on div "Ihre unverbindliche Anfrage An- und Abreise [DATE] [DATE] Mo Di Mi Do Fr Sa So …" at bounding box center [782, 402] width 1564 height 536
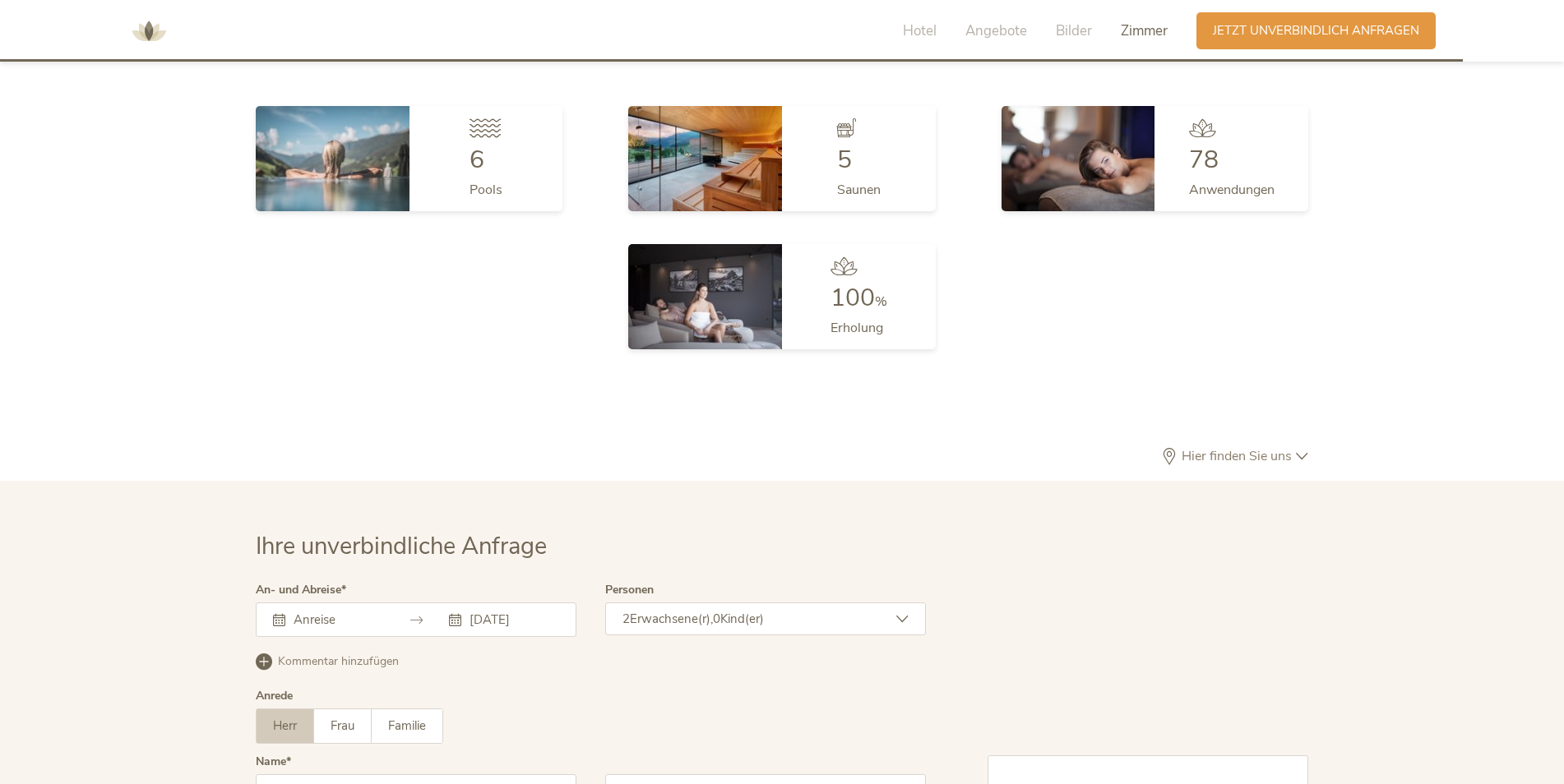
scroll to position [4769, 0]
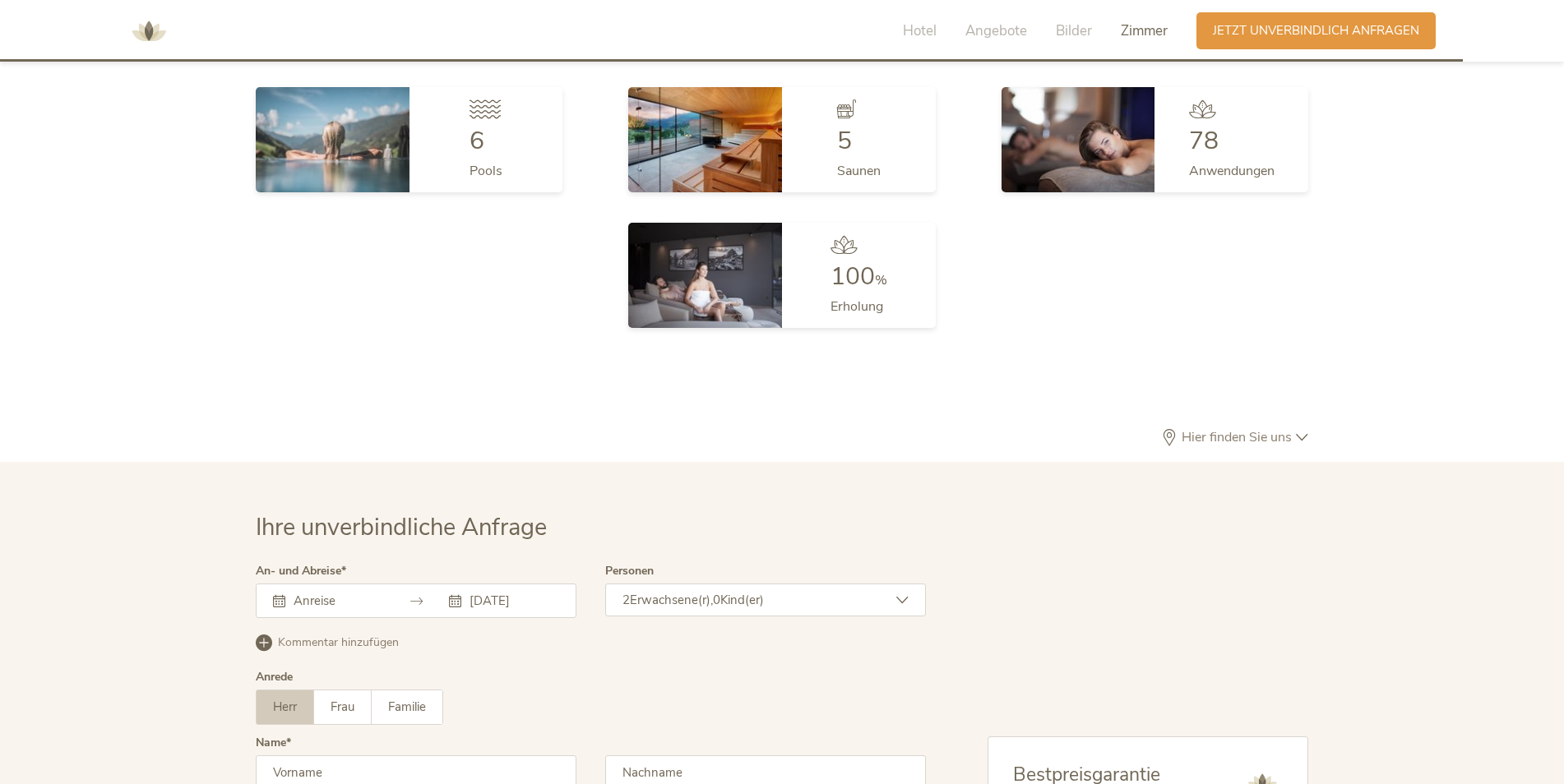
click at [719, 268] on img at bounding box center [705, 275] width 154 height 105
click at [1091, 141] on img at bounding box center [1079, 137] width 154 height 105
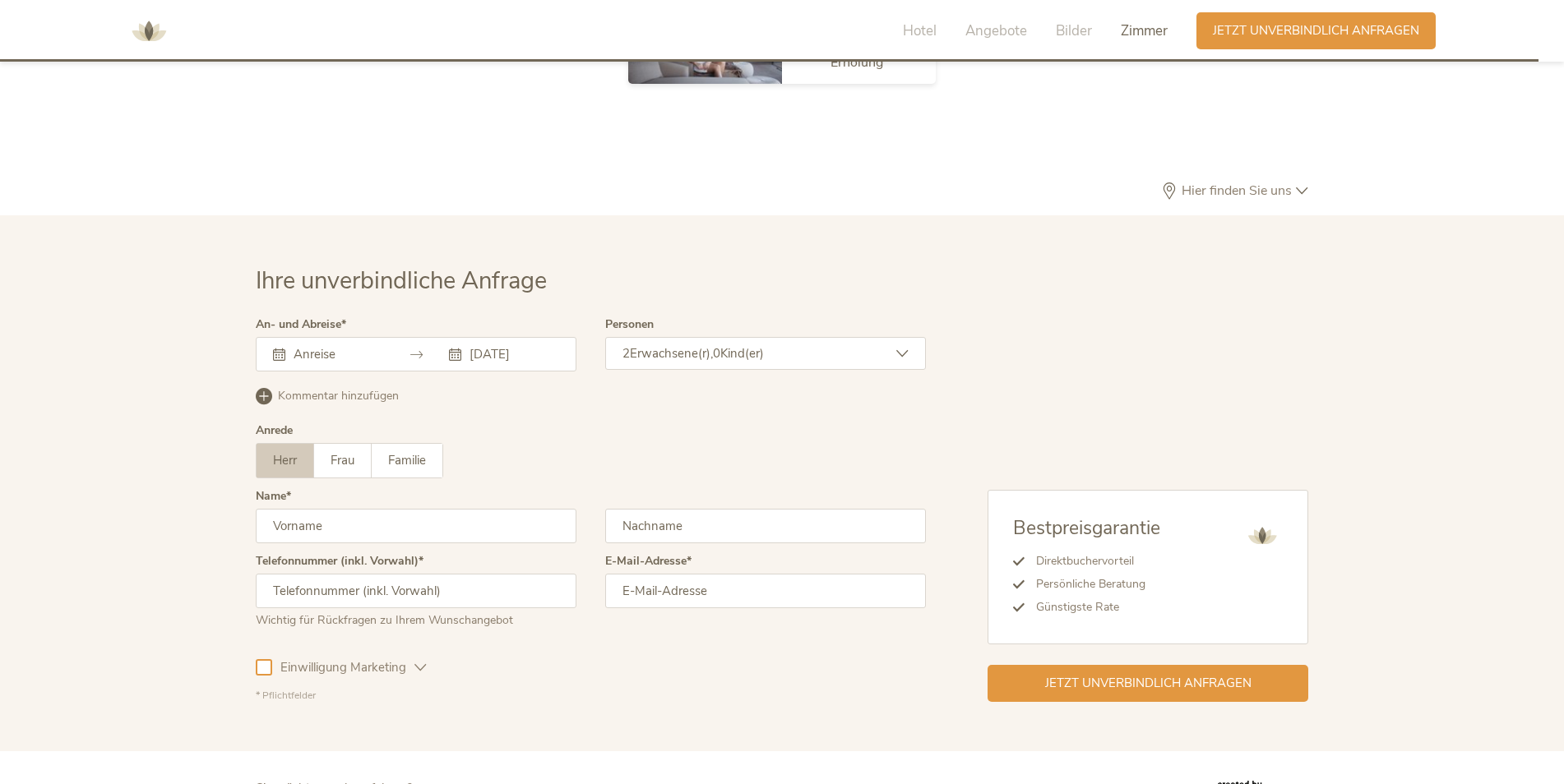
scroll to position [5098, 0]
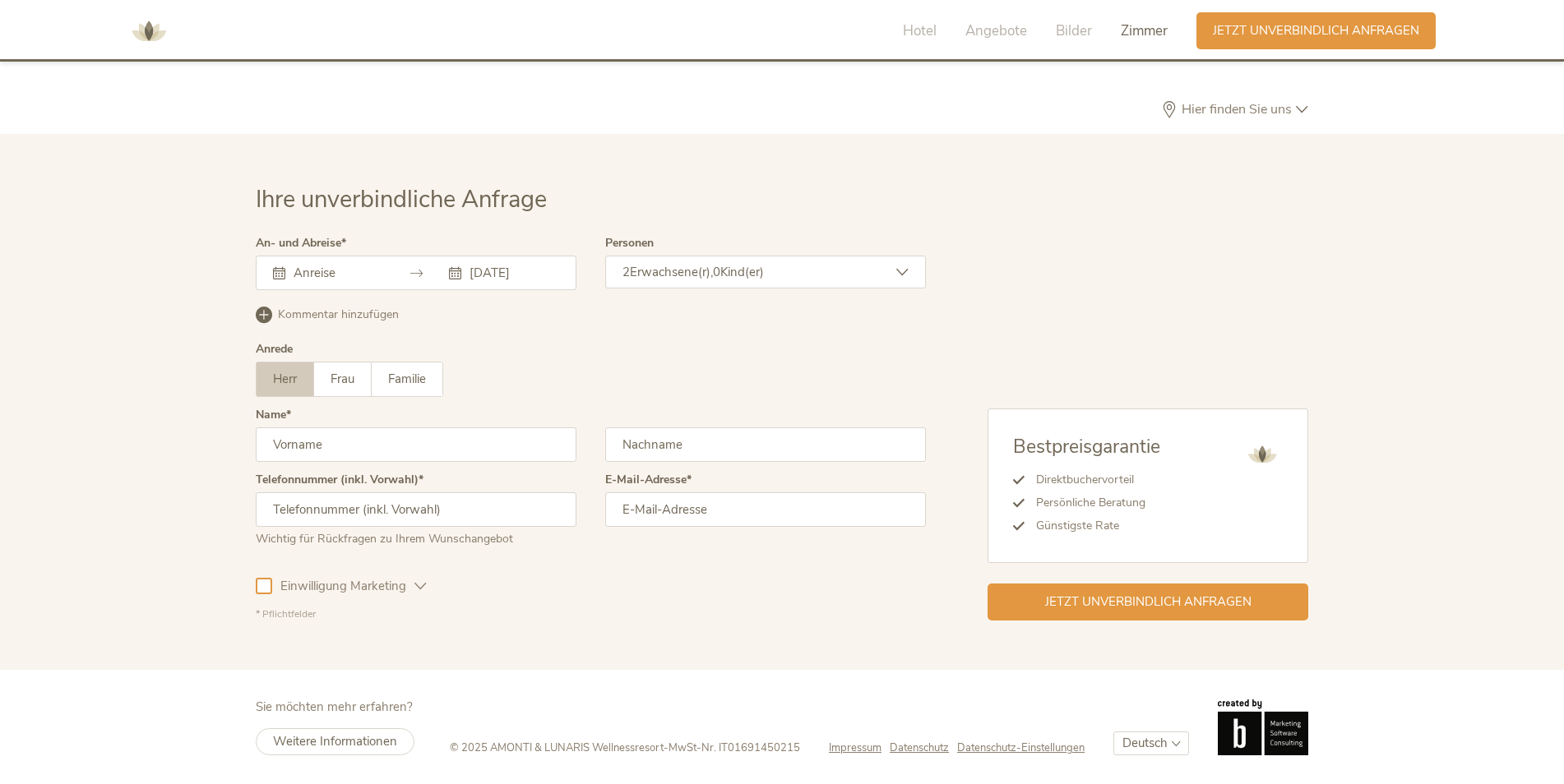
click at [294, 441] on input "text" at bounding box center [416, 445] width 321 height 35
type input "Sadik"
type input "Zogaj"
type input "[EMAIL_ADDRESS][DOMAIN_NAME]"
click at [388, 511] on input "text" at bounding box center [416, 510] width 321 height 35
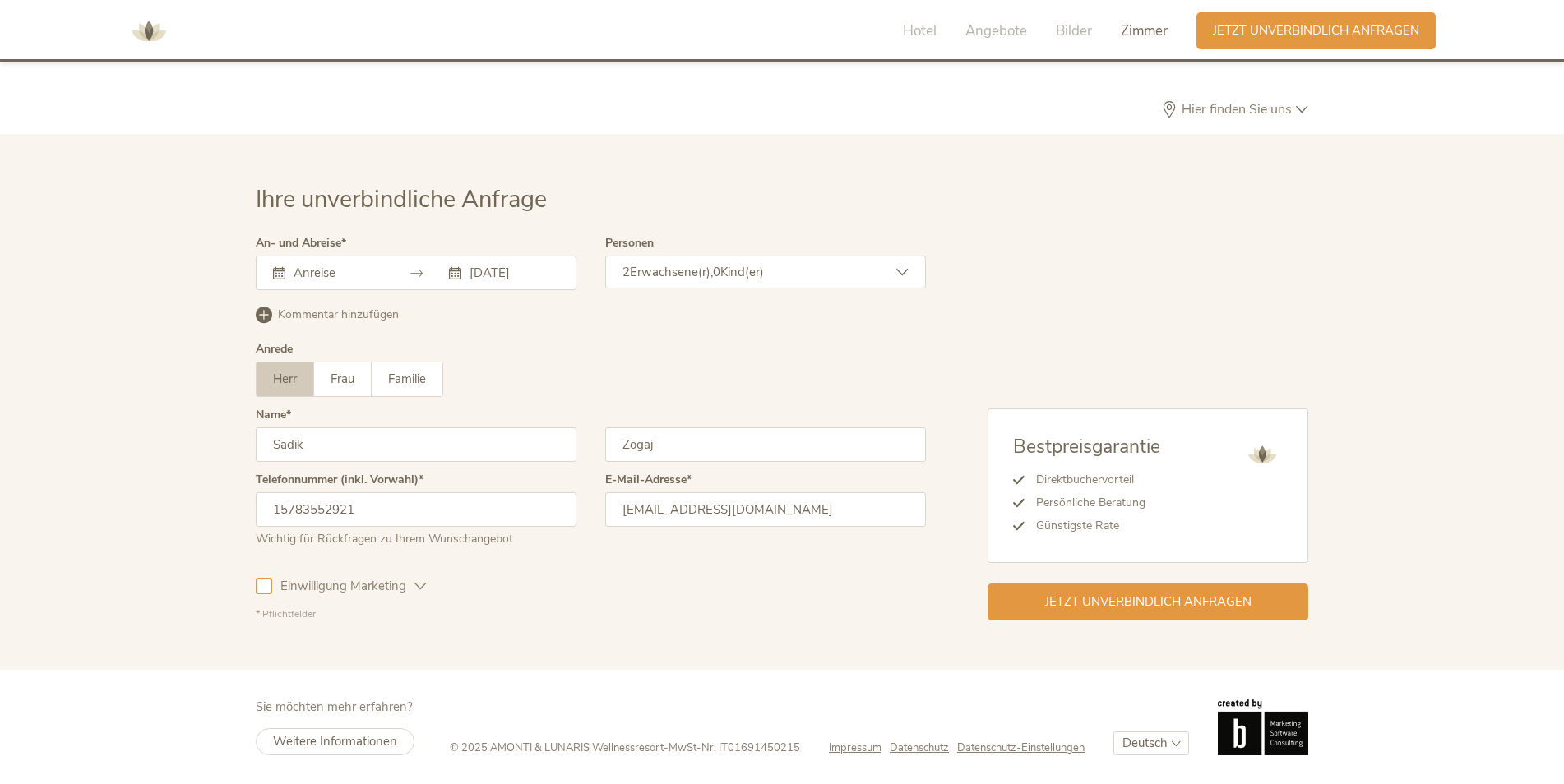
type input "15783552921"
click at [496, 635] on div "Ihre unverbindliche Anfrage An- und Abreise [DATE] [DATE] Mo Di Mi Do Fr Sa So …" at bounding box center [782, 402] width 1564 height 536
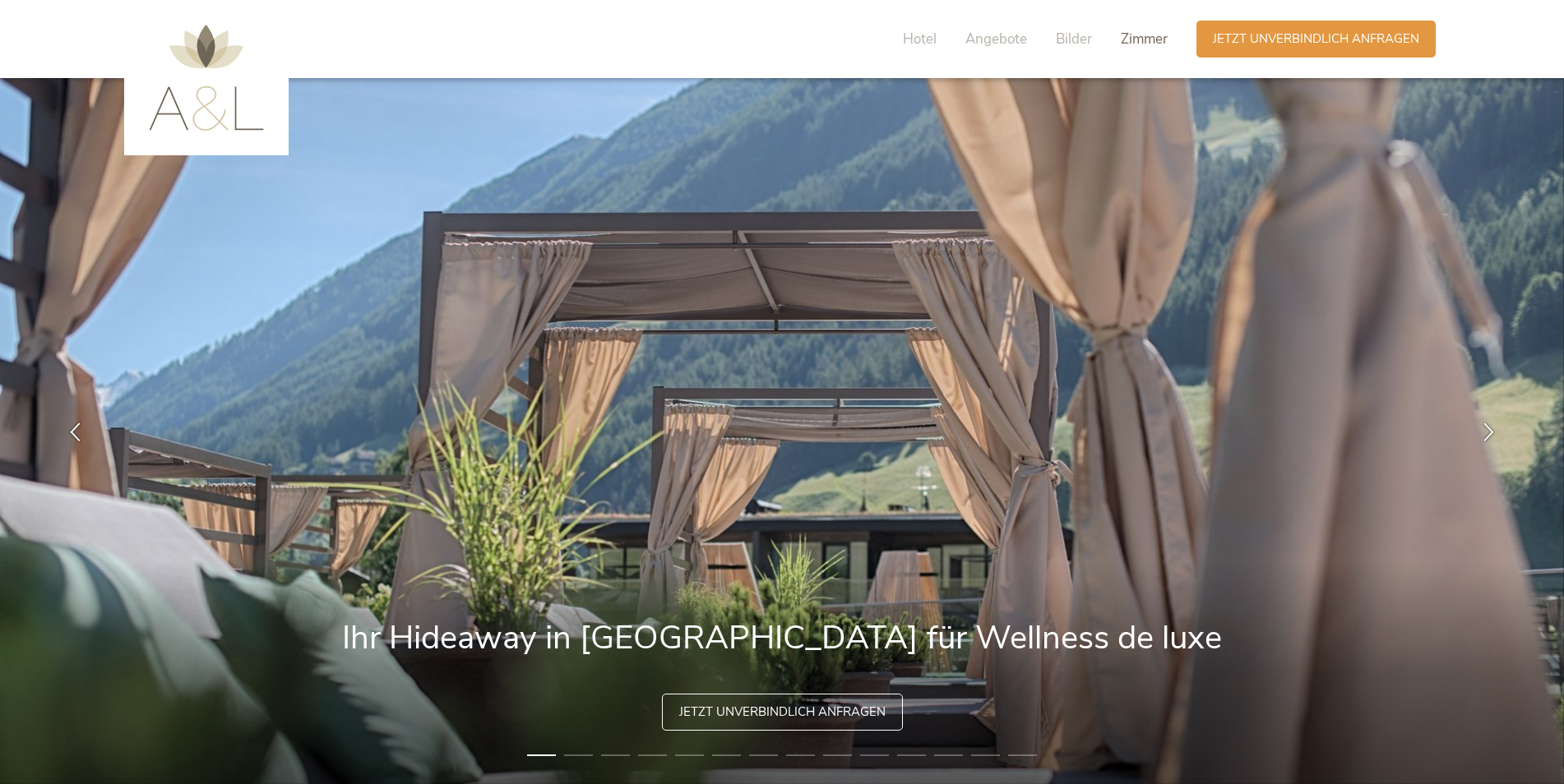
click at [1153, 36] on span "Zimmer" at bounding box center [1144, 39] width 47 height 19
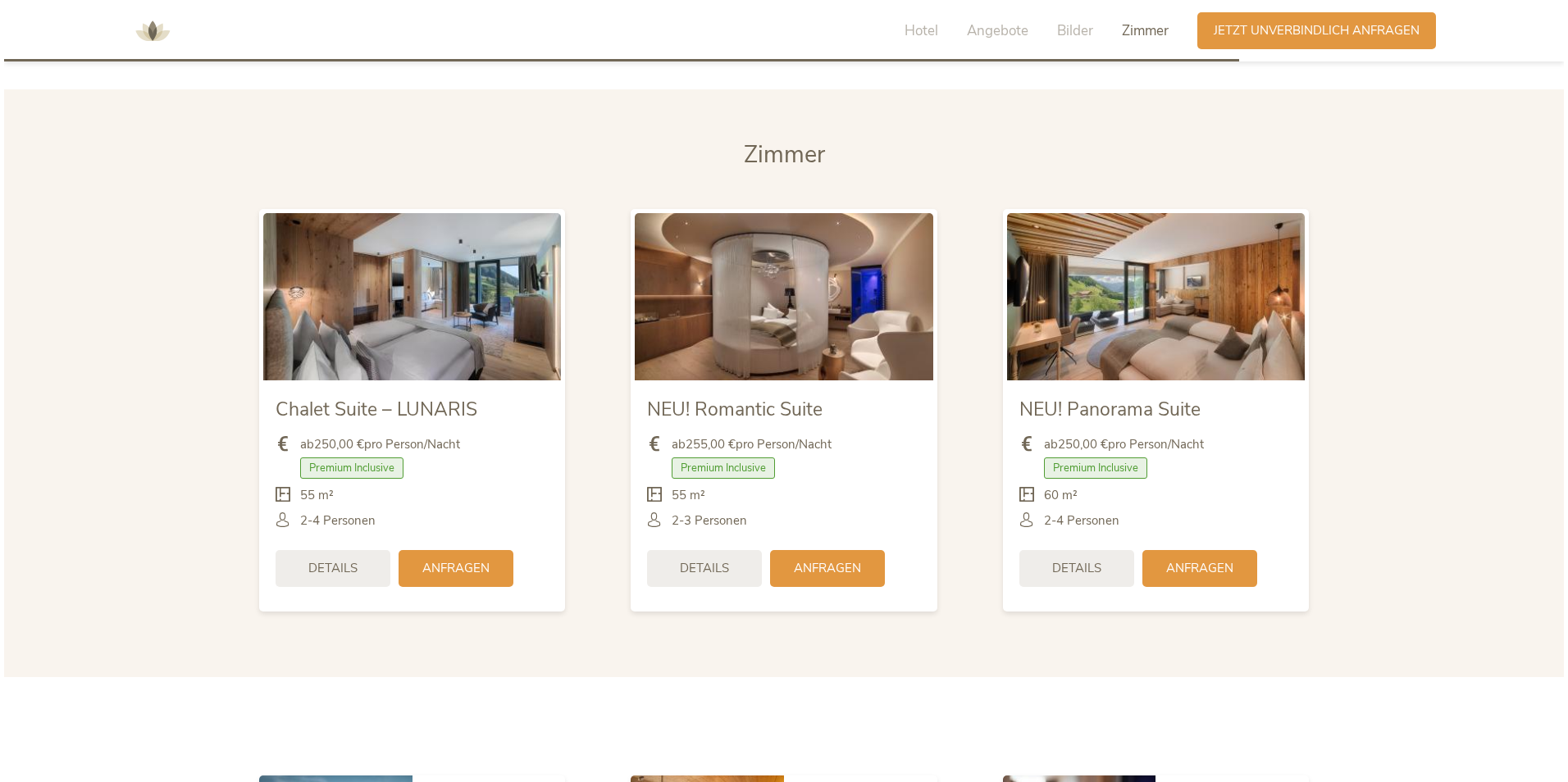
scroll to position [4022, 0]
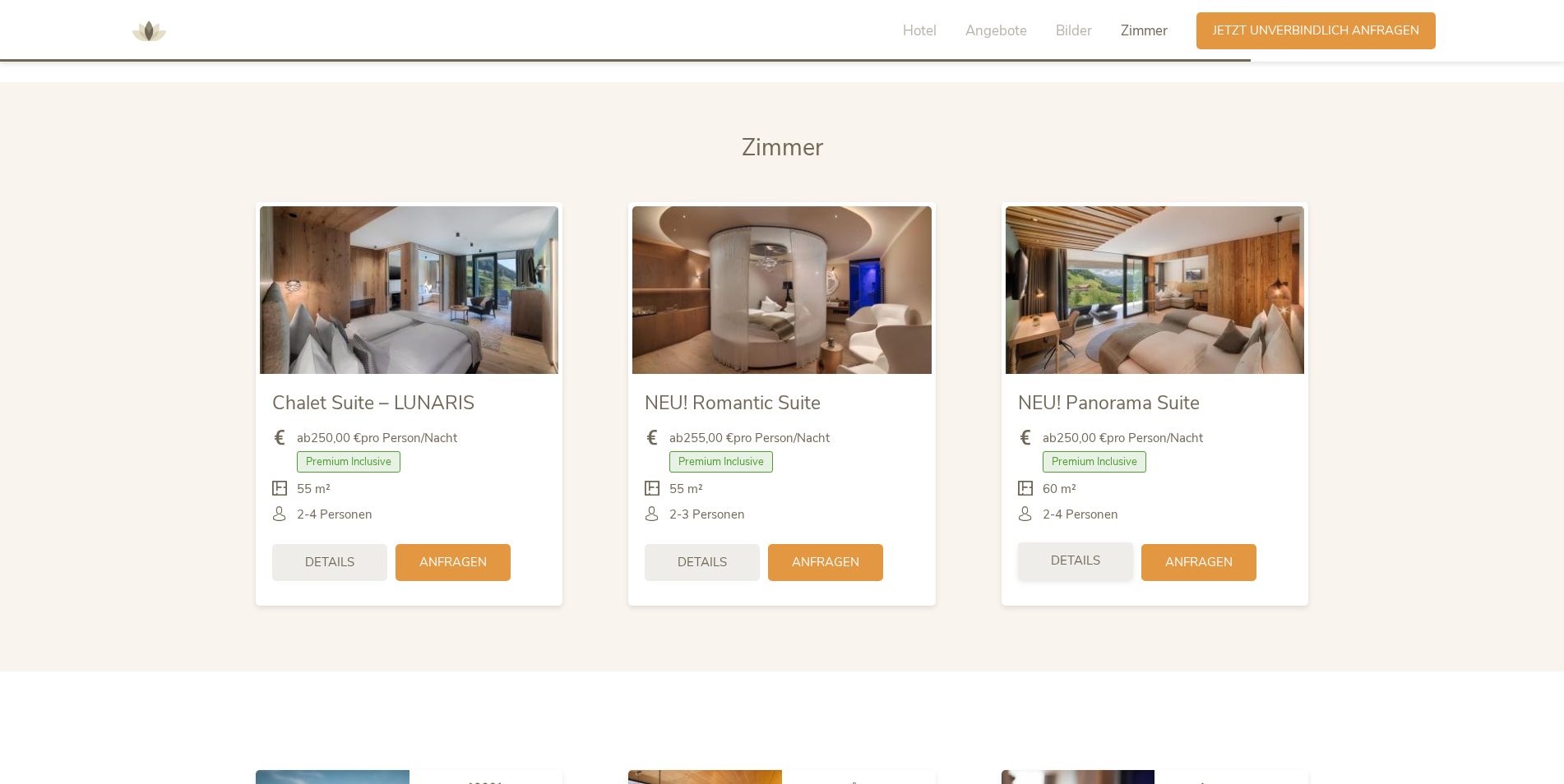
click at [1096, 568] on span "Details" at bounding box center [1076, 560] width 50 height 17
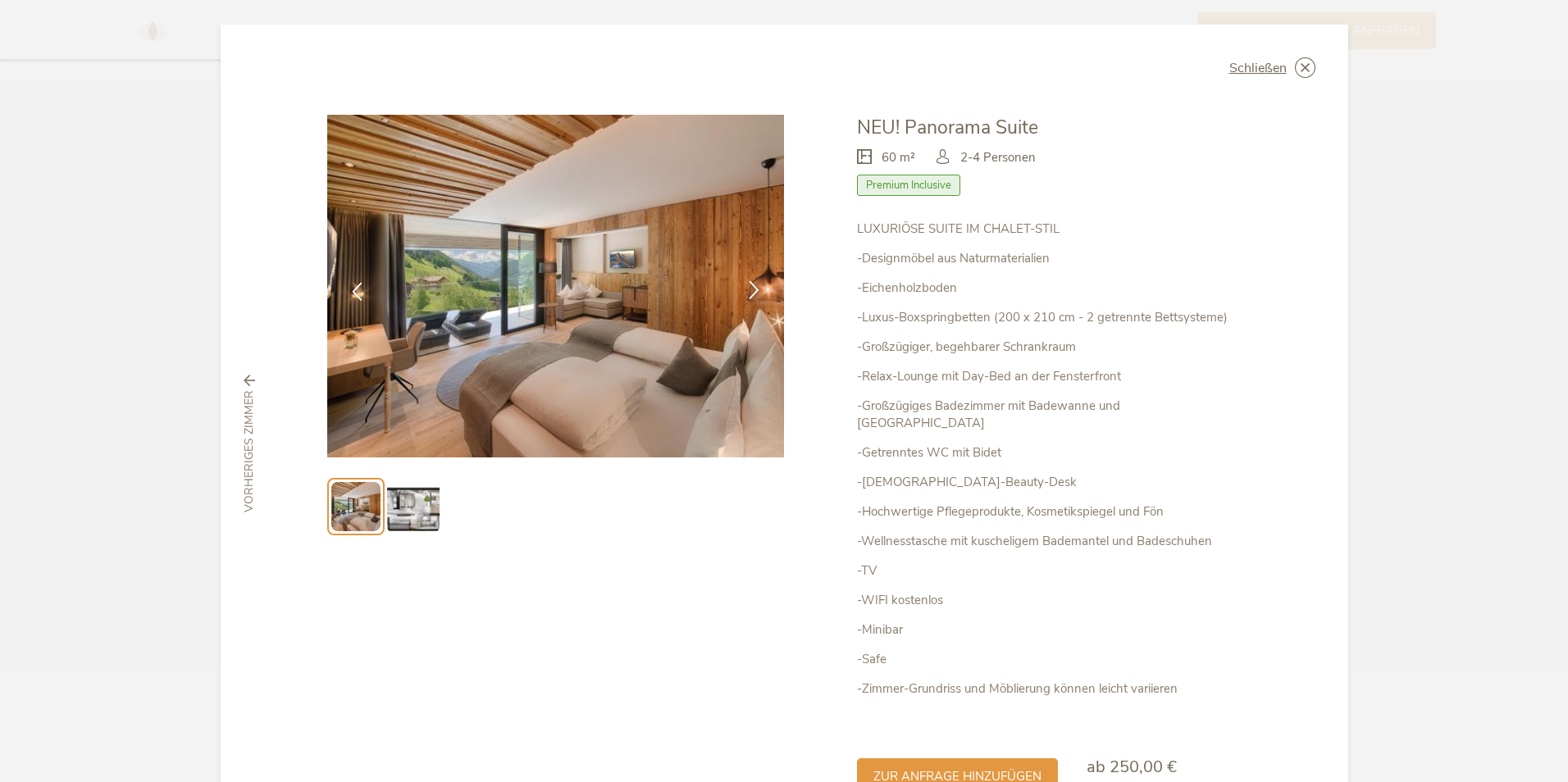
click at [746, 285] on icon at bounding box center [754, 290] width 19 height 19
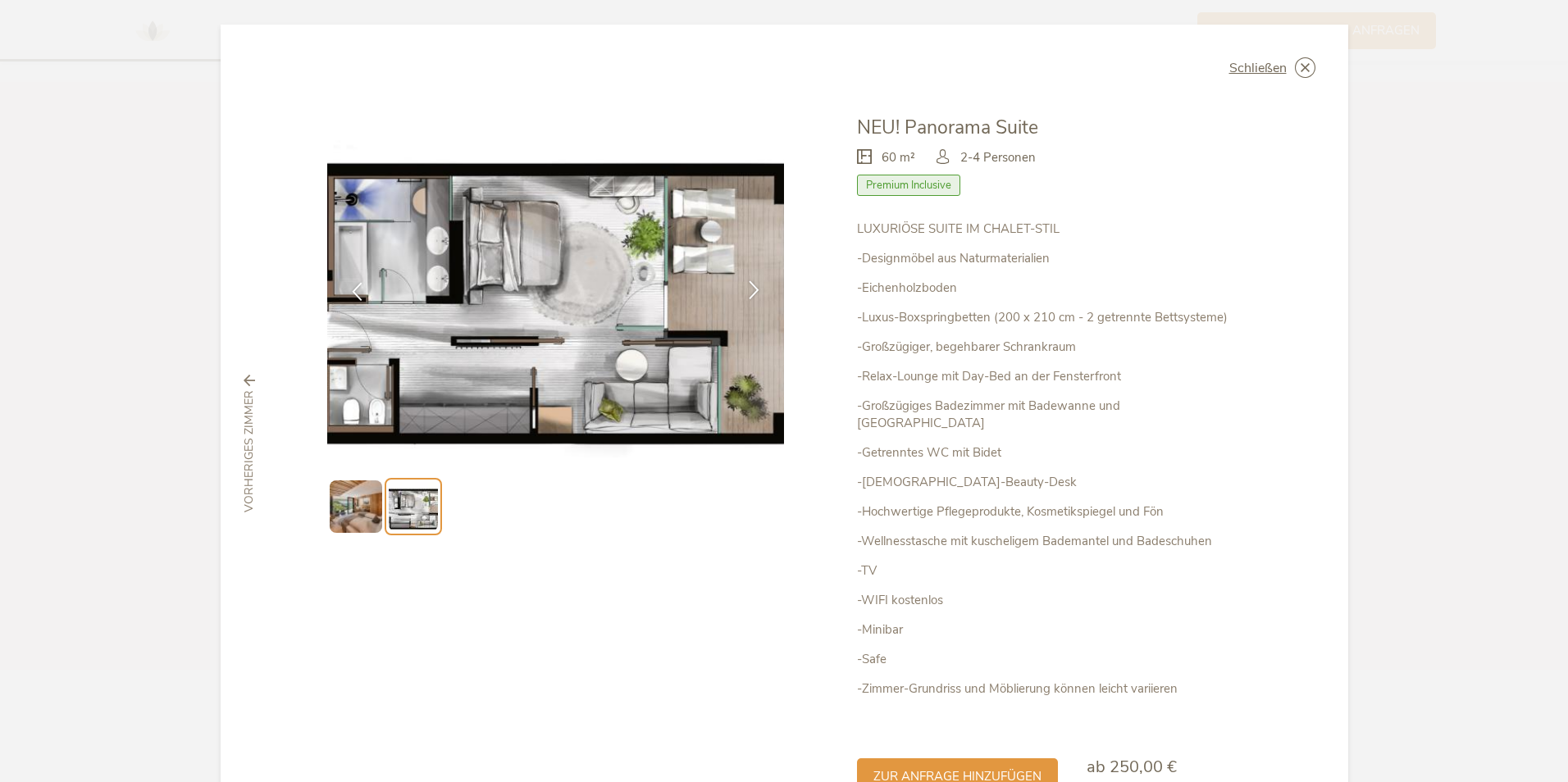
click at [739, 289] on div at bounding box center [754, 291] width 51 height 51
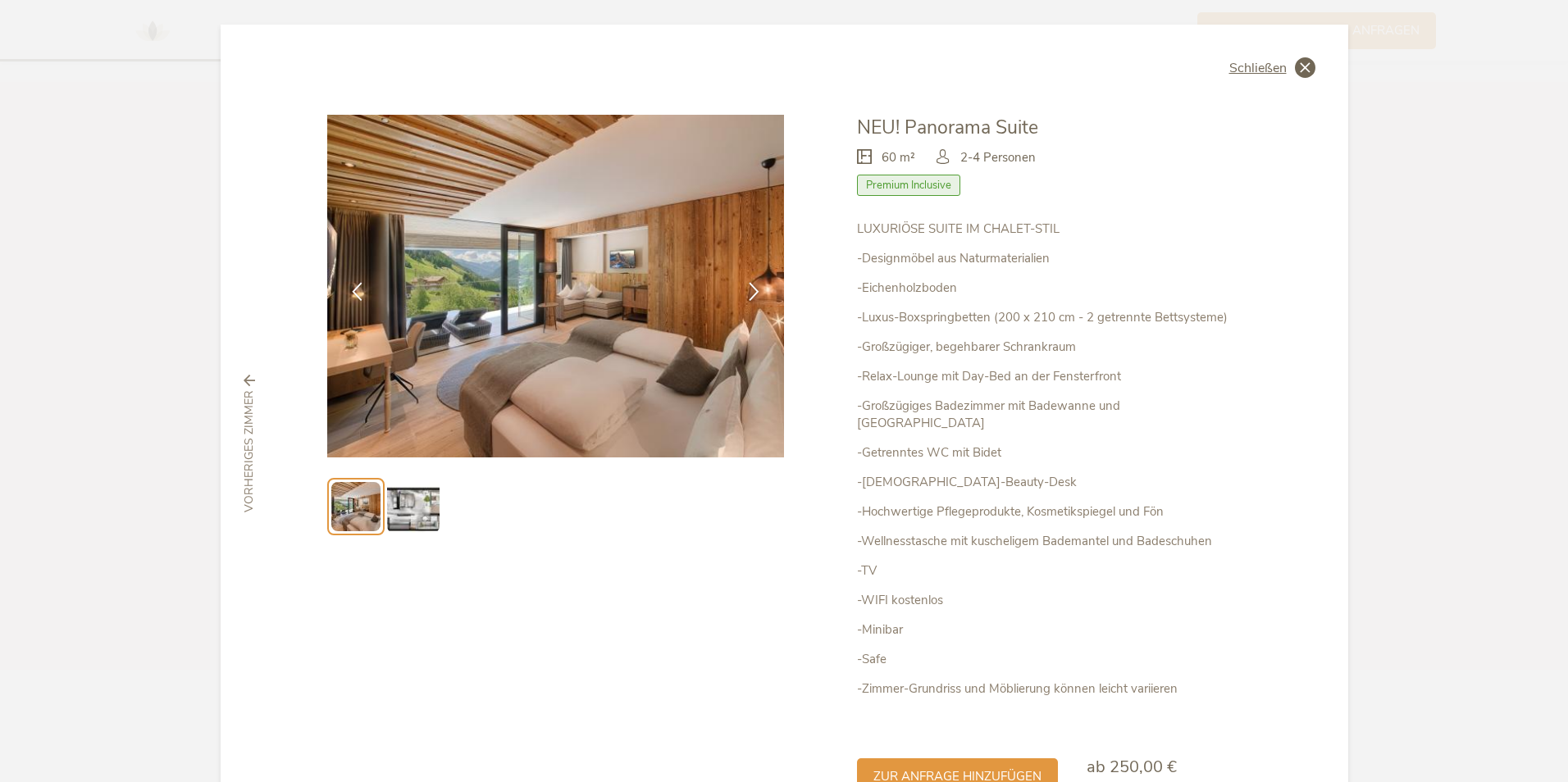
click at [1305, 69] on icon at bounding box center [1305, 68] width 20 height 20
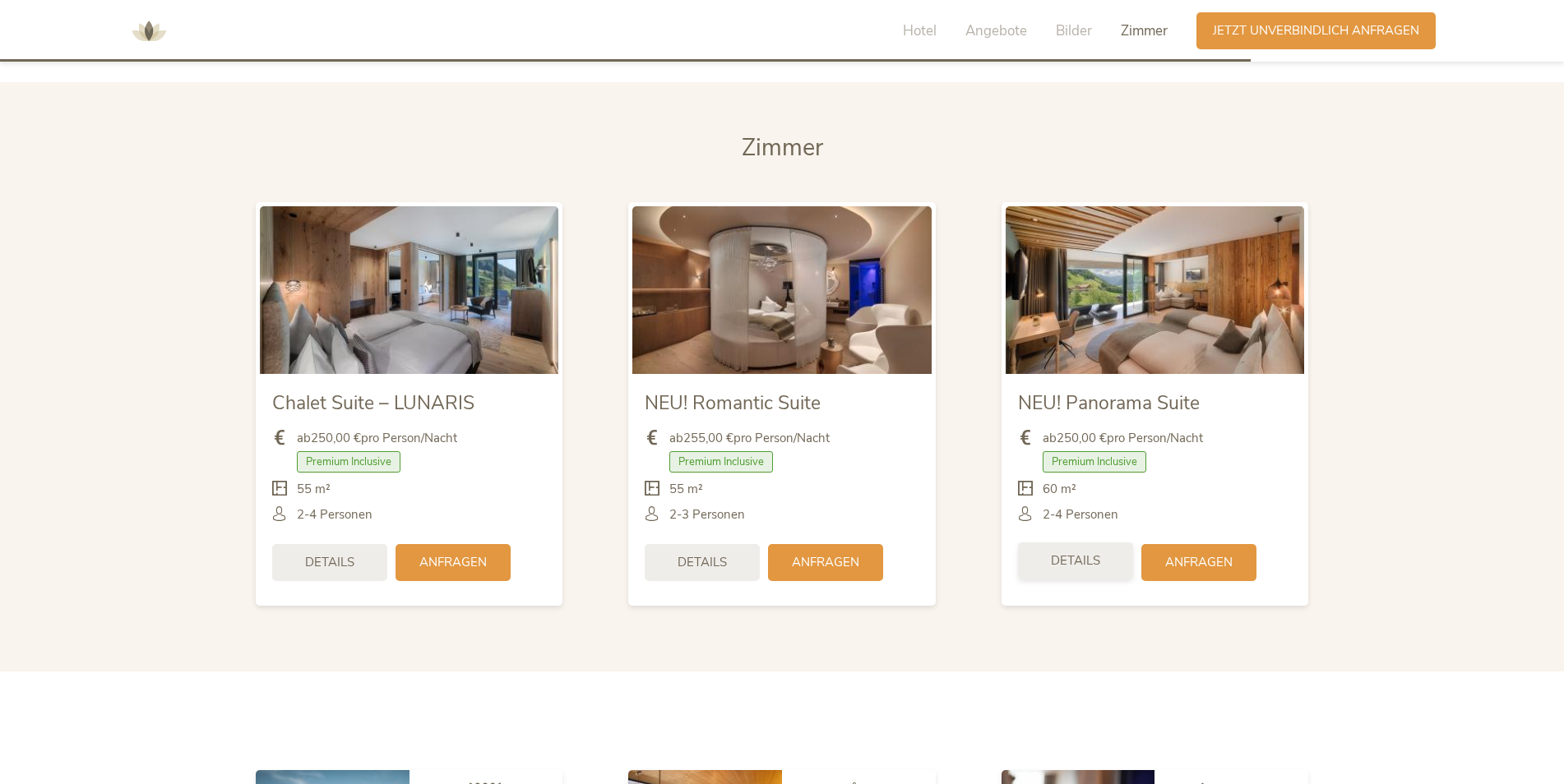
click at [1090, 560] on span "Details" at bounding box center [1076, 560] width 50 height 17
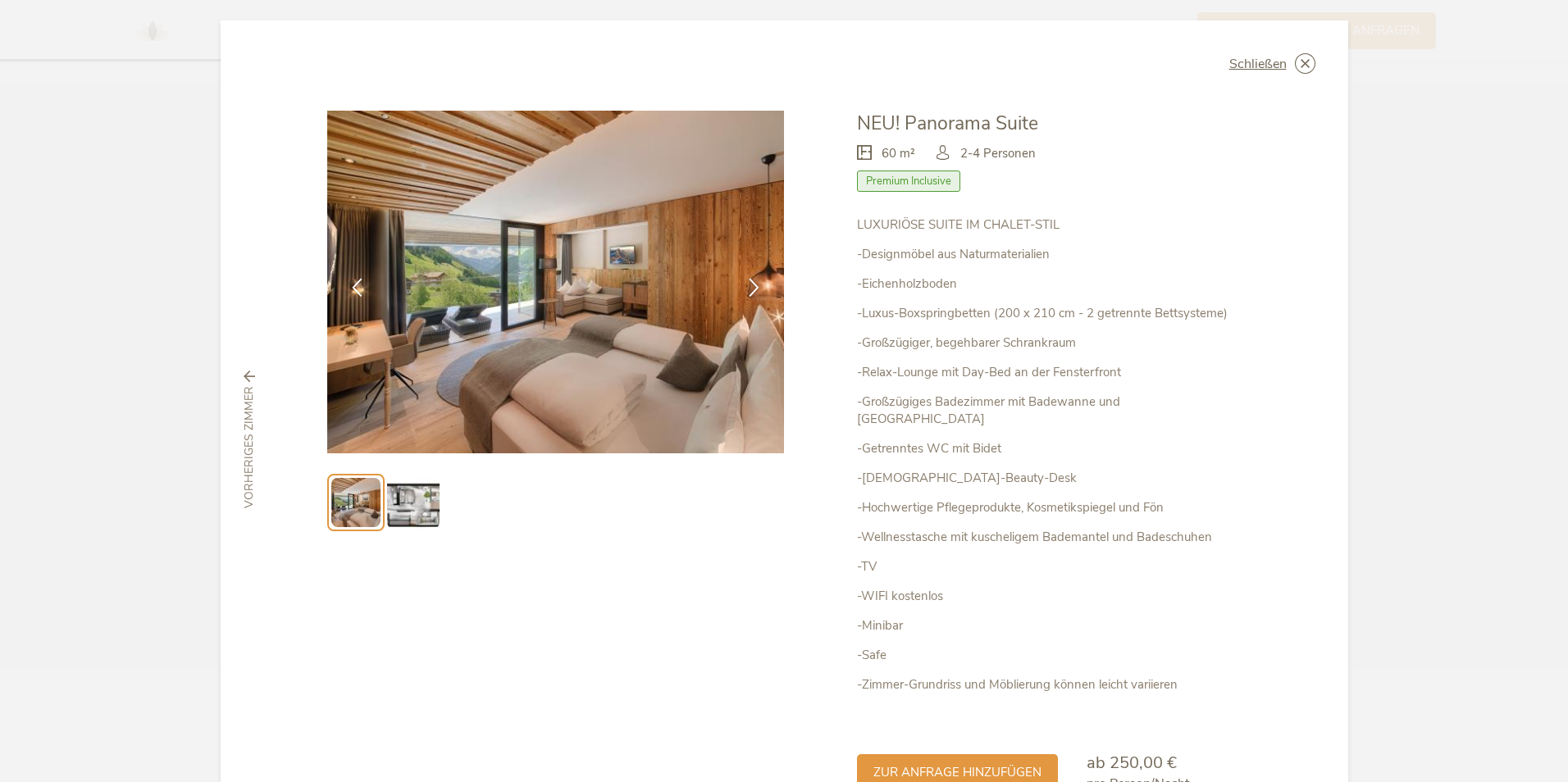
scroll to position [0, 0]
